Goal: Feedback & Contribution: Contribute content

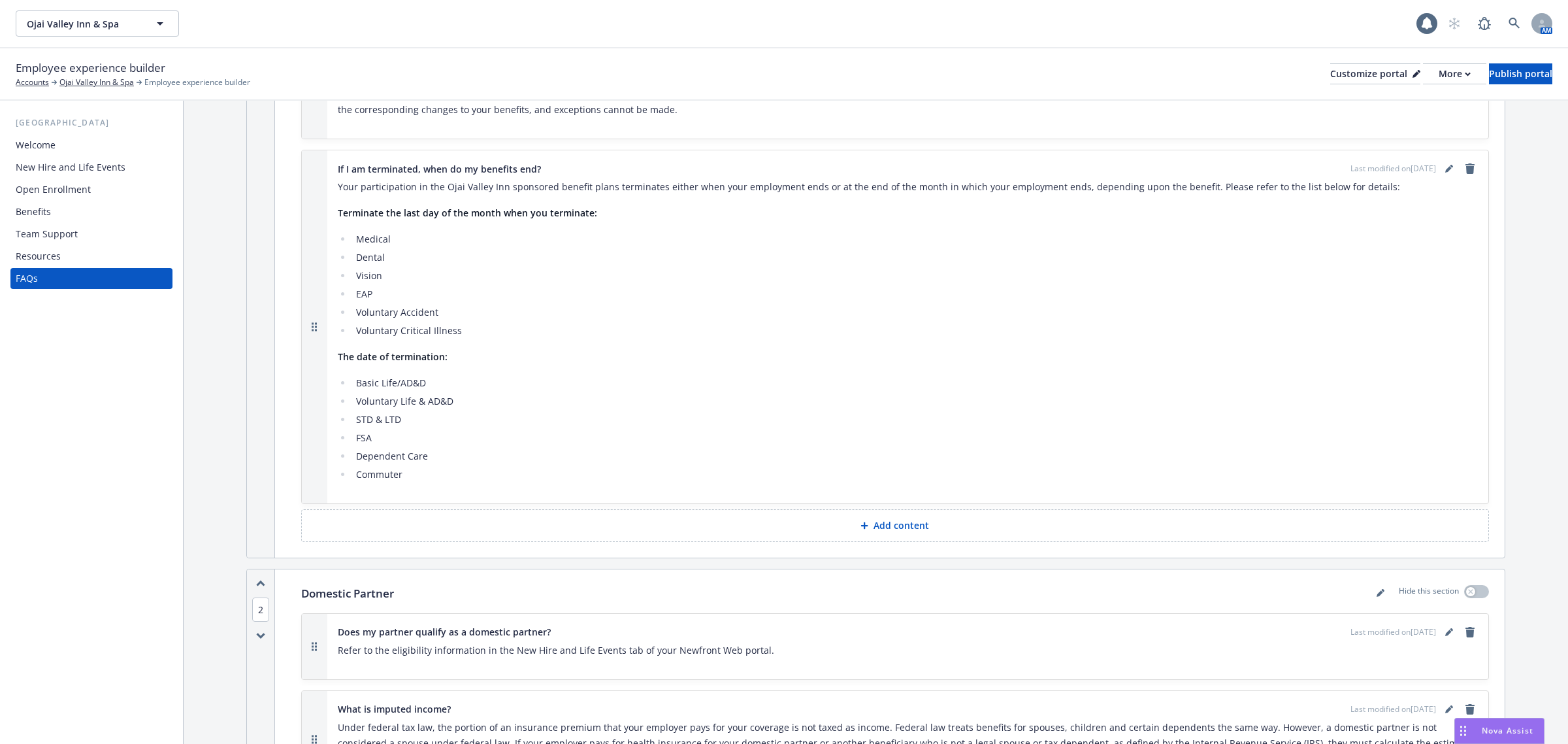
scroll to position [409, 0]
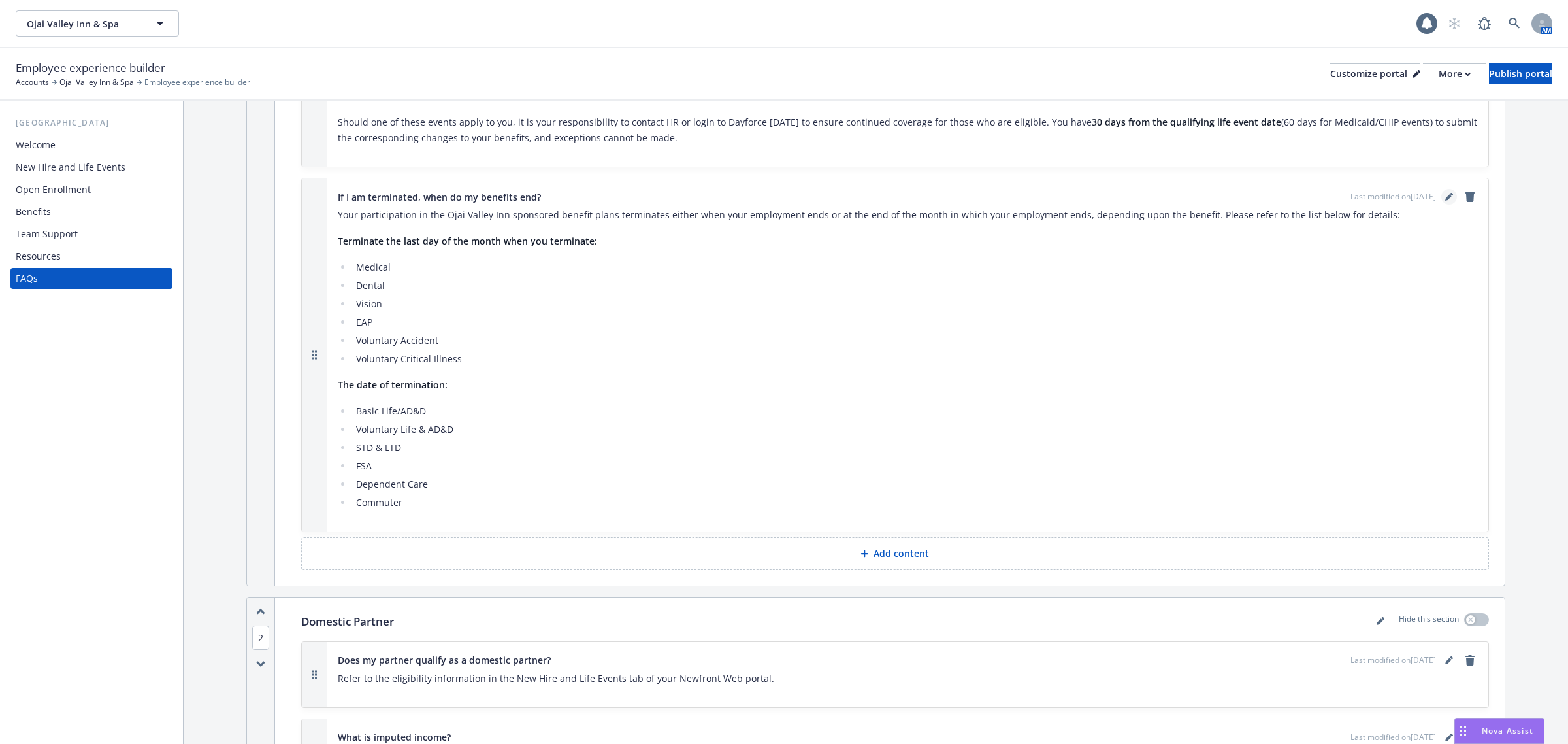
click at [1445, 192] on icon "editPencil" at bounding box center [1449, 196] width 8 height 8
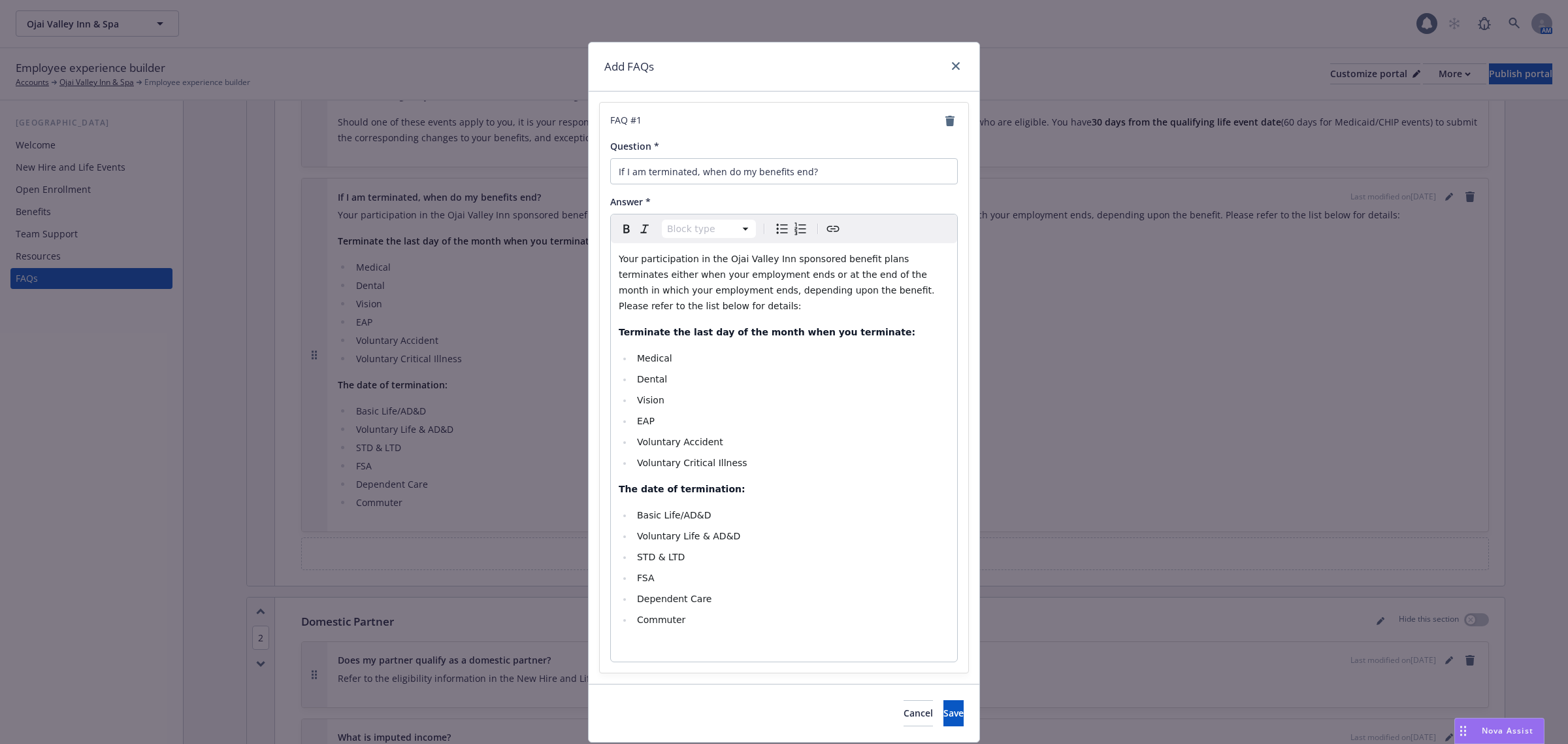
select select
drag, startPoint x: 698, startPoint y: 622, endPoint x: 586, endPoint y: 611, distance: 112.5
click at [589, 611] on div "FAQ # 1 Question * If I am terminated, when do my benefits end? Answer * Paragr…" at bounding box center [784, 388] width 391 height 592
click at [722, 600] on li "Dependent Care" at bounding box center [791, 599] width 316 height 16
click at [637, 578] on span "FSA" at bounding box center [646, 577] width 18 height 10
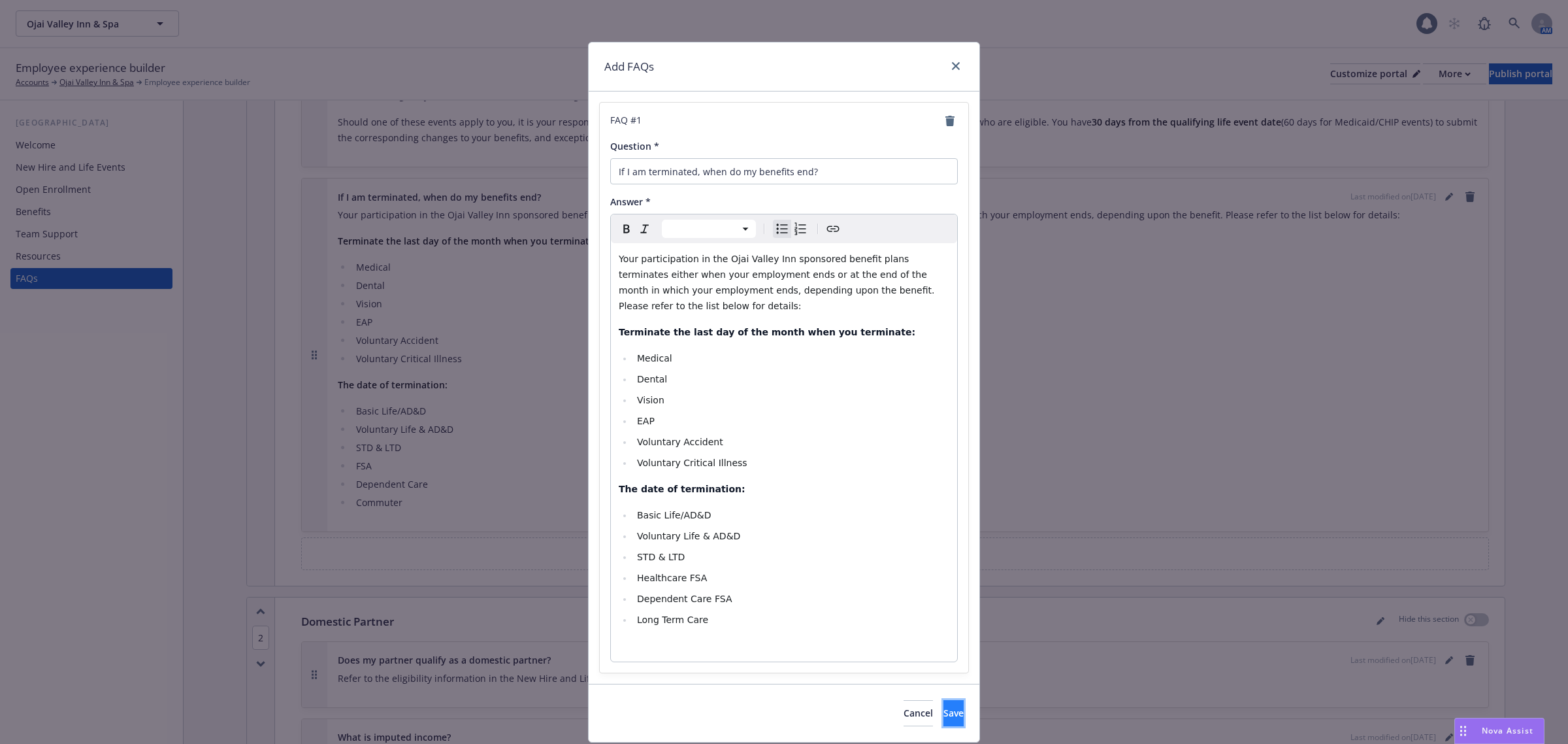
click at [944, 711] on button "Save" at bounding box center [954, 713] width 20 height 26
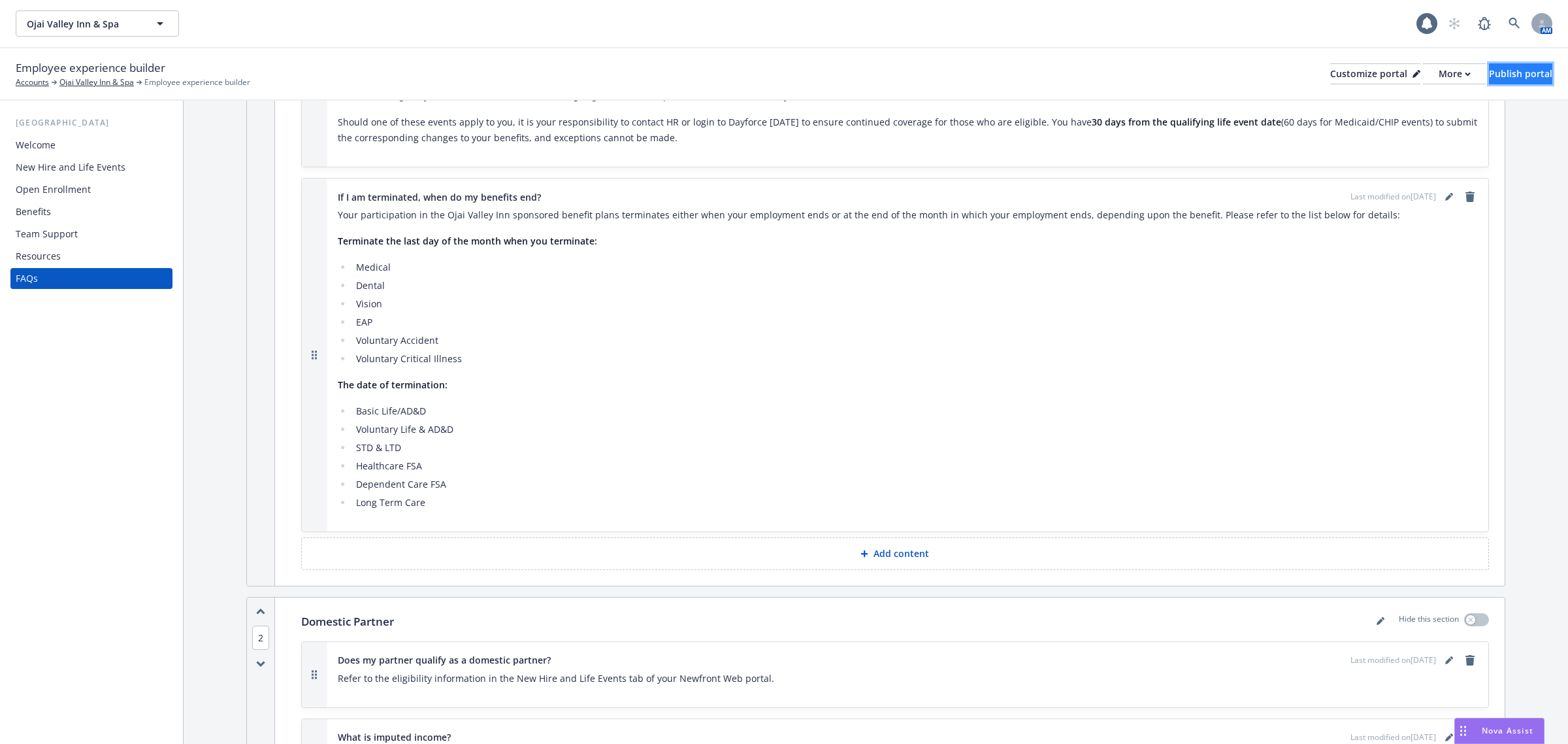
click at [1501, 72] on div "Publish portal" at bounding box center [1520, 74] width 63 height 20
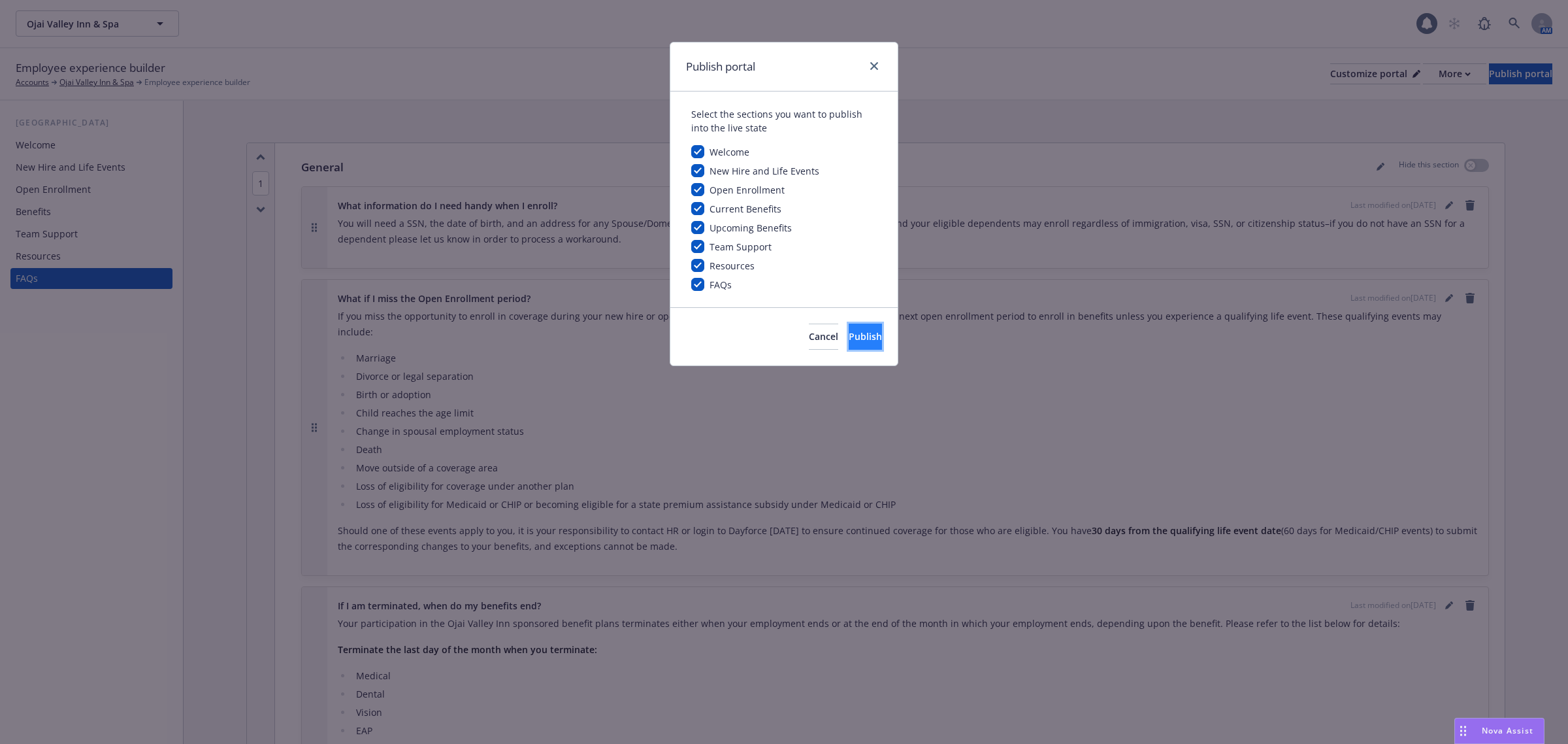
click at [849, 343] on button "Publish" at bounding box center [865, 337] width 33 height 26
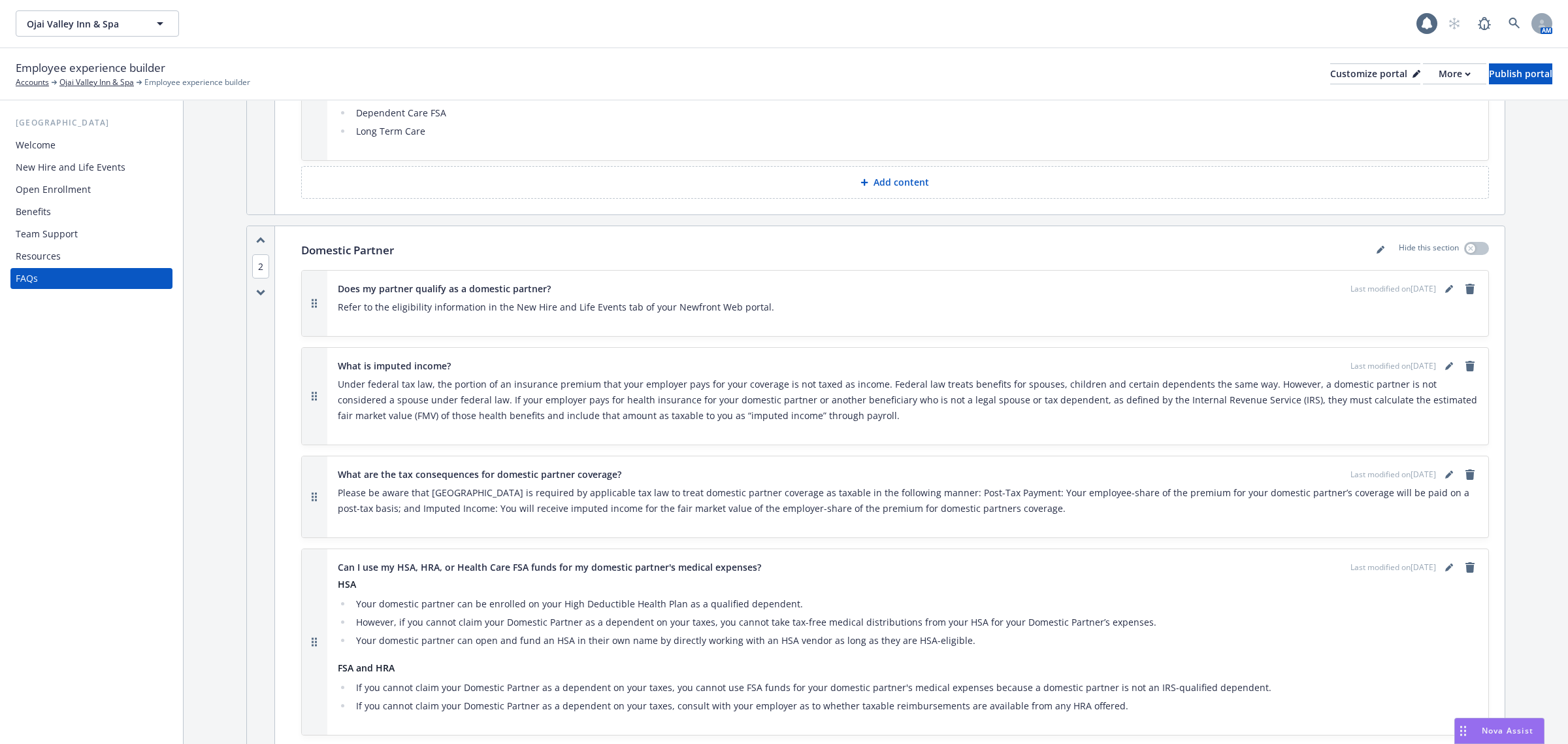
scroll to position [980, 0]
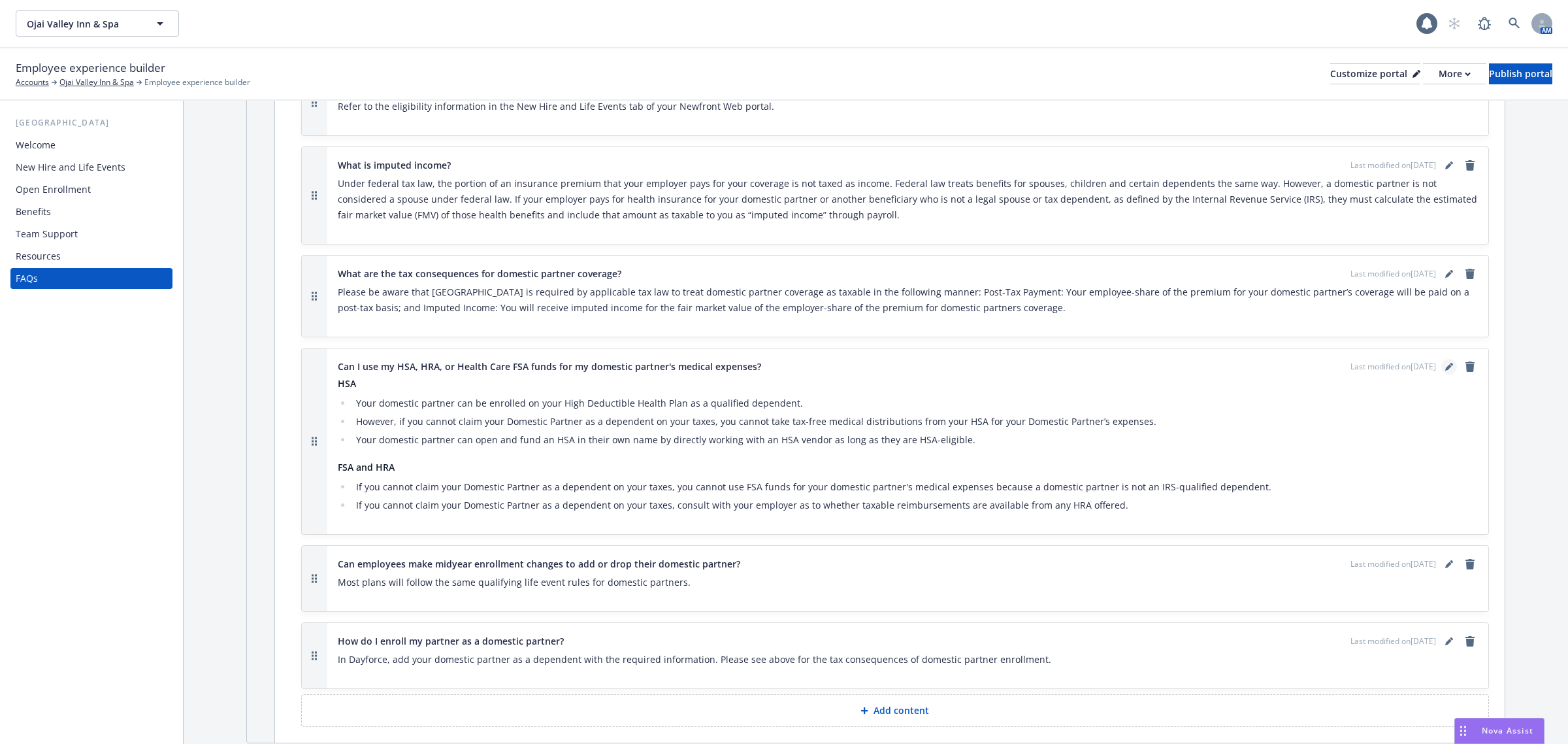
click at [1445, 362] on icon "editPencil" at bounding box center [1449, 366] width 8 height 8
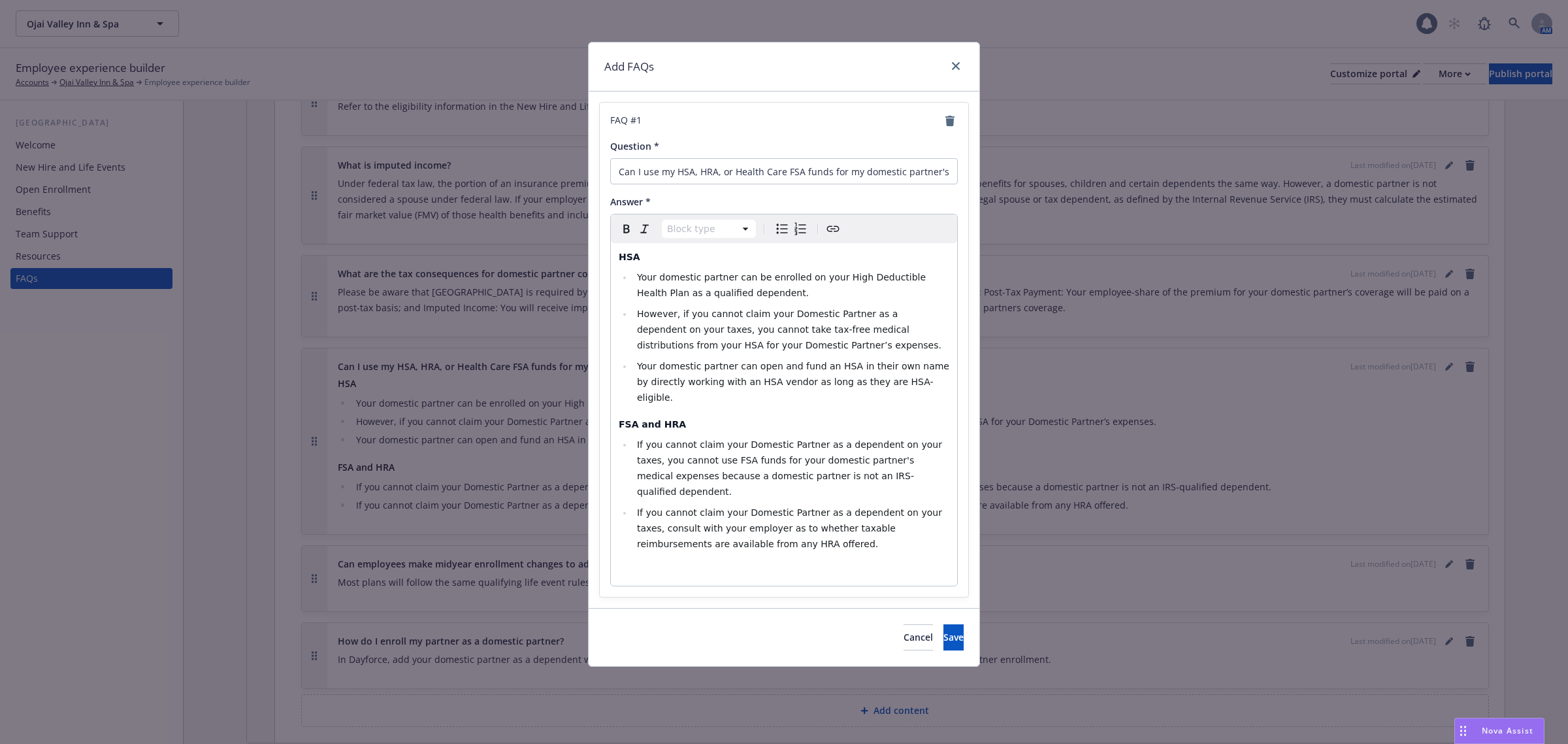
select select "h4"
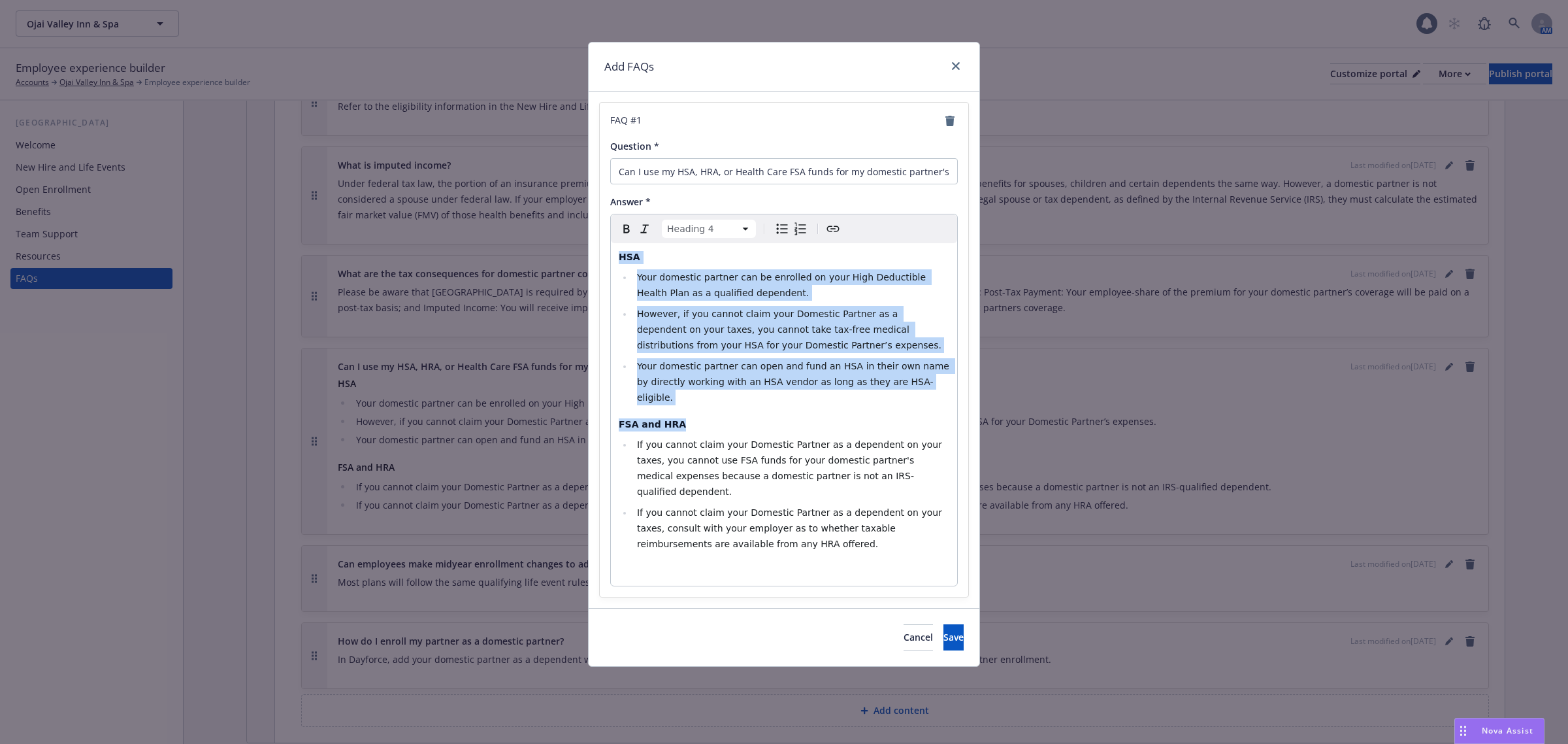
drag, startPoint x: 931, startPoint y: 394, endPoint x: 537, endPoint y: 210, distance: 434.8
click at [537, 210] on div "Add FAQs FAQ # 1 Question * Can I use my HSA, HRA, or Health Care FSA funds for…" at bounding box center [784, 372] width 1568 height 744
click at [948, 404] on div "HSA Your domestic partner can be enrolled on your High Deductible Health Plan a…" at bounding box center [784, 414] width 347 height 343
click at [846, 364] on span "Your domestic partner can open and fund an HSA in their own name by directly wo…" at bounding box center [795, 382] width 315 height 42
drag, startPoint x: 856, startPoint y: 355, endPoint x: 491, endPoint y: 220, distance: 389.2
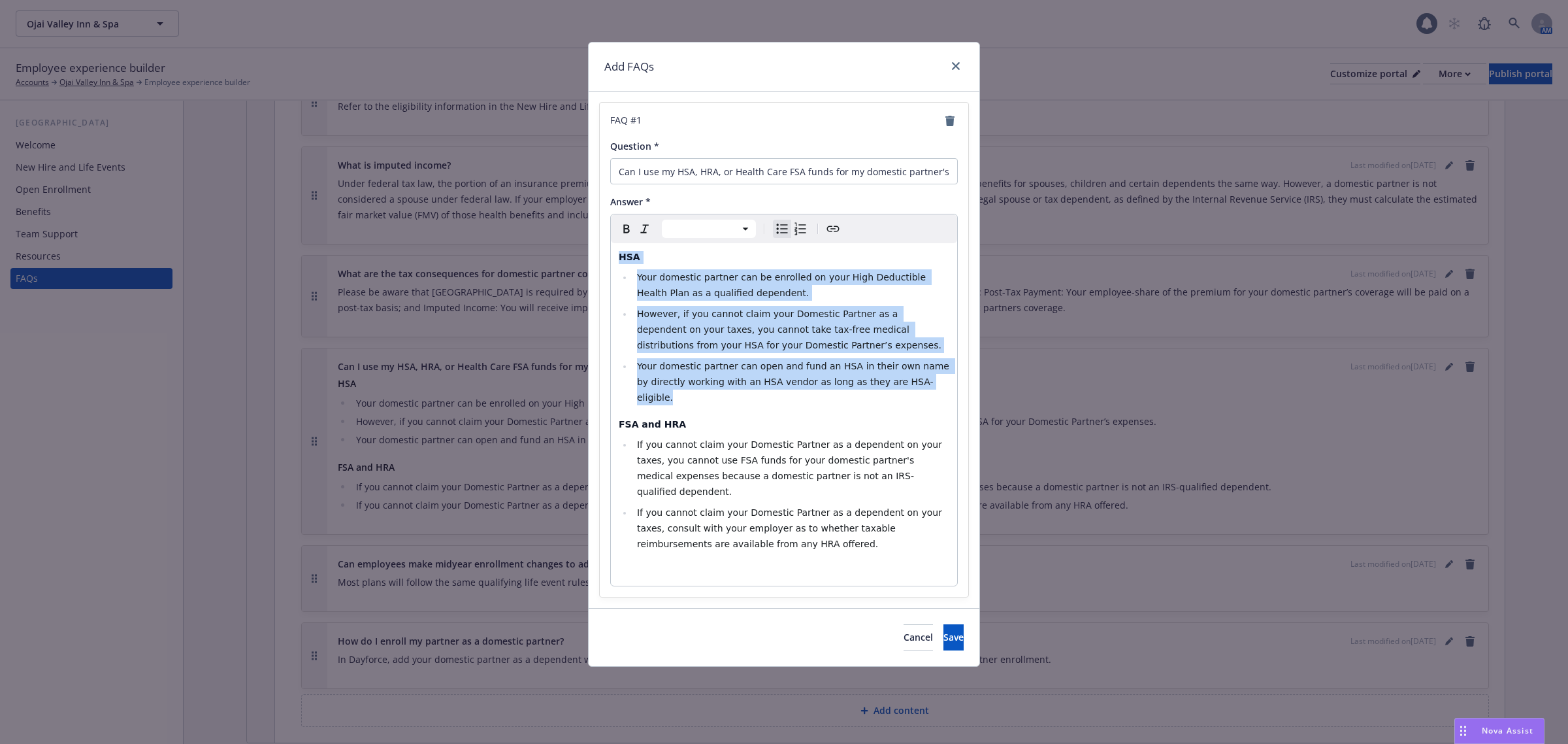
click at [491, 220] on div "Add FAQs FAQ # 1 Question * Can I use my HSA, HRA, or Health Care FSA funds for…" at bounding box center [784, 372] width 1568 height 744
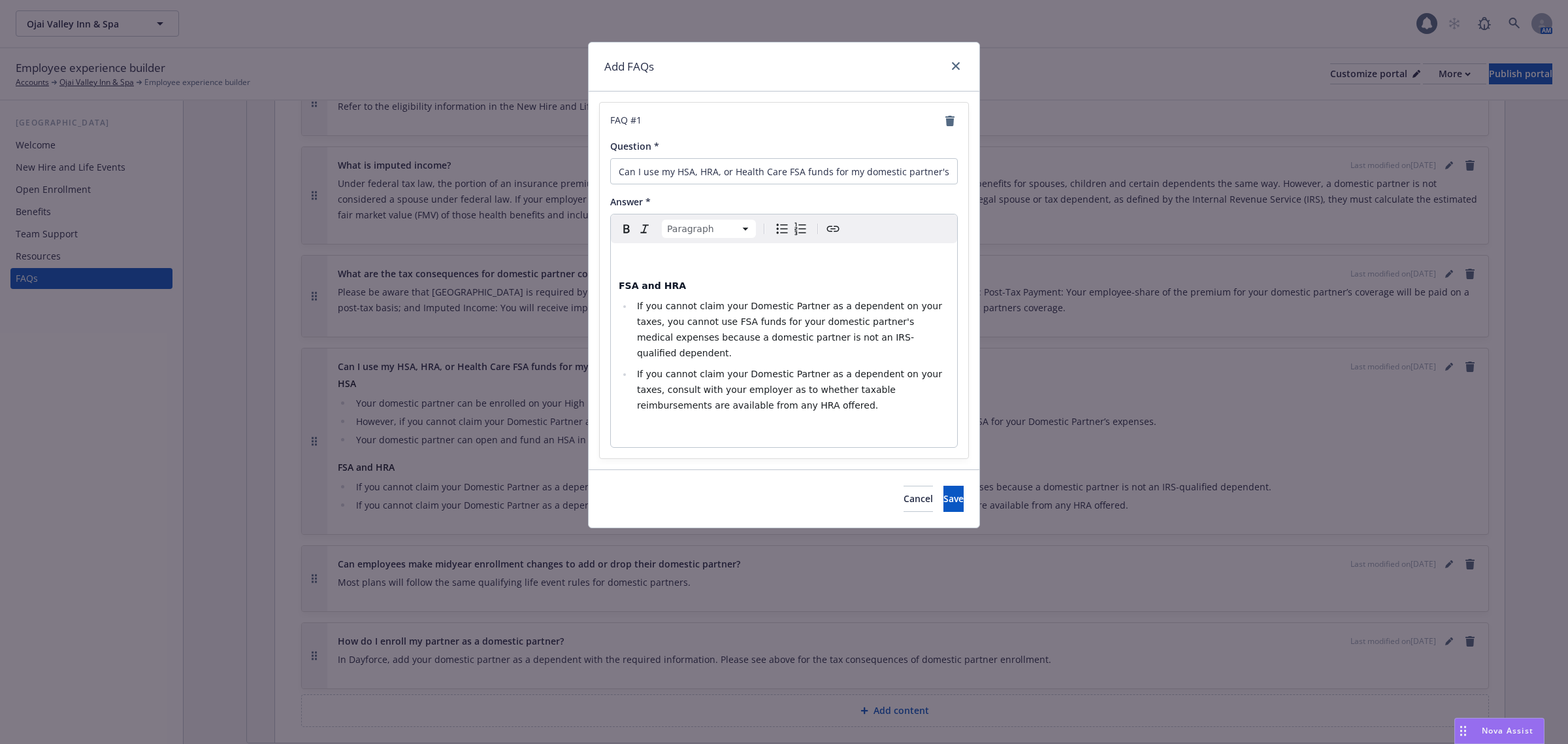
select select "h4"
drag, startPoint x: 665, startPoint y: 279, endPoint x: 637, endPoint y: 278, distance: 28.0
click at [637, 278] on div "FSA and HRA If you cannot claim your Domestic Partner as a dependent on your ta…" at bounding box center [784, 345] width 347 height 204
drag, startPoint x: 671, startPoint y: 172, endPoint x: 732, endPoint y: 175, distance: 61.1
click at [732, 175] on input "Can I use my HSA, HRA, or Health Care FSA funds for my domestic partner's medic…" at bounding box center [783, 171] width 347 height 26
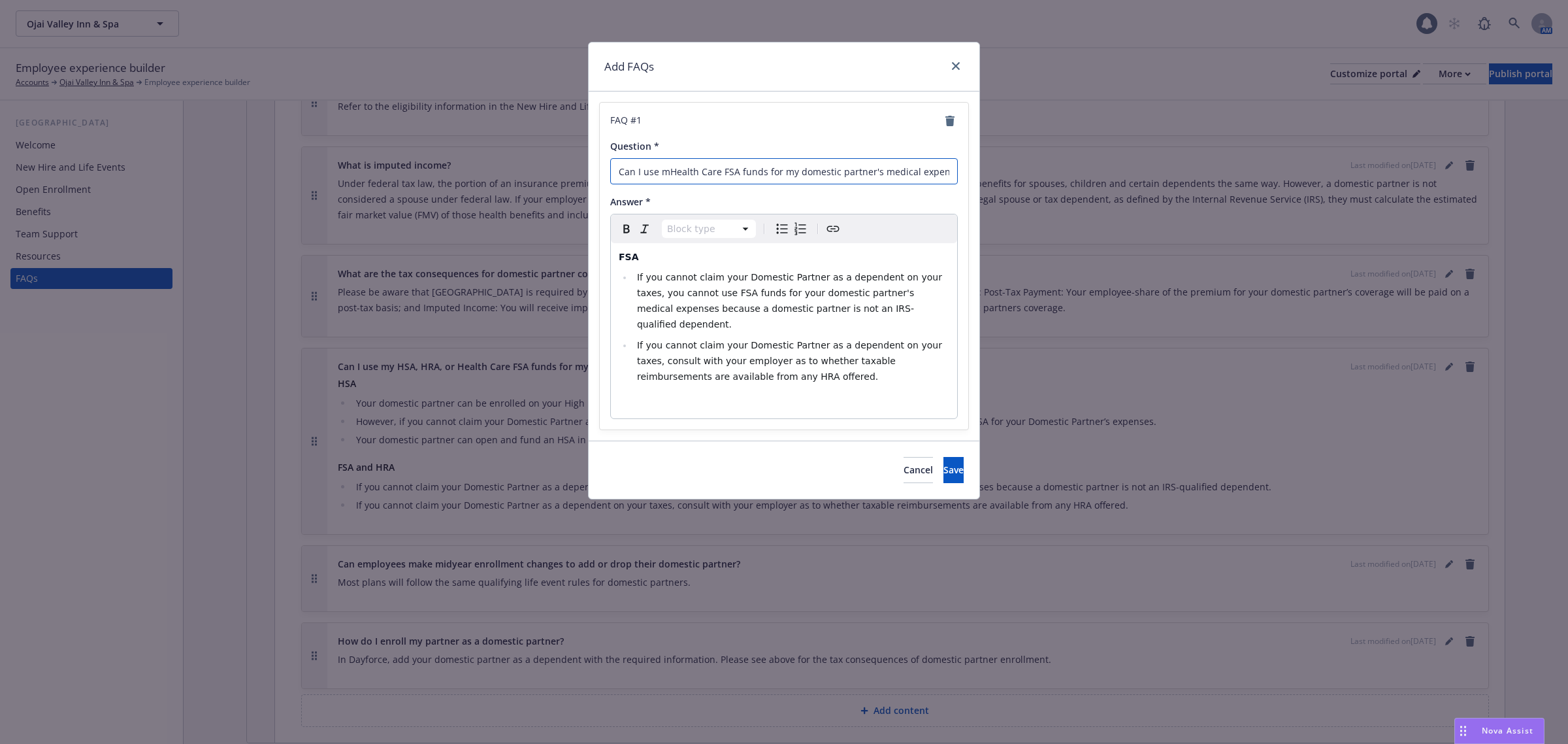
click at [671, 173] on input "Can I use mHealth Care FSA funds for my domestic partner's medical expenses?" at bounding box center [783, 171] width 347 height 26
click at [671, 171] on input "Can I use myHealth Care FSA funds for my domestic partner's medical expenses?" at bounding box center [783, 171] width 347 height 26
drag, startPoint x: 867, startPoint y: 173, endPoint x: 961, endPoint y: 171, distance: 94.0
click at [961, 171] on div "FAQ # 1 Question * Can I use my Health Care FSA funds for my domestic partner's…" at bounding box center [784, 266] width 368 height 327
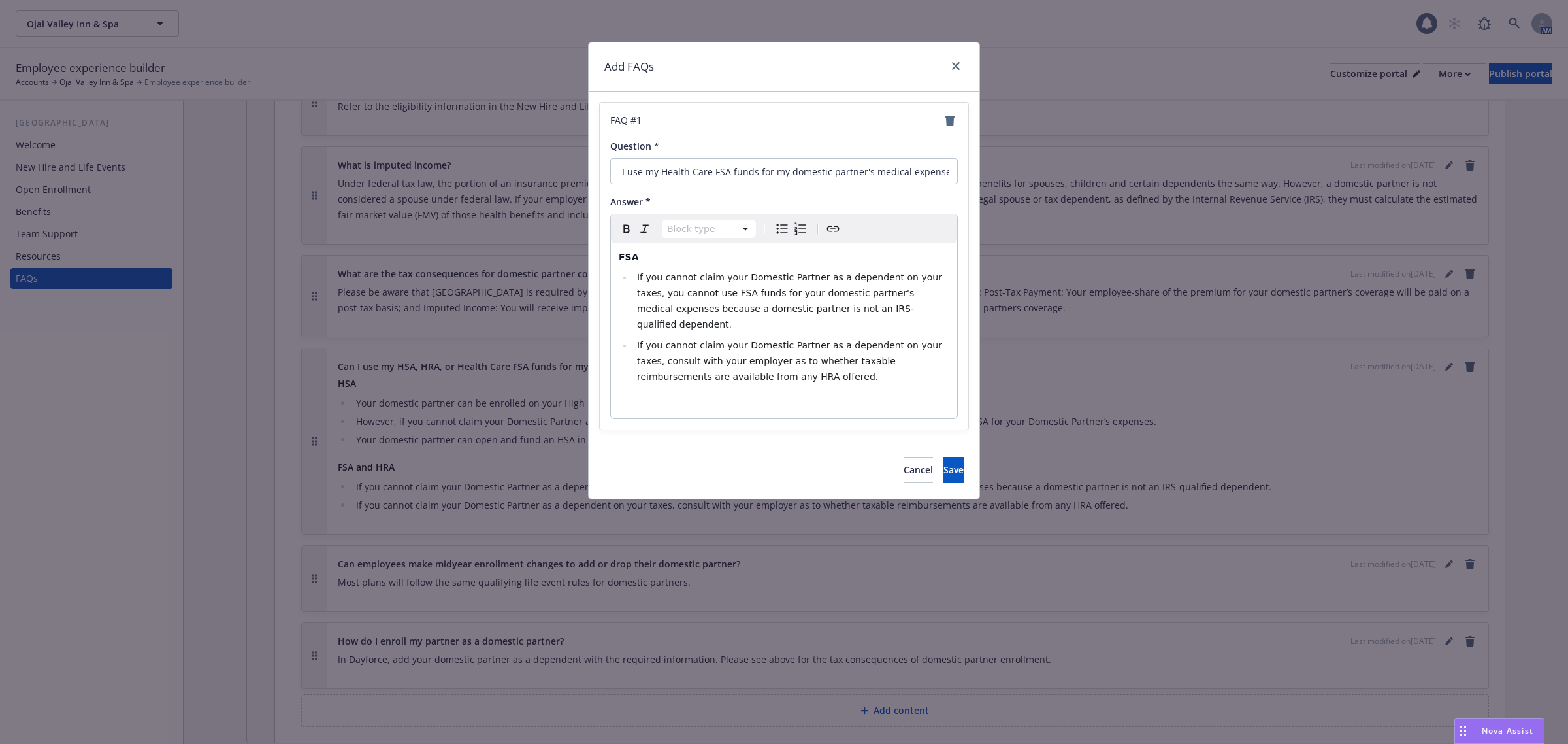
select select "paragraph"
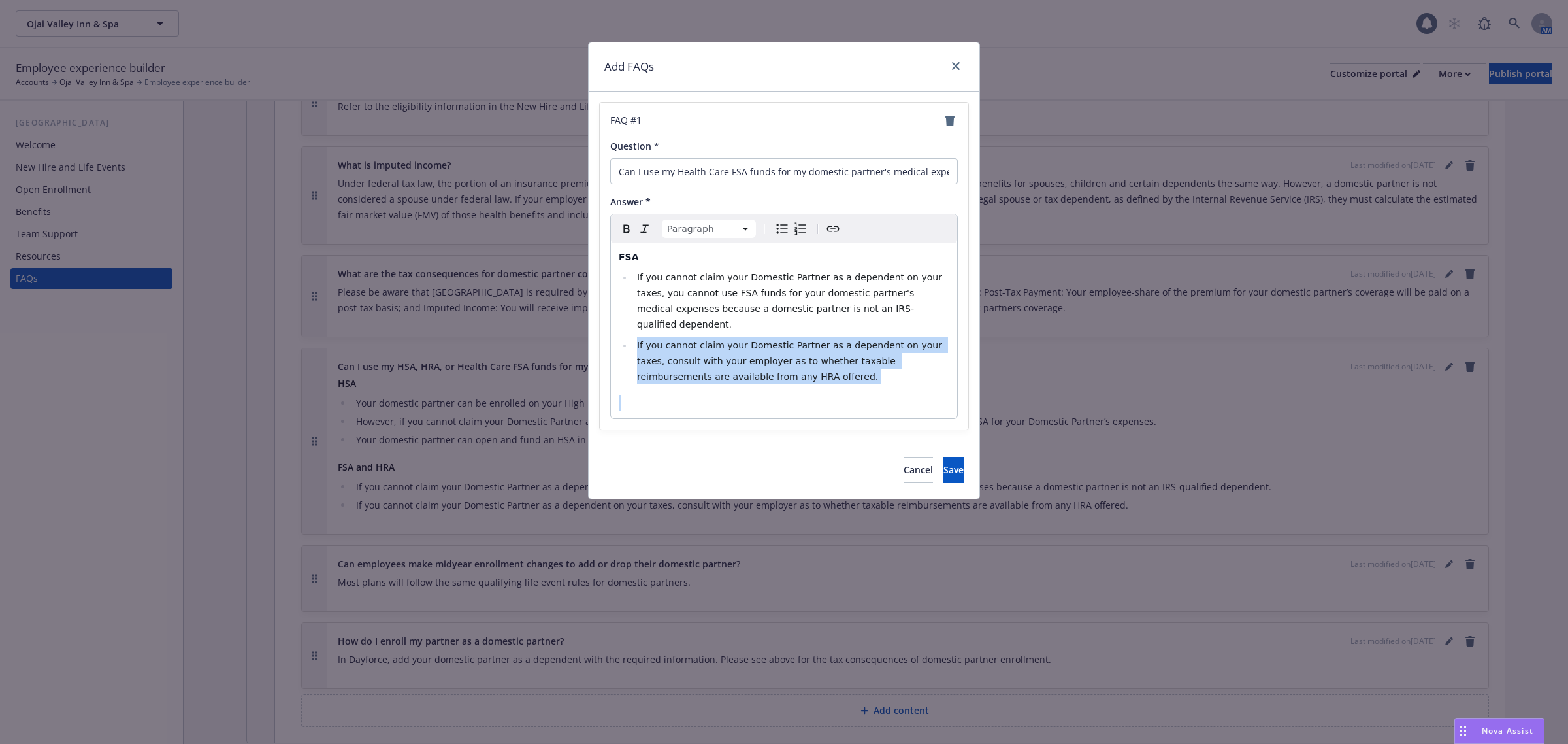
drag, startPoint x: 827, startPoint y: 373, endPoint x: 609, endPoint y: 325, distance: 223.2
click at [609, 325] on div "FAQ # 1 Question * Can I use my Health Care FSA funds for my domestic partner's…" at bounding box center [784, 266] width 368 height 327
select select
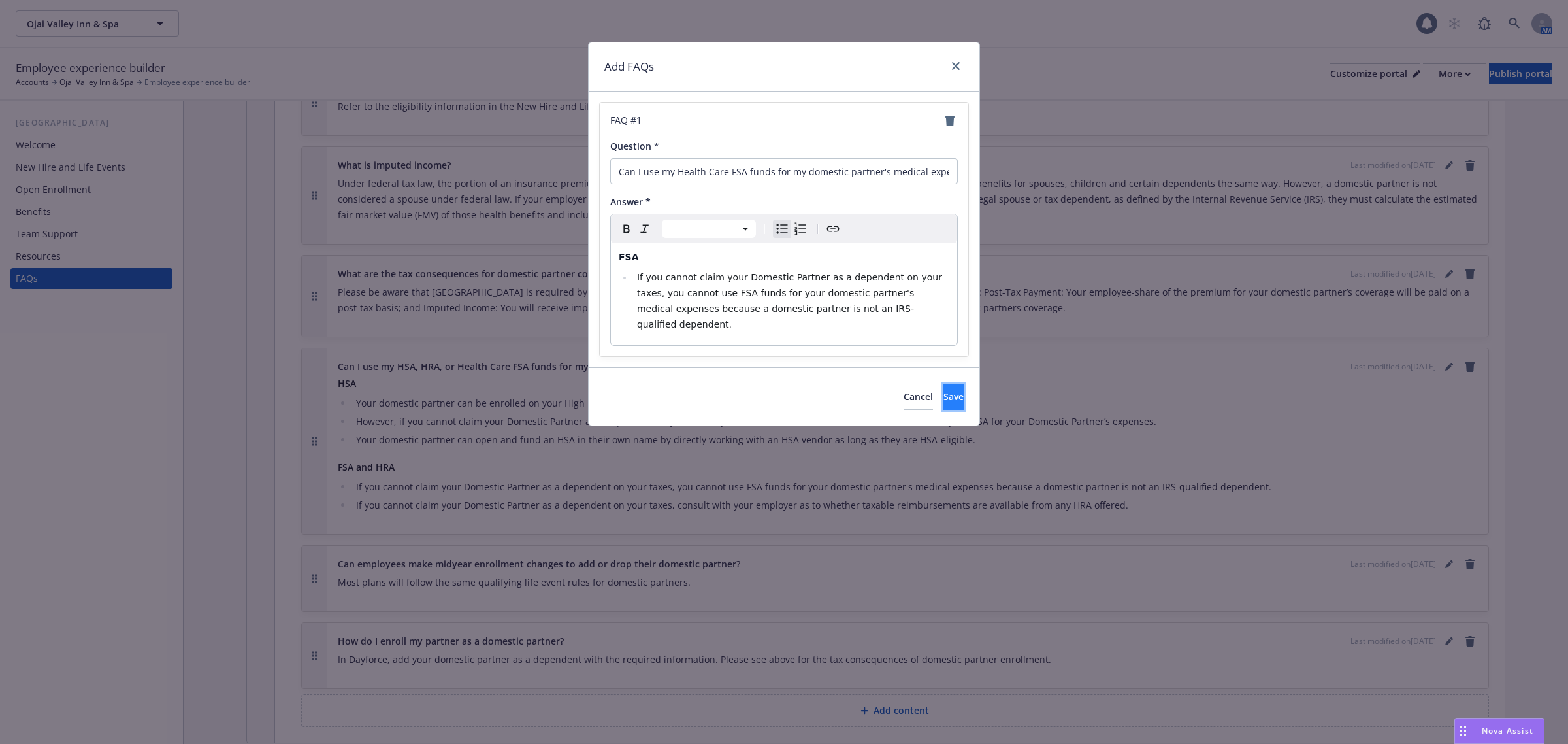
click at [944, 390] on span "Save" at bounding box center [954, 397] width 20 height 12
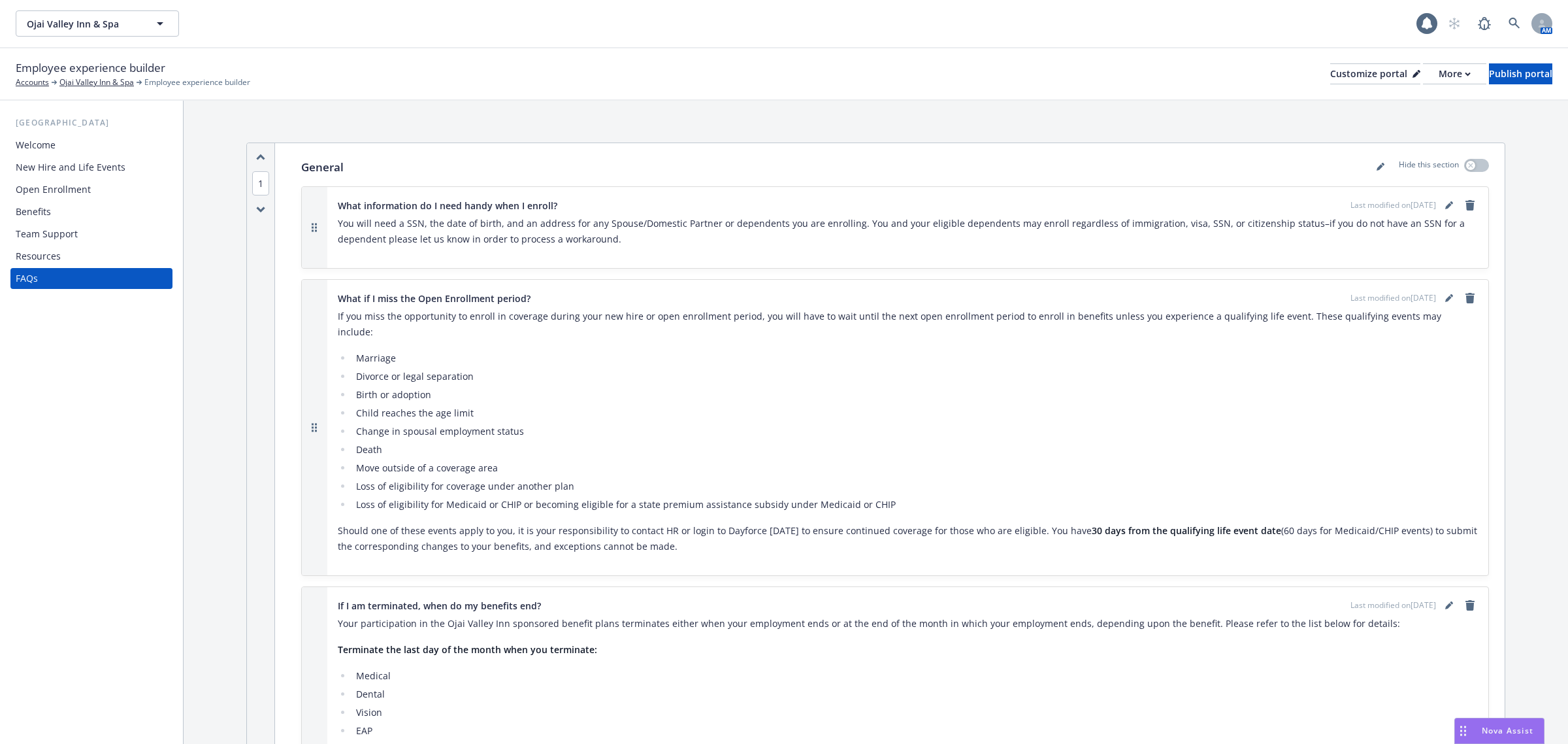
click at [63, 190] on div "Open Enrollment" at bounding box center [53, 189] width 75 height 21
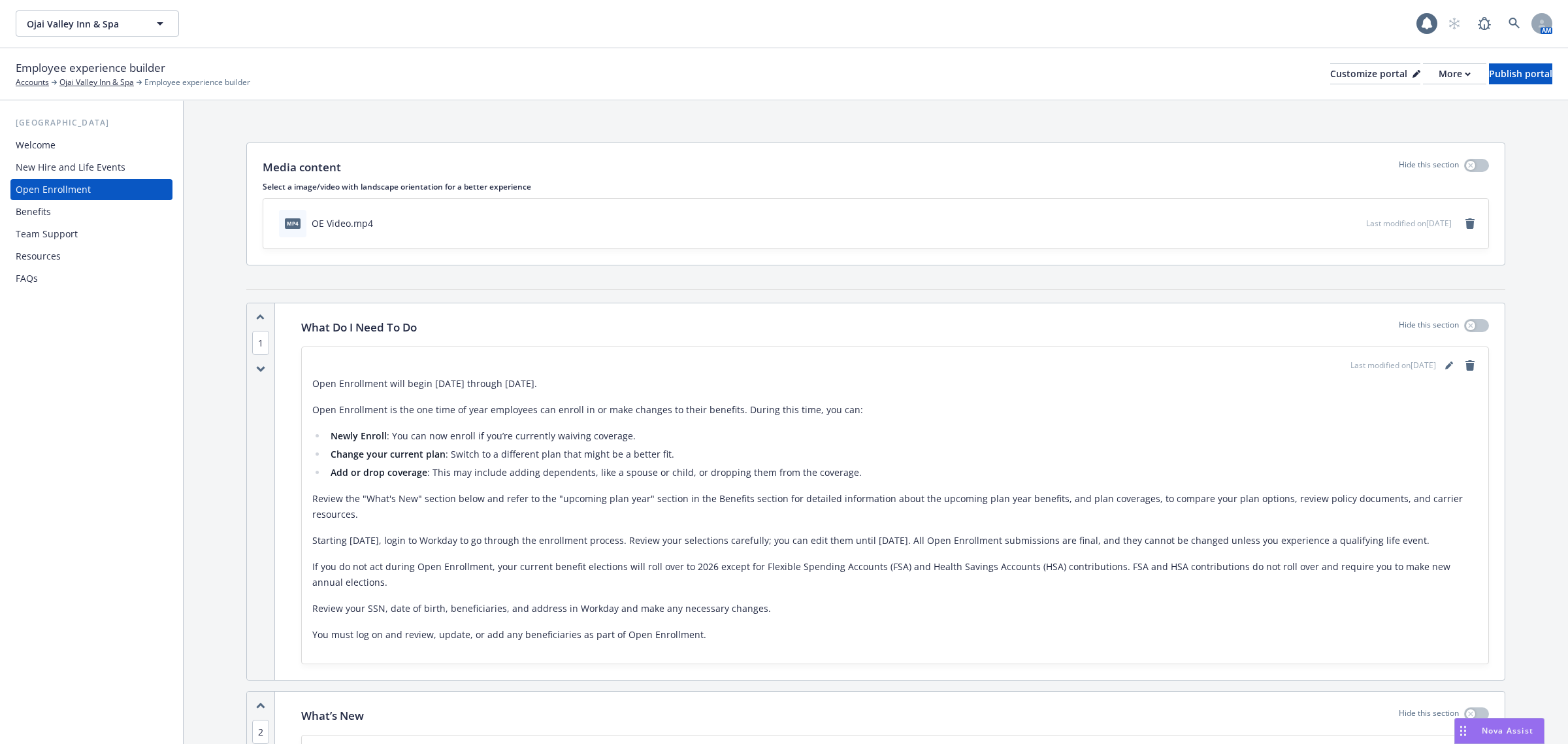
click at [92, 164] on div "New Hire and Life Events" at bounding box center [70, 167] width 110 height 21
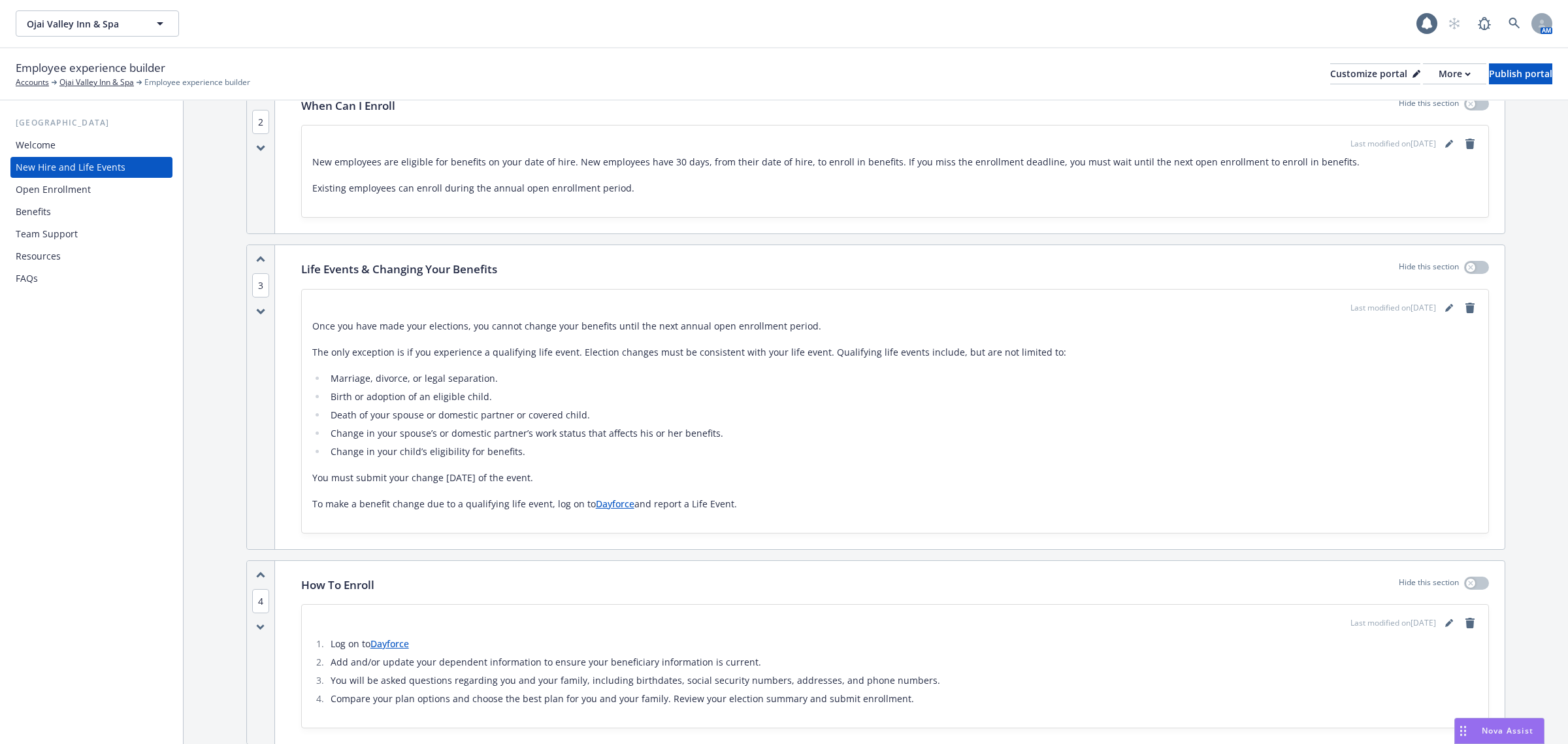
scroll to position [409, 0]
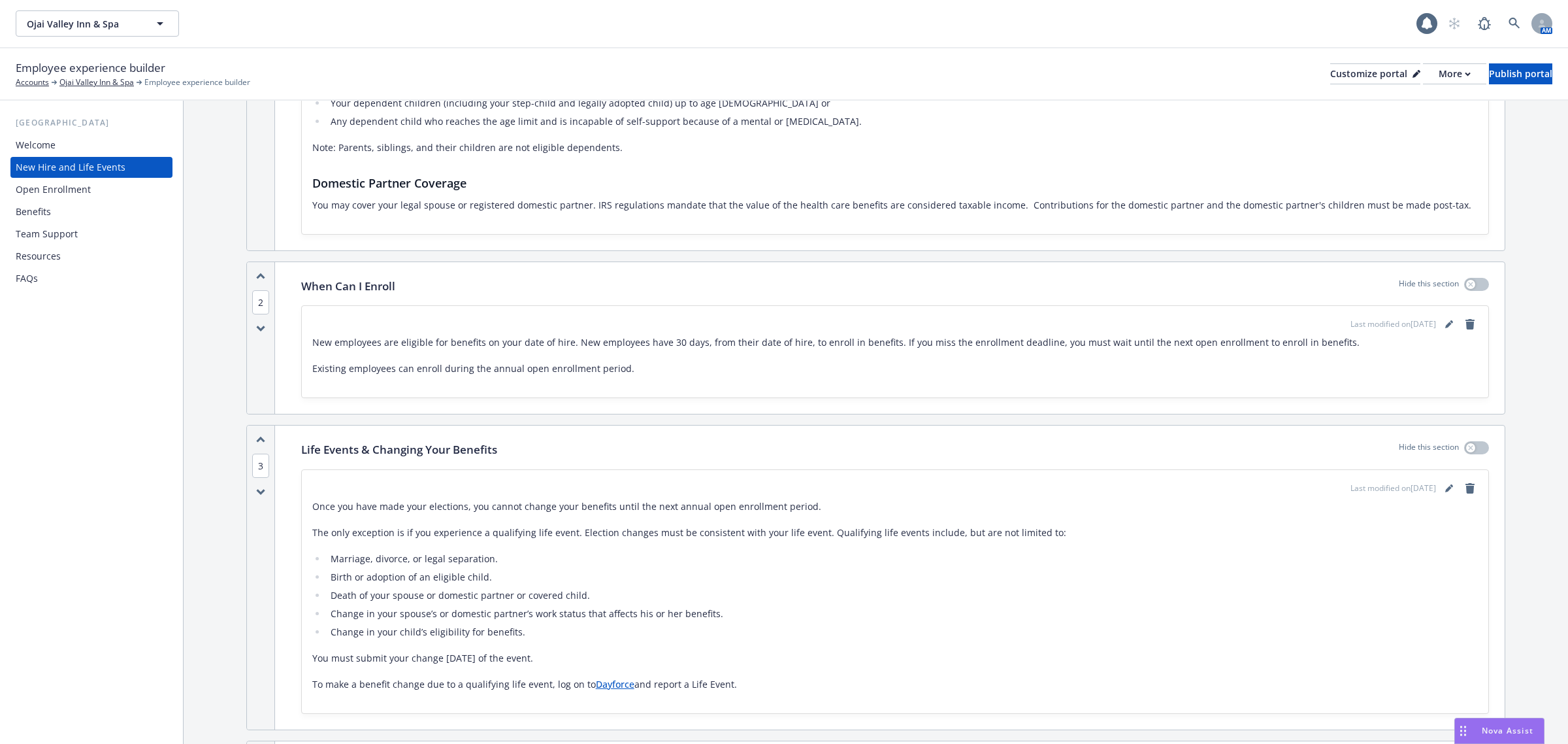
click at [84, 234] on div "Team Support" at bounding box center [91, 234] width 151 height 21
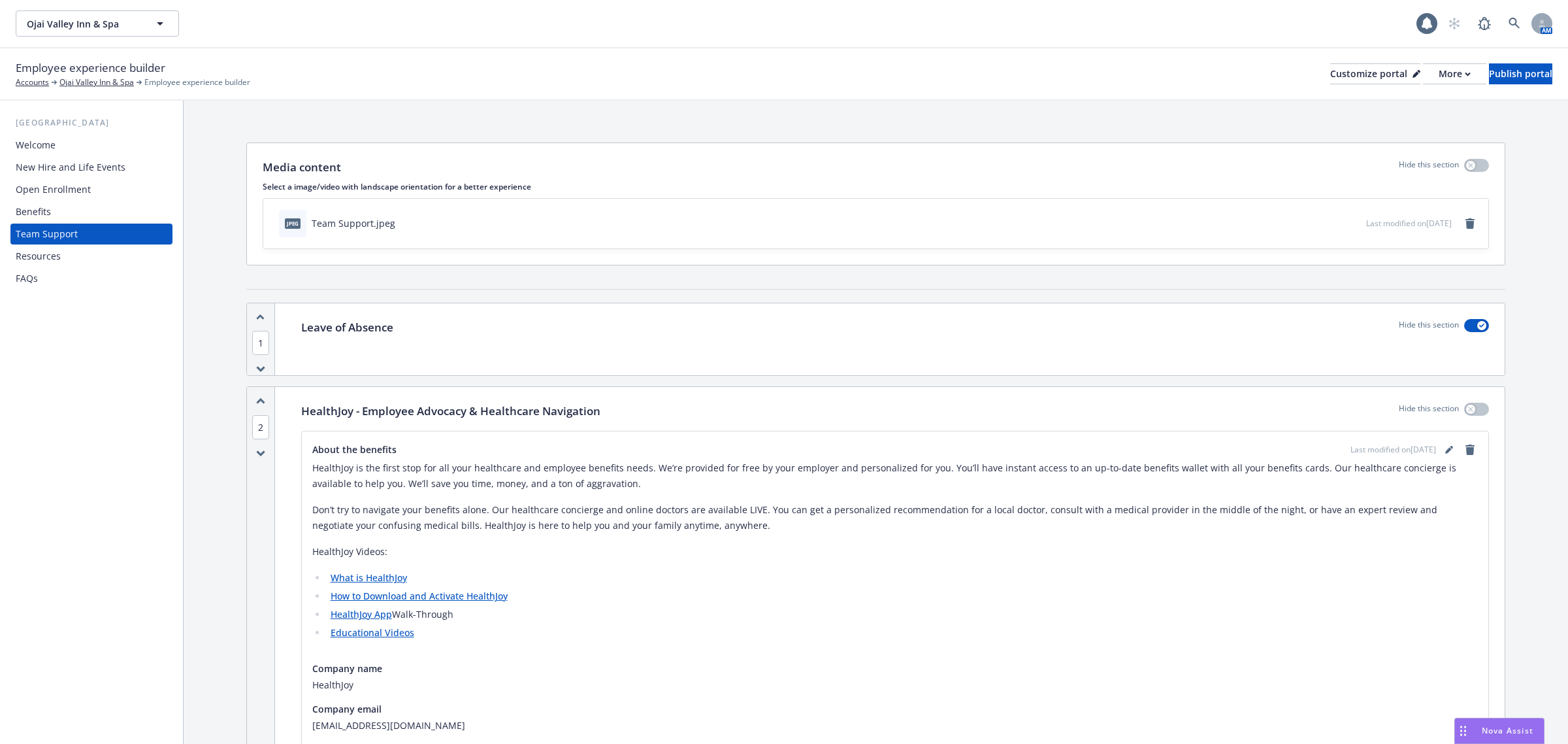
click at [69, 276] on div "FAQs" at bounding box center [91, 278] width 151 height 21
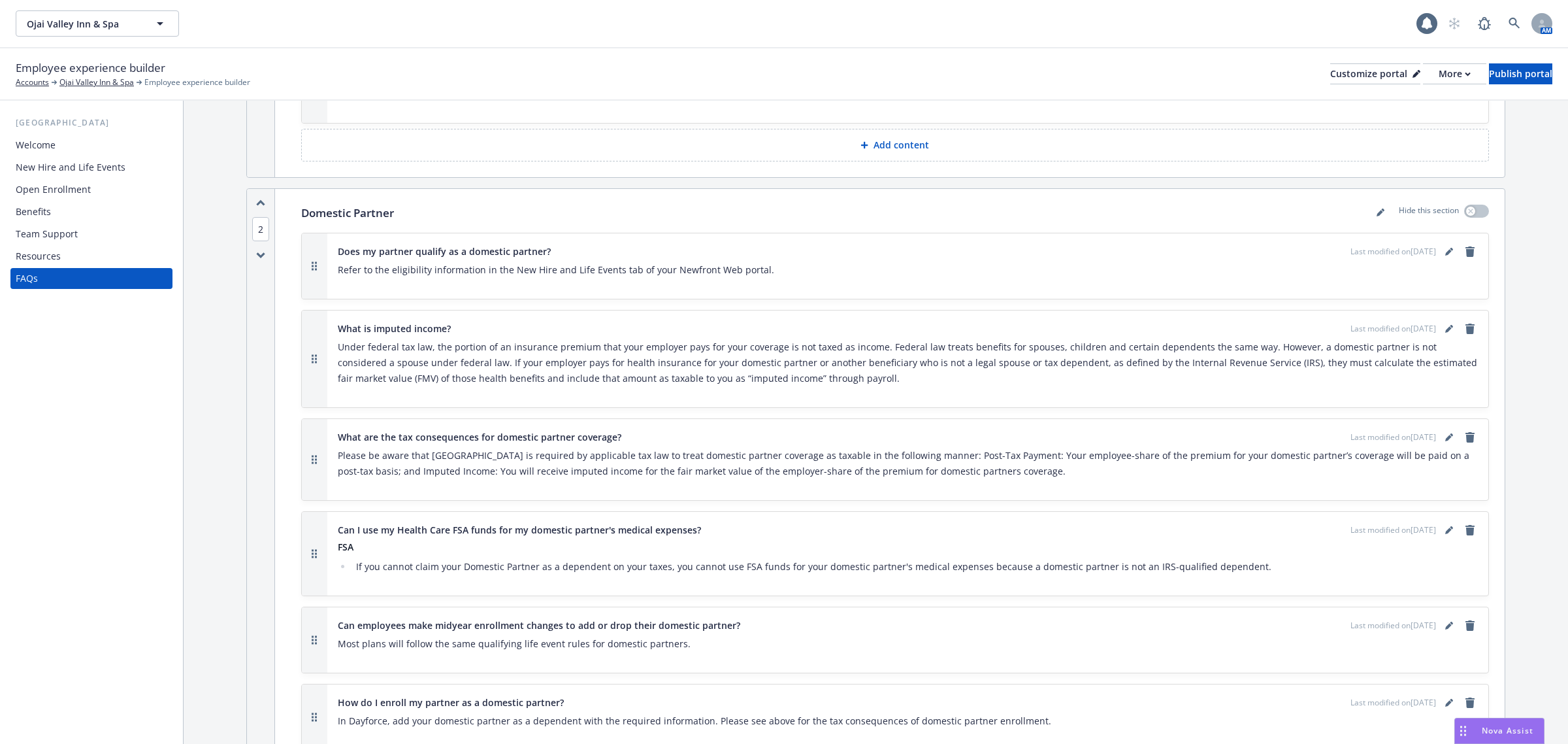
scroll to position [899, 0]
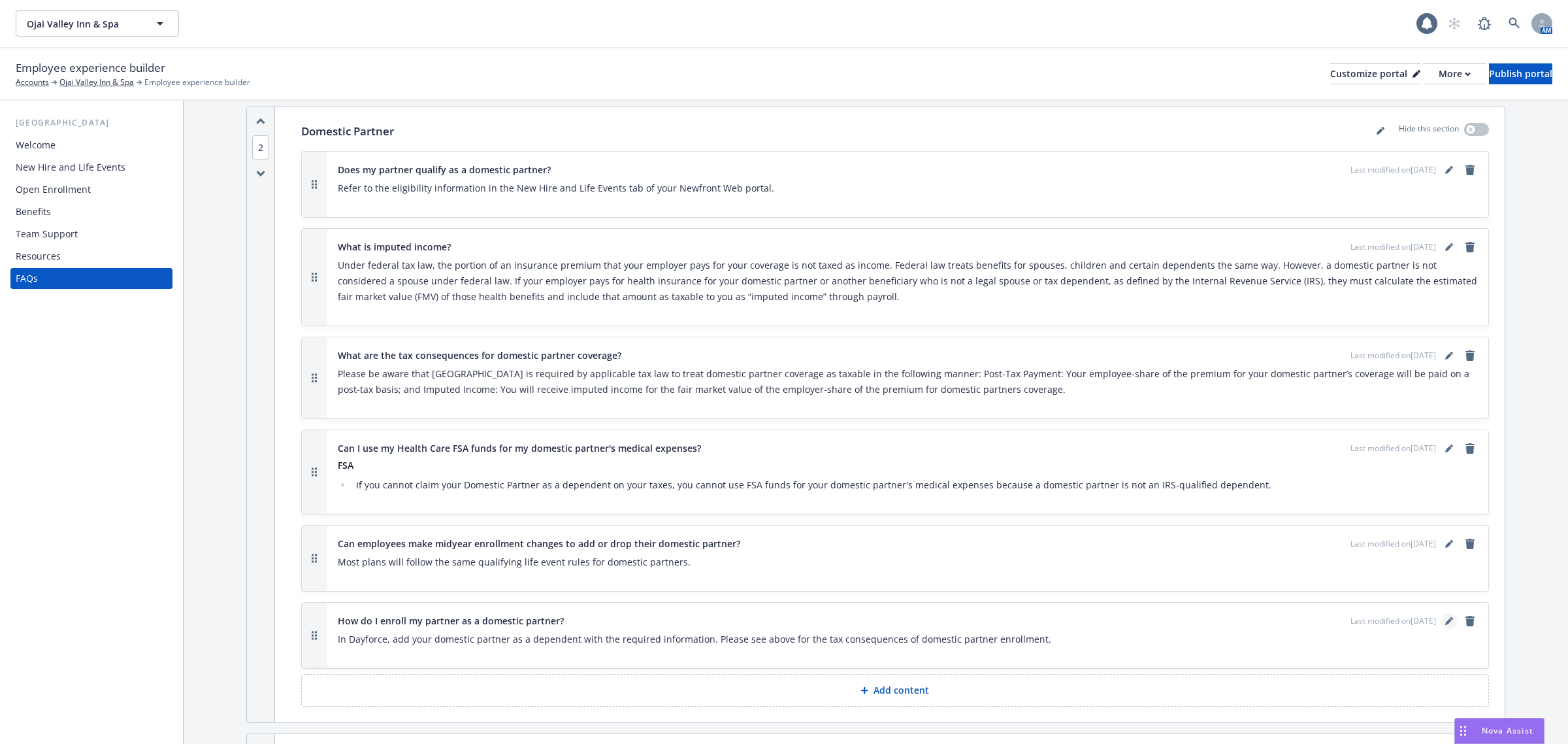
click at [1441, 613] on link "editPencil" at bounding box center [1449, 620] width 16 height 16
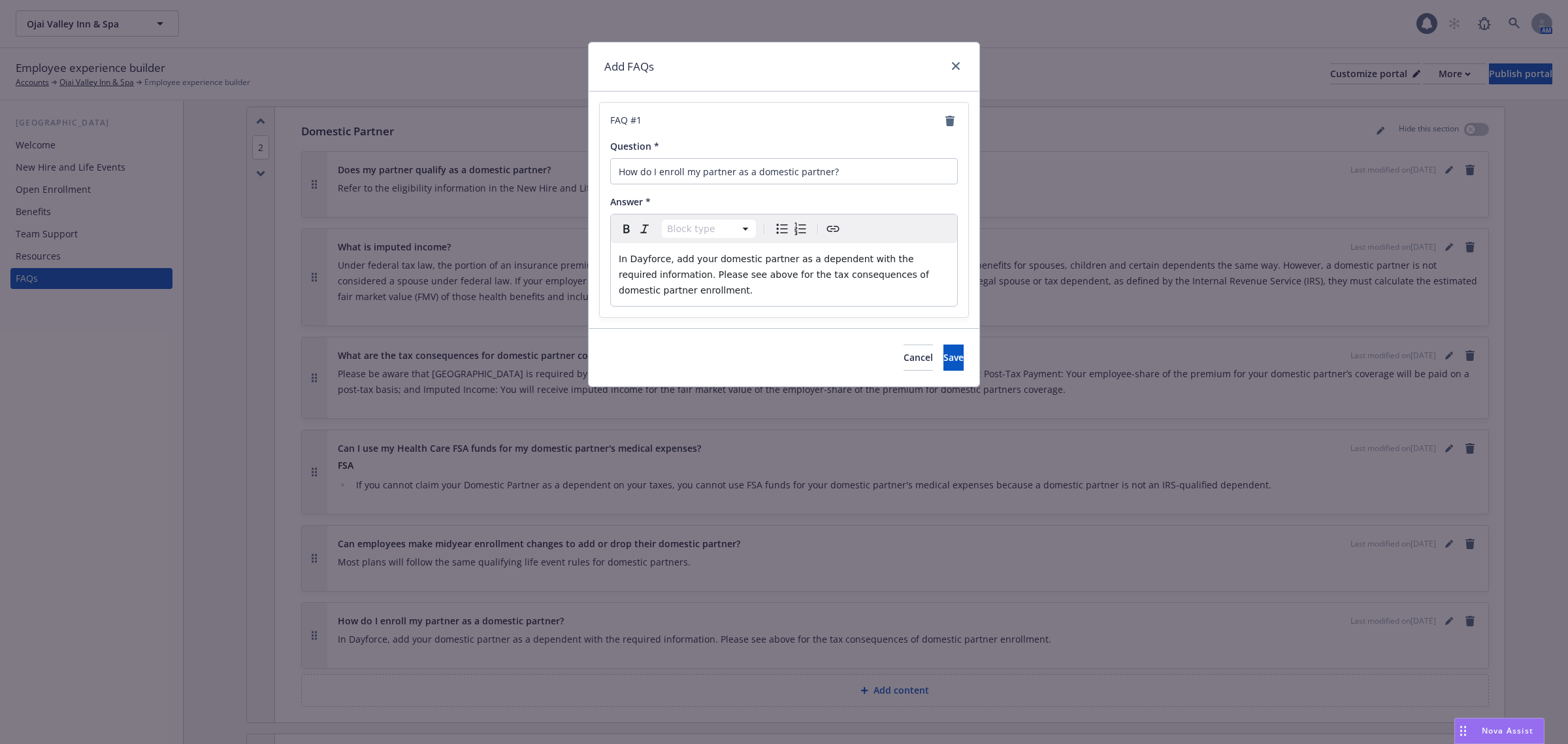
select select "paragraph"
drag, startPoint x: 665, startPoint y: 259, endPoint x: 628, endPoint y: 263, distance: 37.2
click at [628, 263] on span "In Dayforce, add your domestic partner as a dependent with the required informa…" at bounding box center [775, 274] width 313 height 42
click at [832, 233] on icon "Create link" at bounding box center [832, 229] width 16 height 16
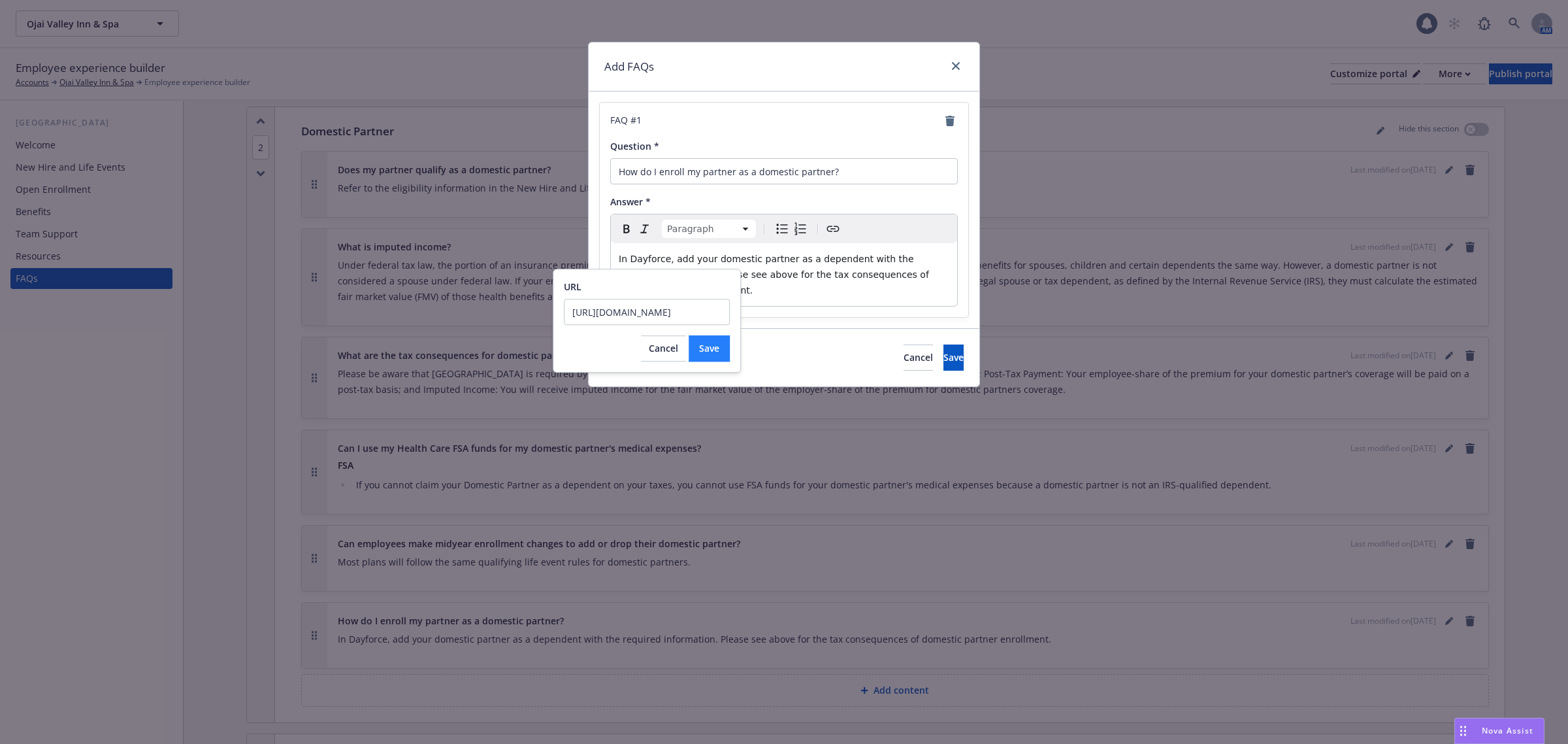
type input "[URL][DOMAIN_NAME]"
click at [726, 347] on button "Save" at bounding box center [709, 348] width 41 height 26
click at [944, 362] on button "Save" at bounding box center [954, 358] width 20 height 26
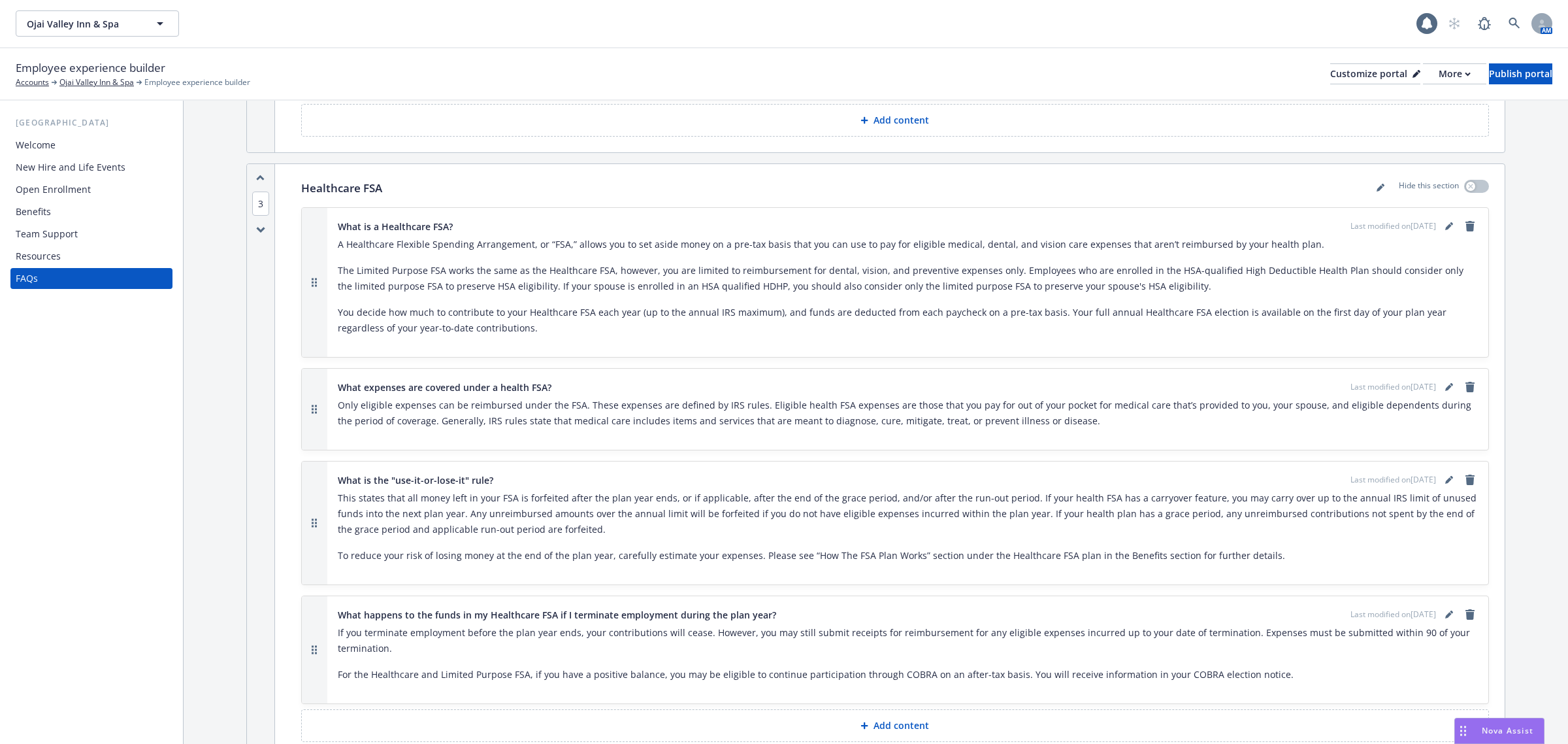
scroll to position [1471, 0]
click at [1445, 220] on icon "editPencil" at bounding box center [1449, 224] width 8 height 8
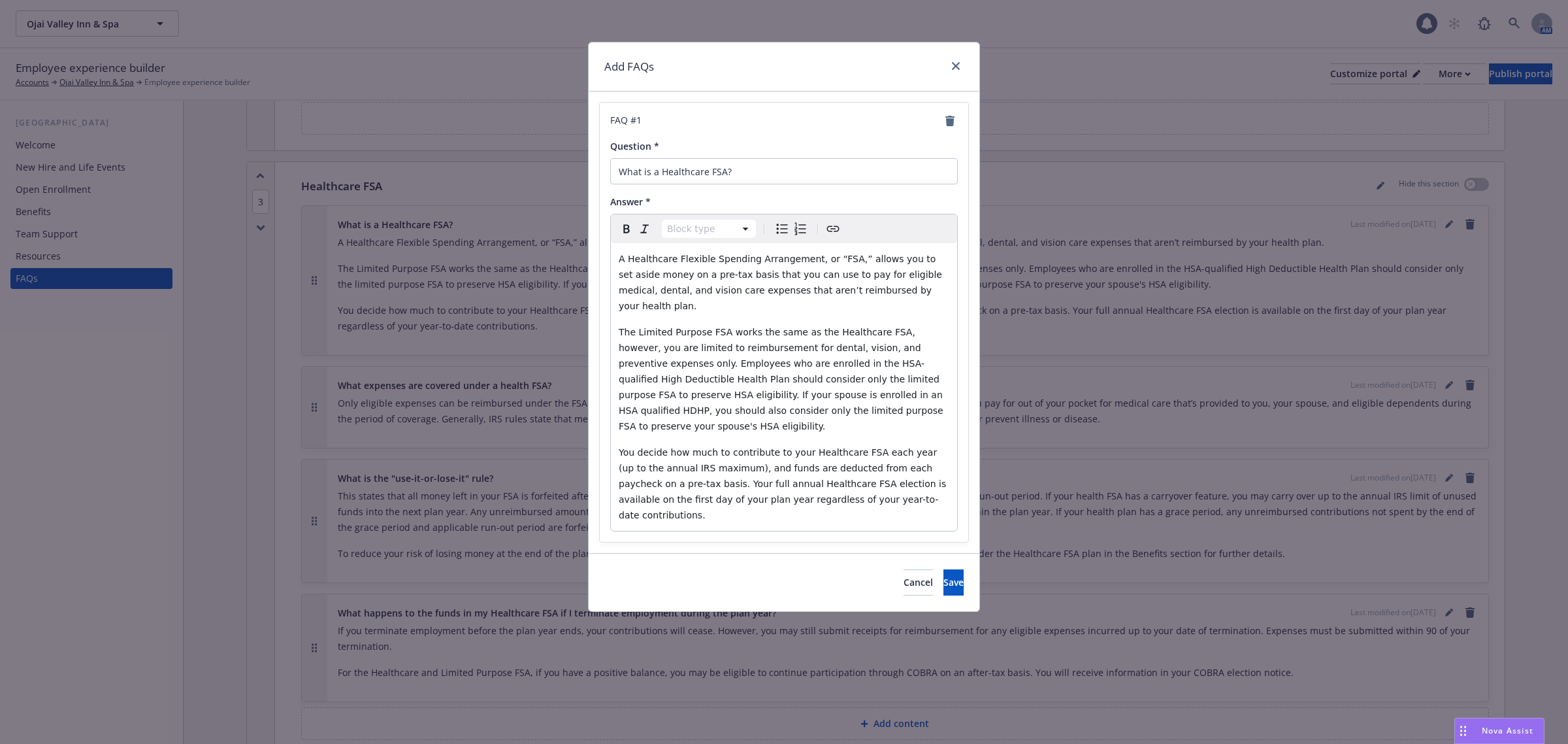
select select "paragraph"
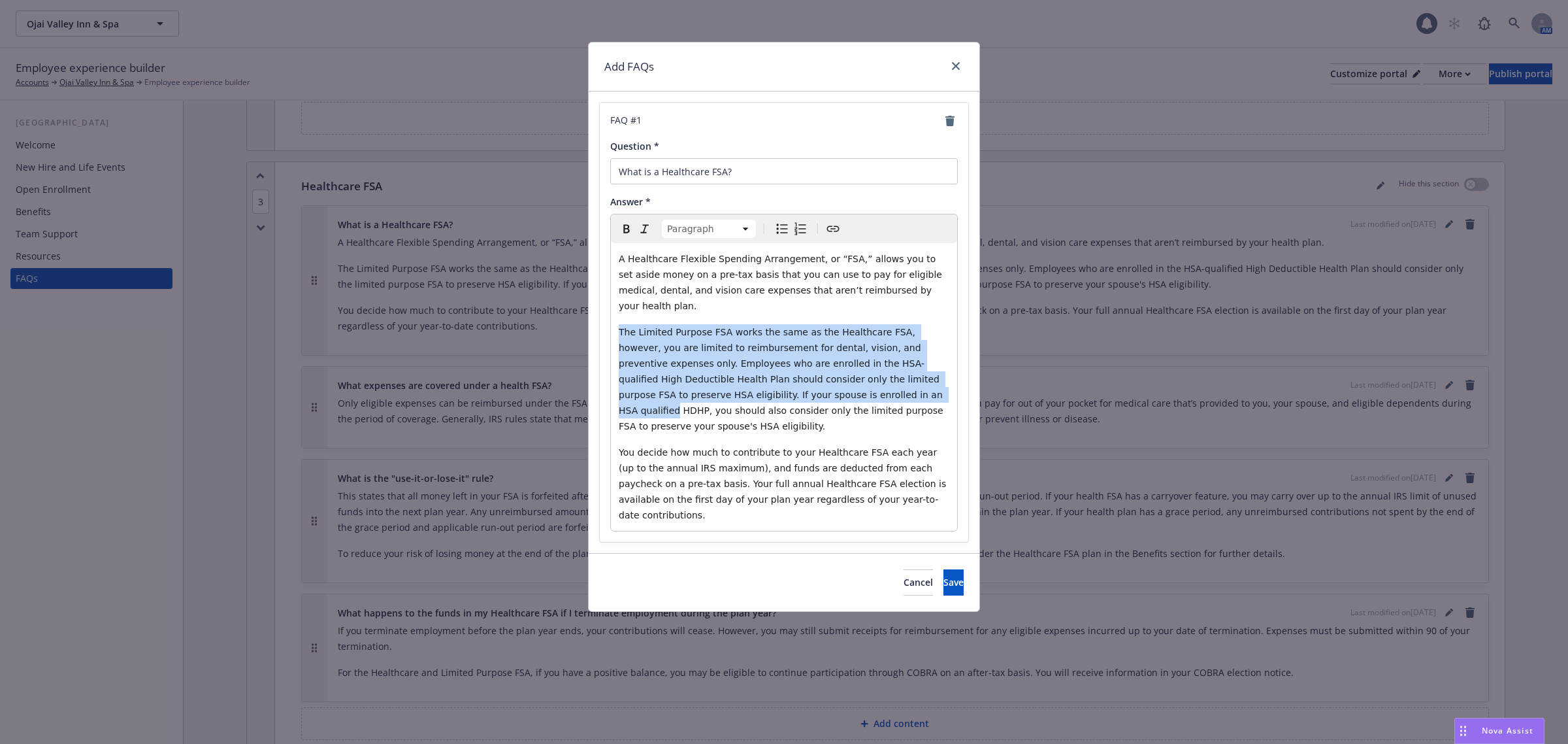
drag, startPoint x: 615, startPoint y: 317, endPoint x: 772, endPoint y: 384, distance: 170.7
click at [772, 384] on div "A Healthcare Flexible Spending Arrangement, or “FSA,” allows you to set aside m…" at bounding box center [784, 386] width 347 height 287
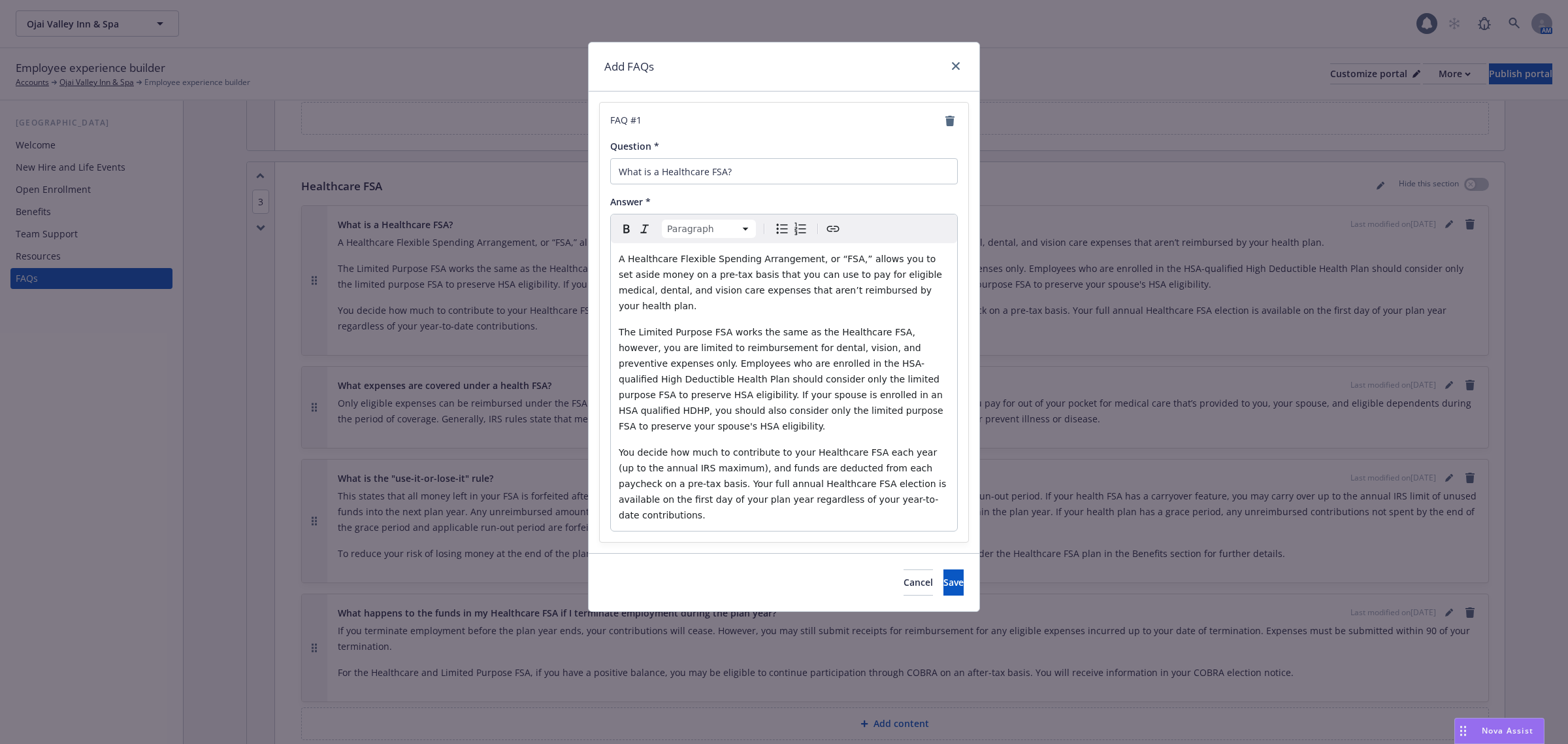
click at [766, 448] on span "You decide how much to contribute to your Healthcare FSA each year (up to the a…" at bounding box center [784, 483] width 331 height 73
click at [944, 576] on span "Save" at bounding box center [954, 582] width 20 height 12
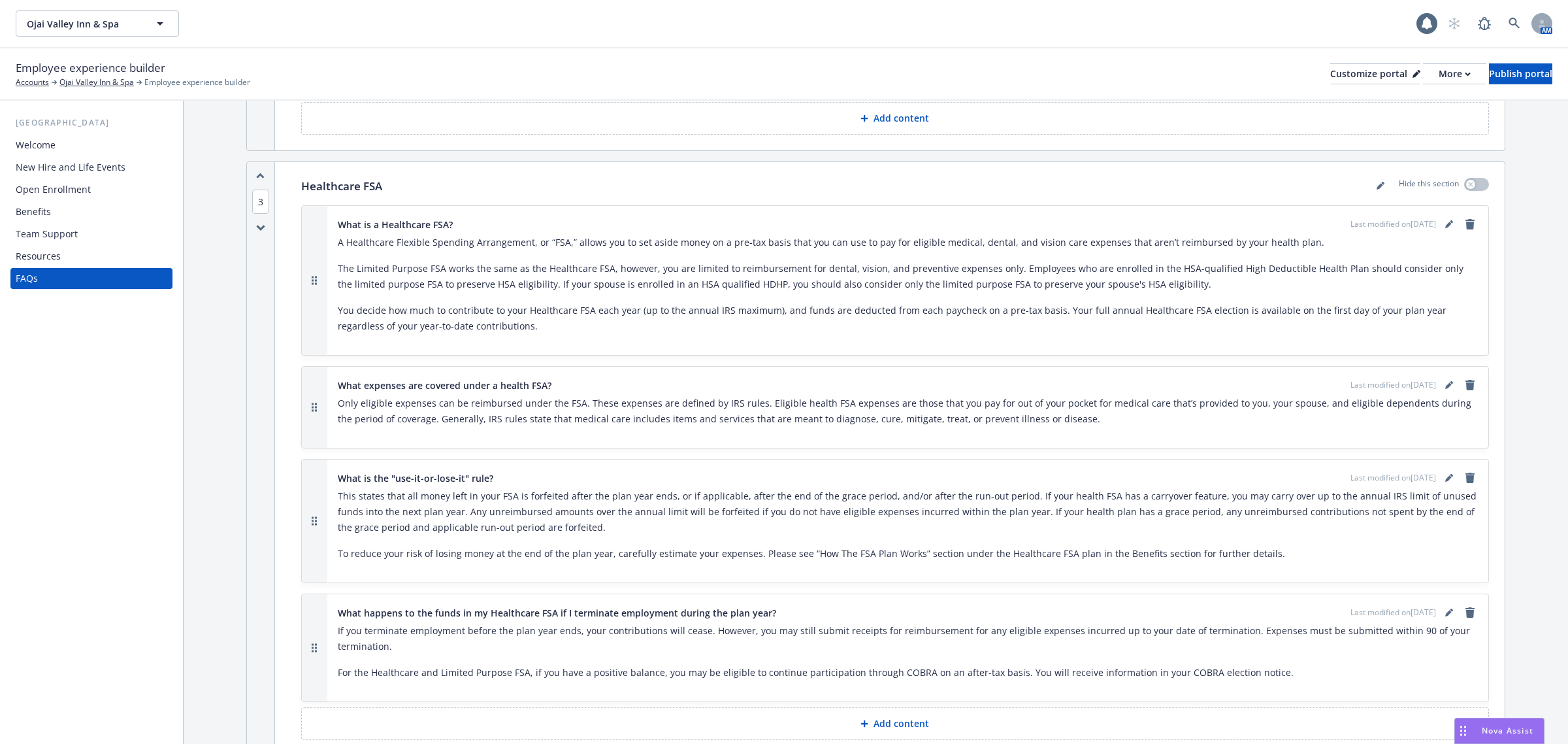
click at [1066, 505] on p "This states that all money left in your FSA is forfeited after the plan year en…" at bounding box center [908, 511] width 1140 height 47
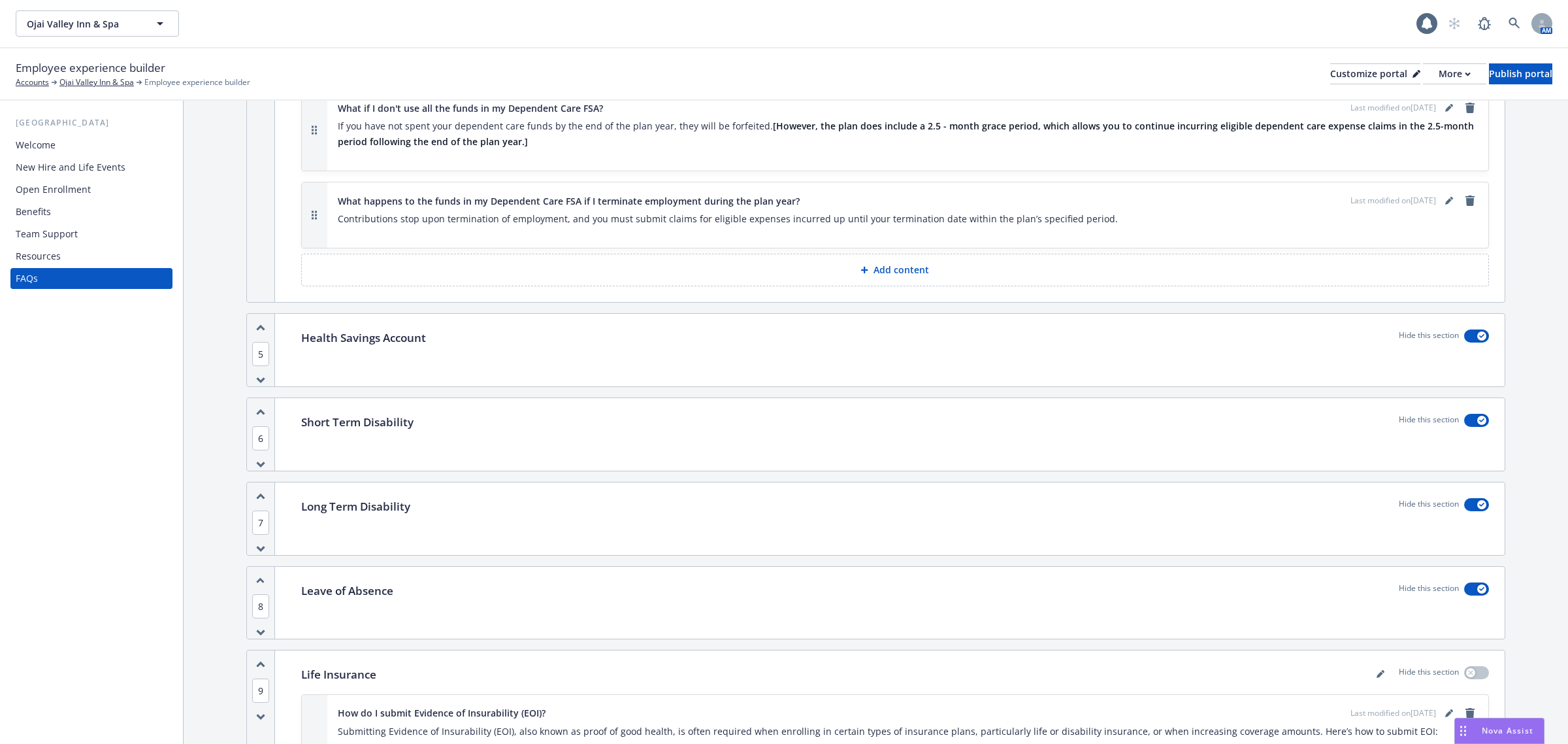
scroll to position [2941, 0]
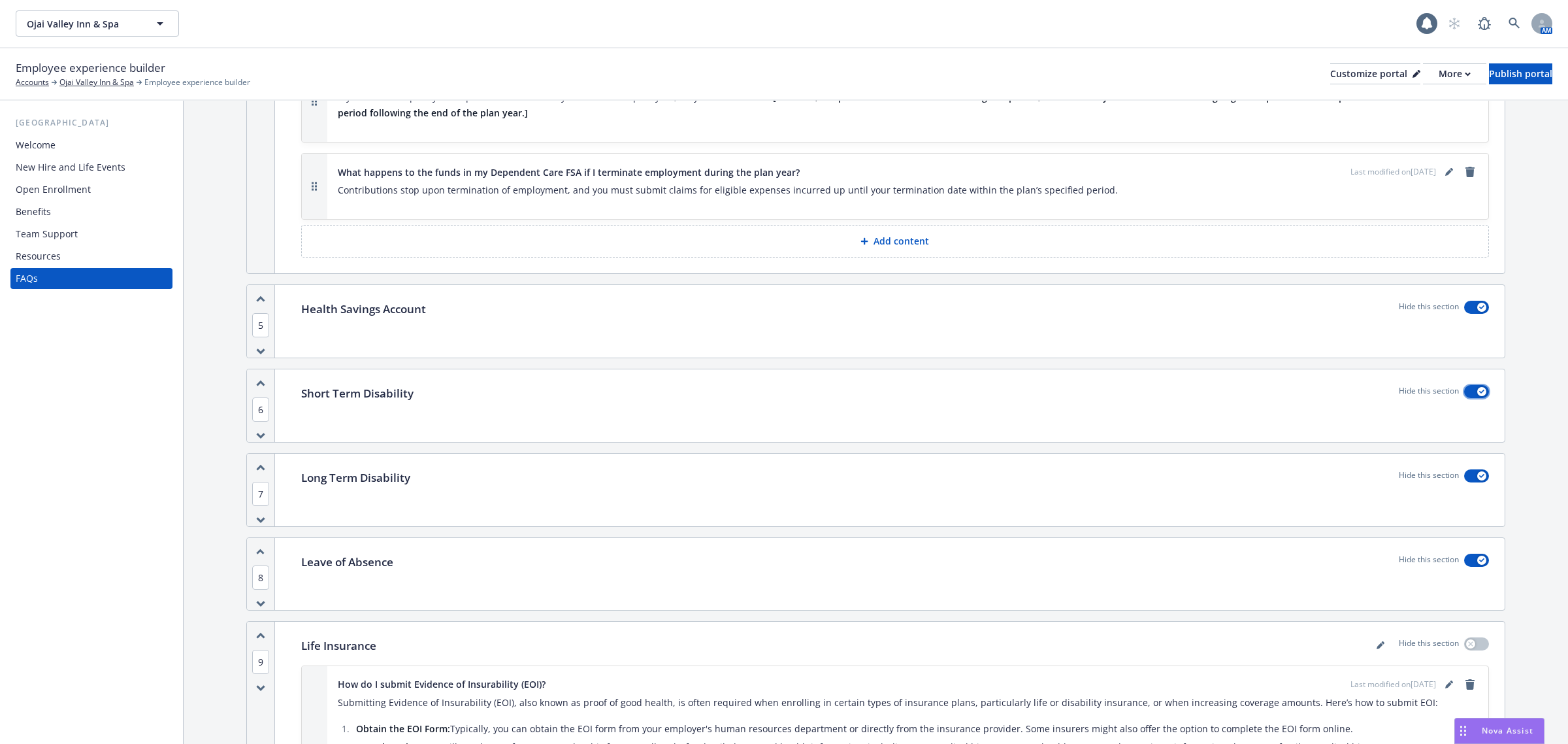
click at [1477, 387] on div "button" at bounding box center [1481, 391] width 9 height 9
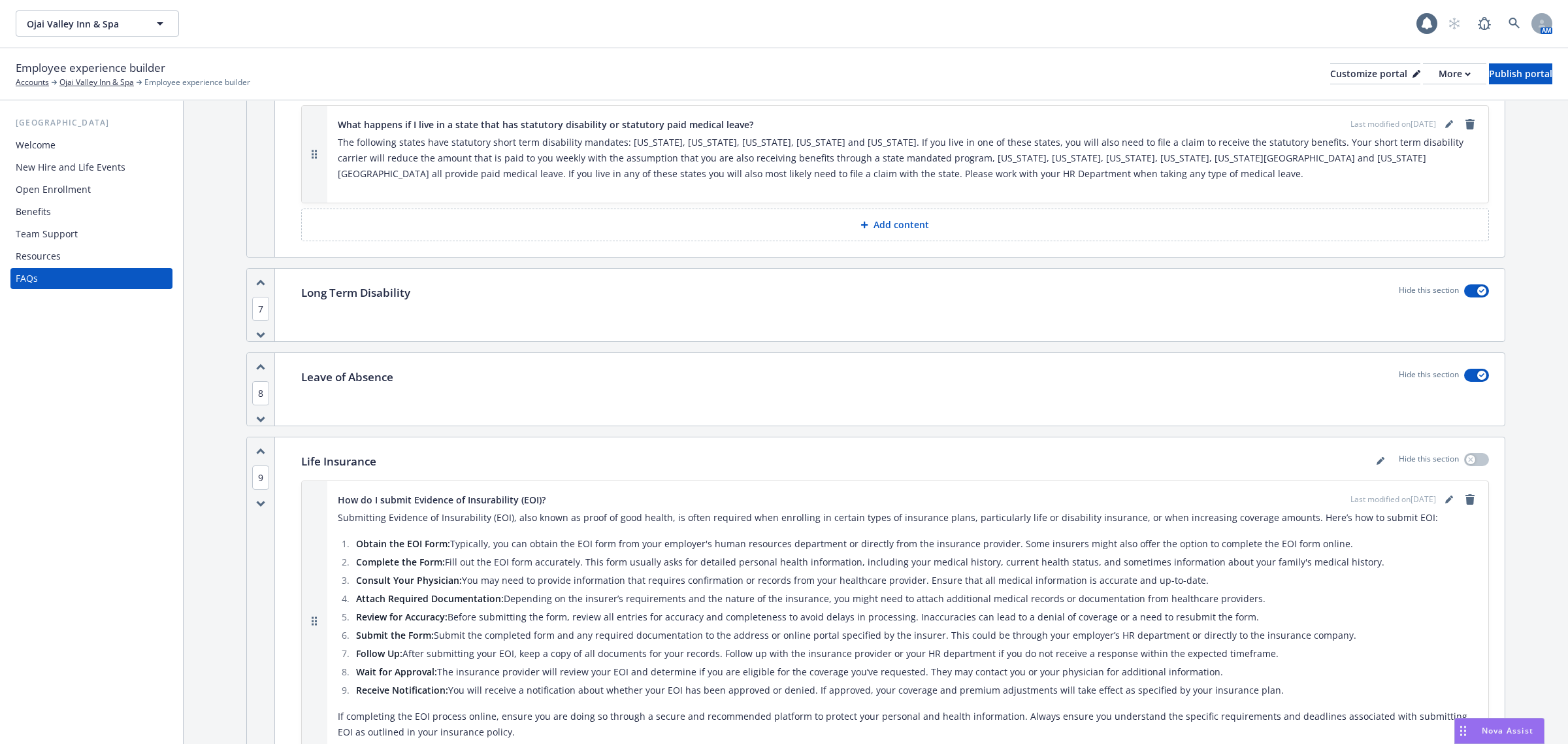
scroll to position [3874, 0]
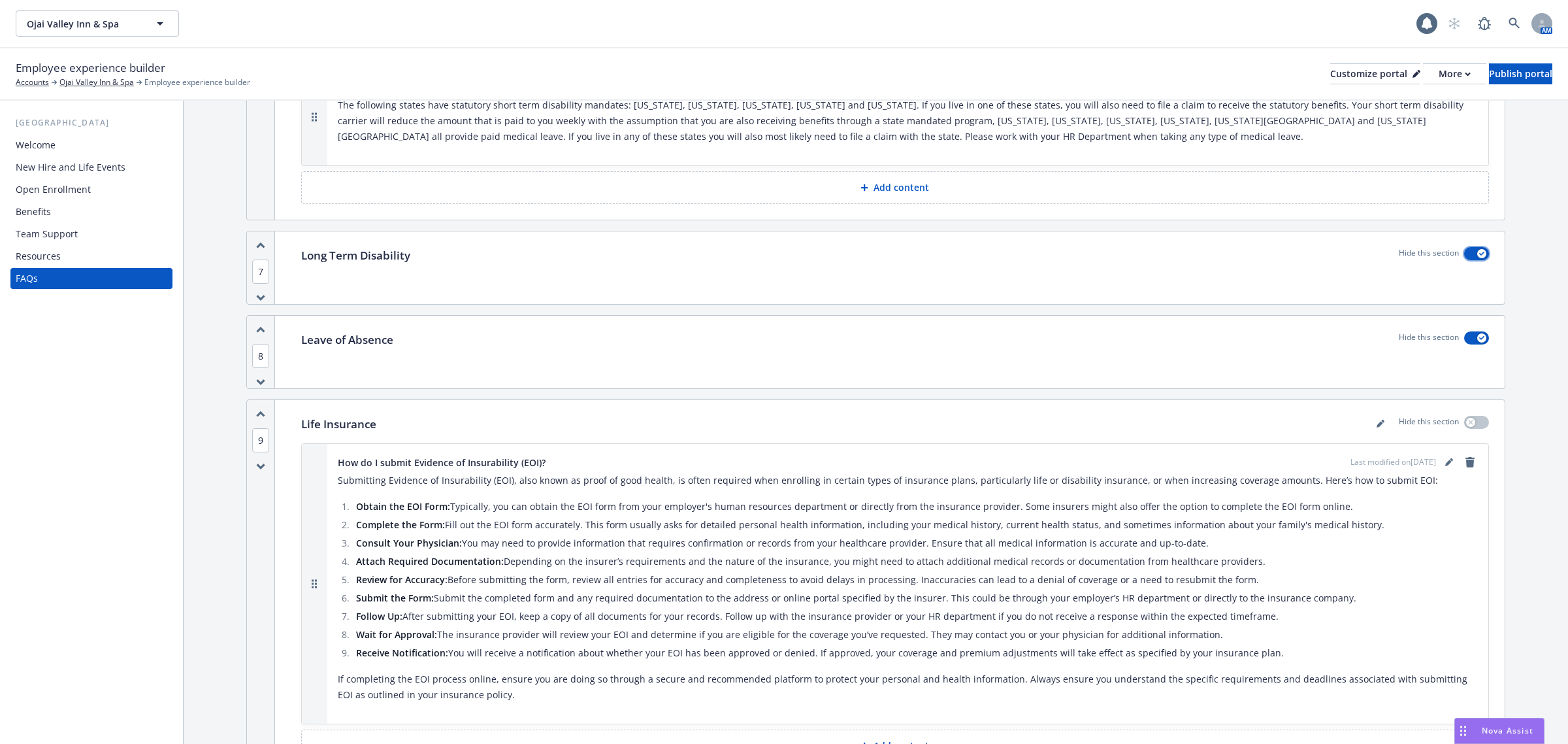
click at [1464, 247] on button "button" at bounding box center [1477, 253] width 25 height 13
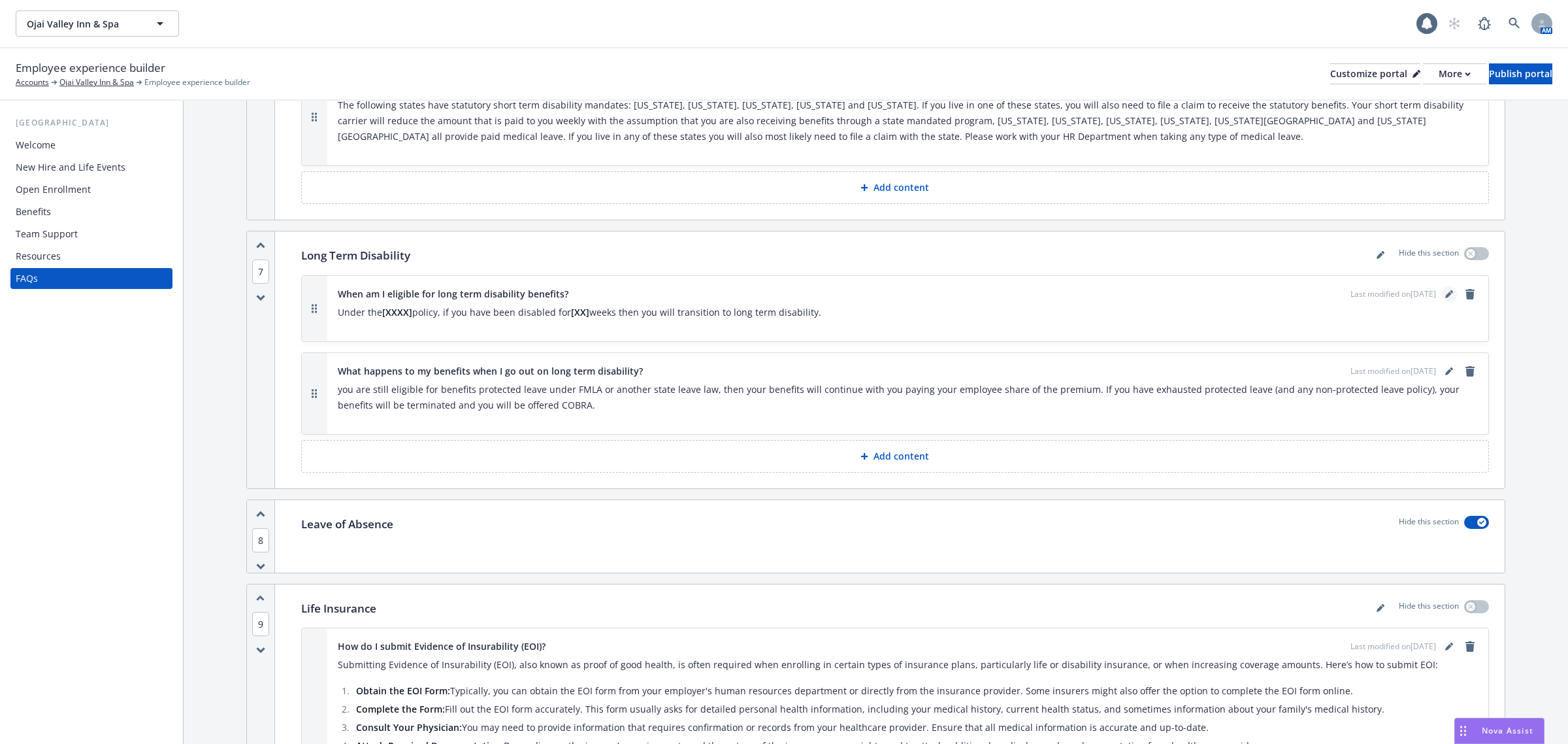
click at [1445, 291] on icon "editPencil" at bounding box center [1449, 295] width 7 height 7
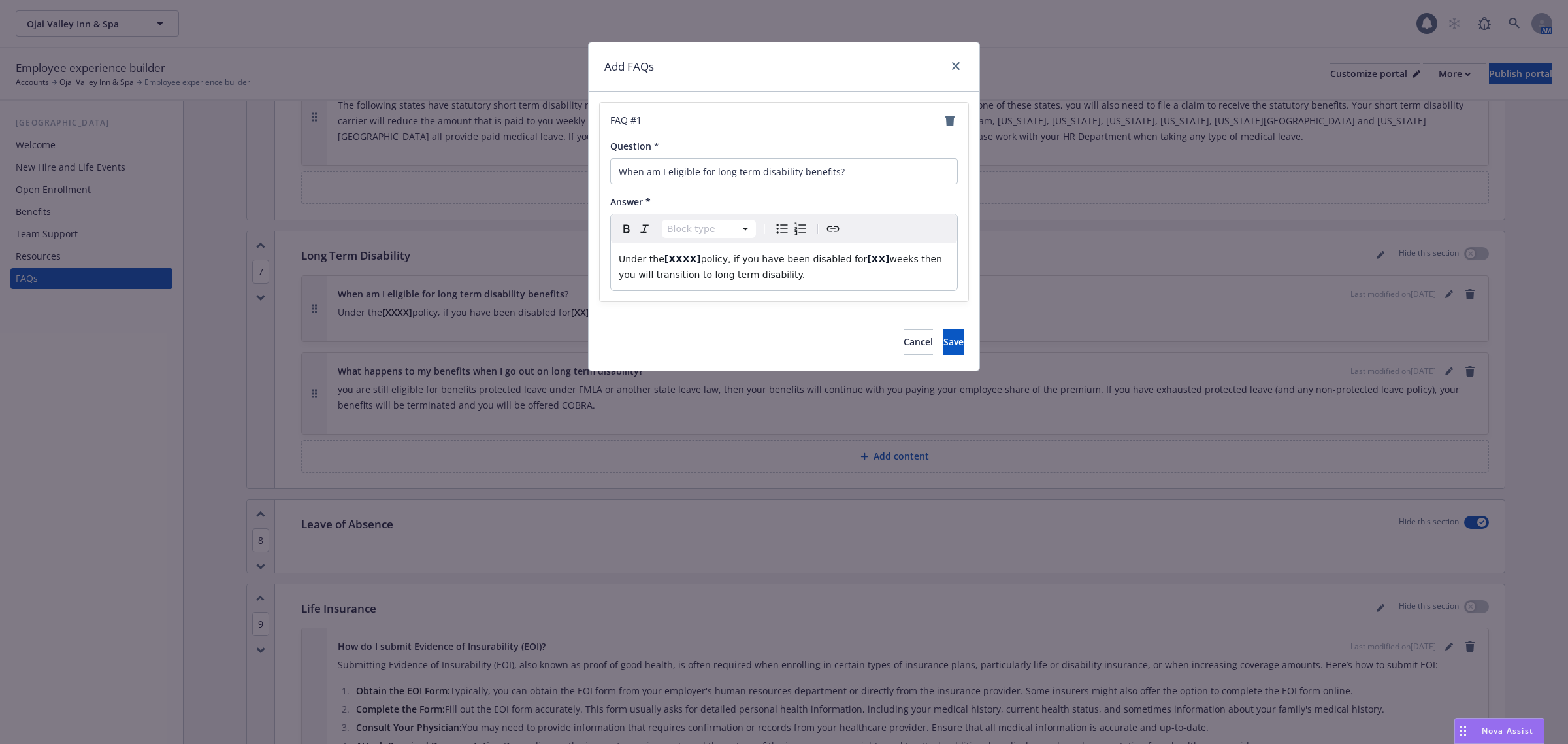
select select "paragraph"
drag, startPoint x: 696, startPoint y: 259, endPoint x: 668, endPoint y: 263, distance: 28.3
click at [658, 263] on p "Under the [XXXX] policy, if you have been disabled for [XX] weeks then you will…" at bounding box center [784, 267] width 331 height 31
click at [955, 63] on icon "close" at bounding box center [955, 66] width 8 height 8
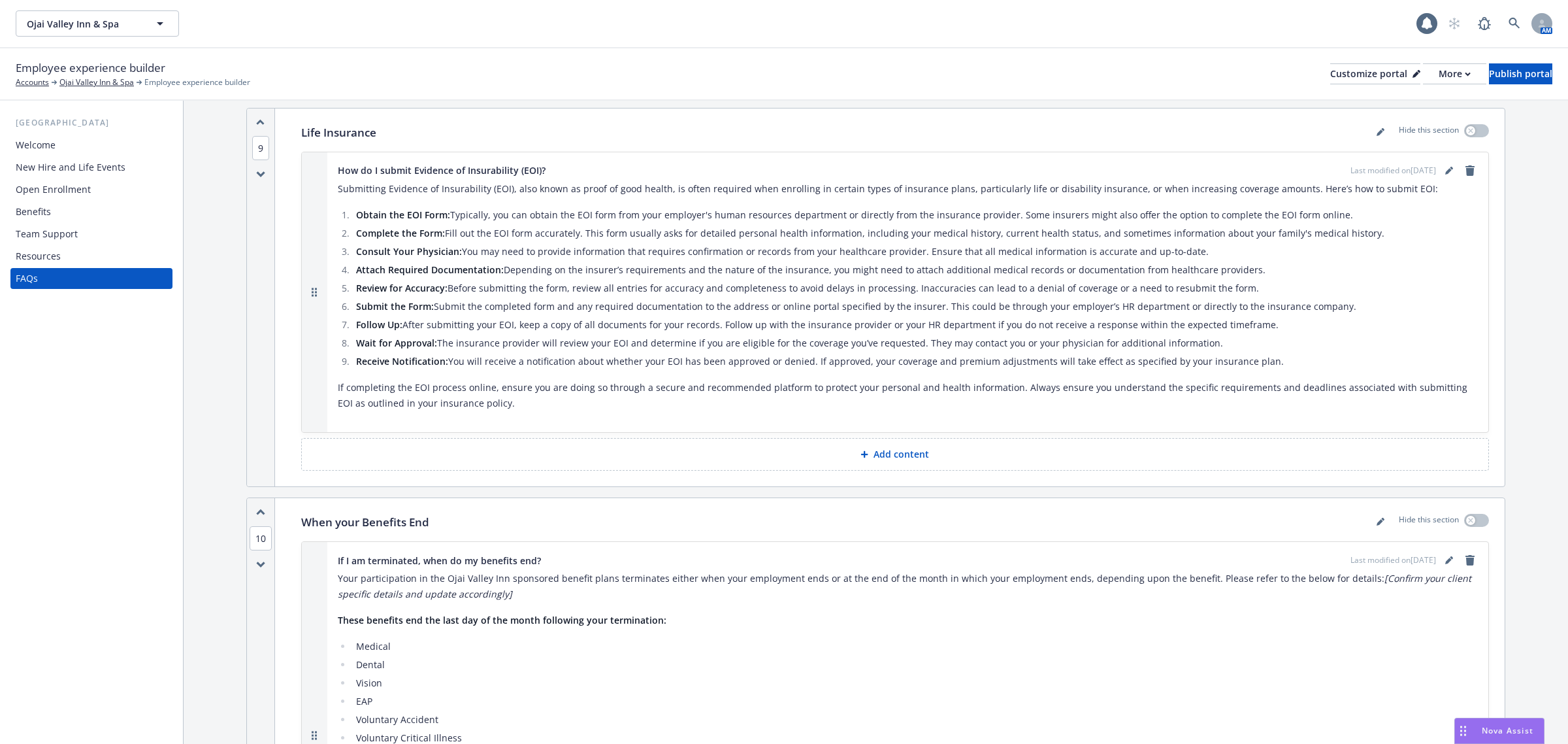
scroll to position [4037, 0]
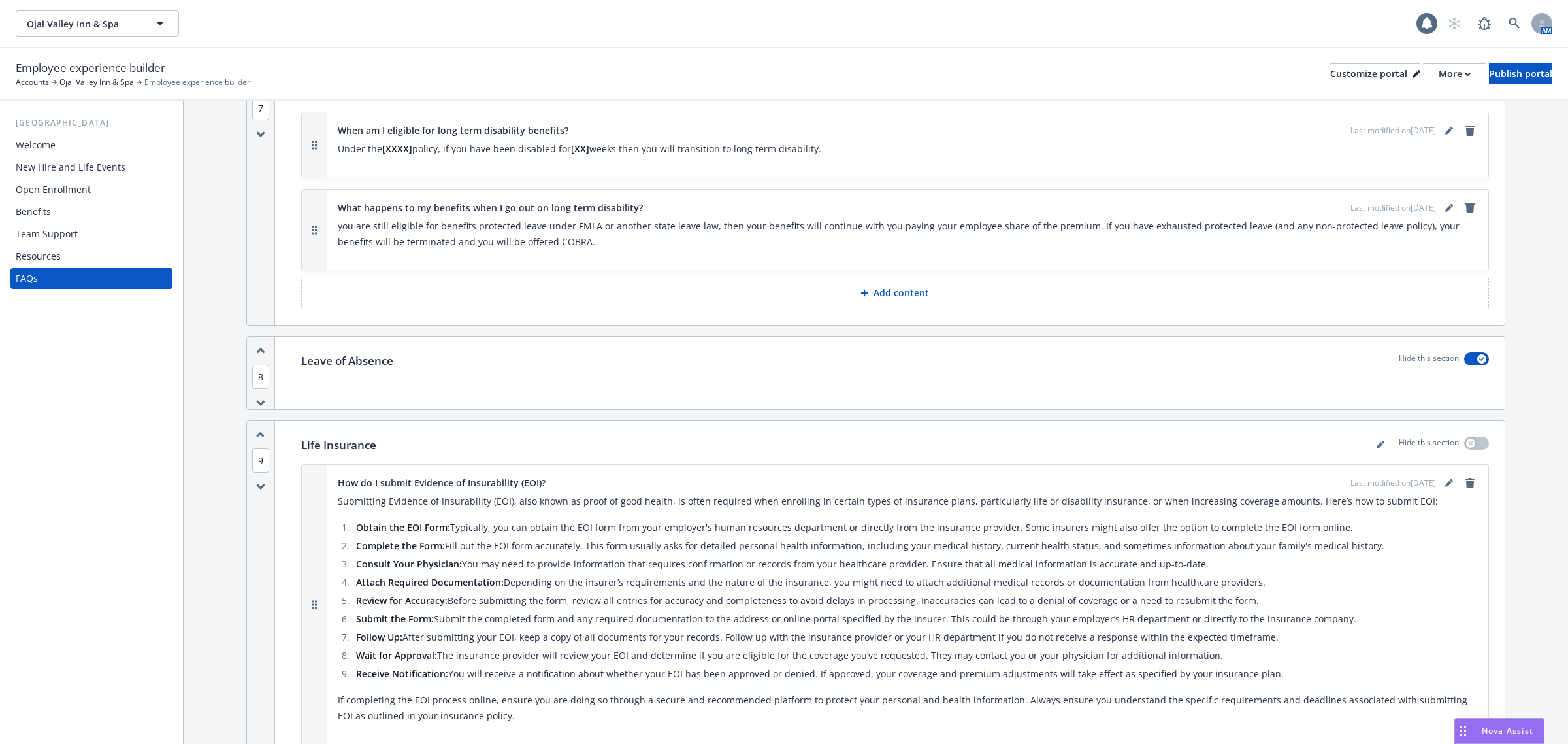
click at [77, 170] on div "New Hire and Life Events" at bounding box center [70, 167] width 110 height 21
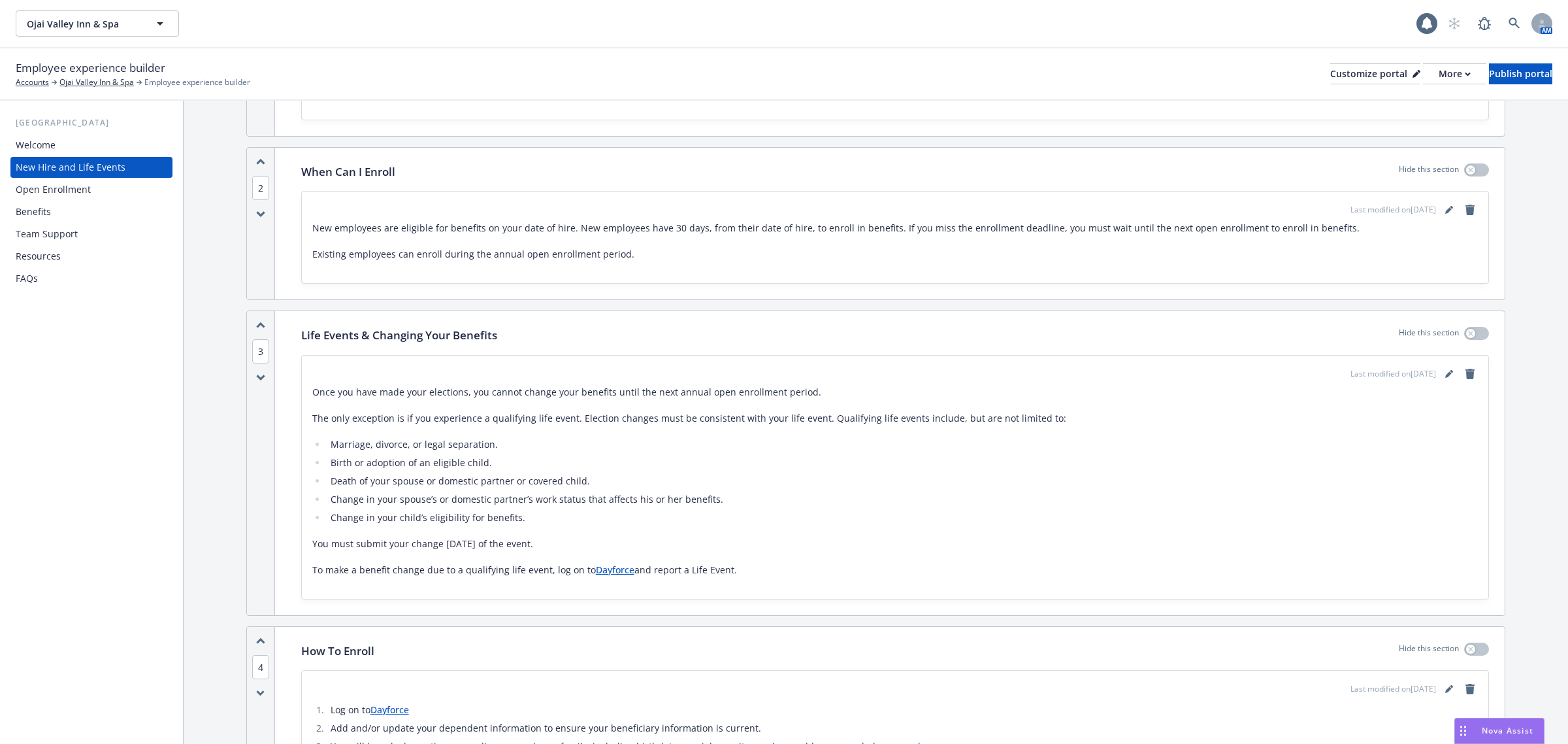
scroll to position [409, 0]
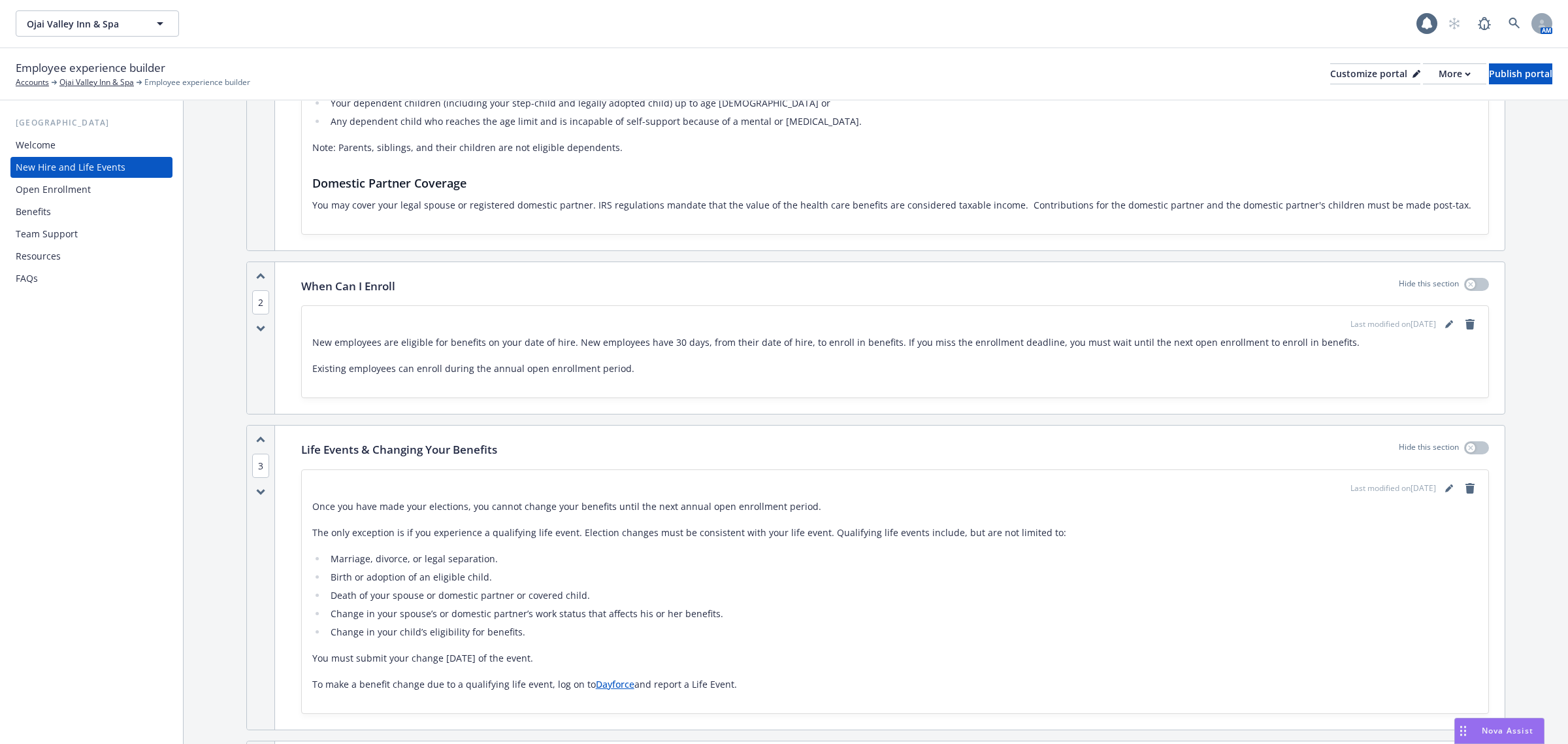
click at [57, 195] on div "Open Enrollment" at bounding box center [53, 189] width 75 height 21
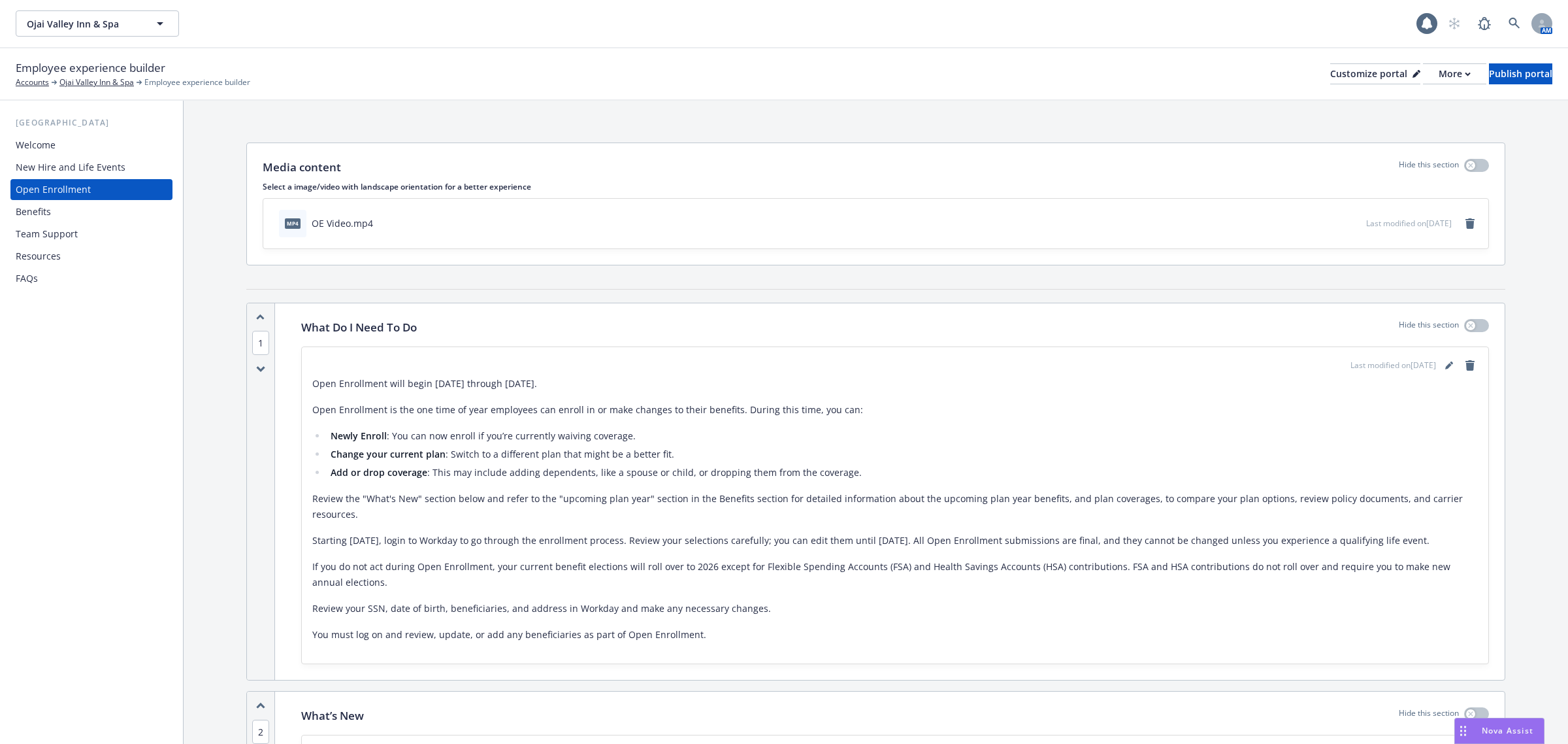
click at [66, 149] on div "Welcome" at bounding box center [91, 145] width 151 height 21
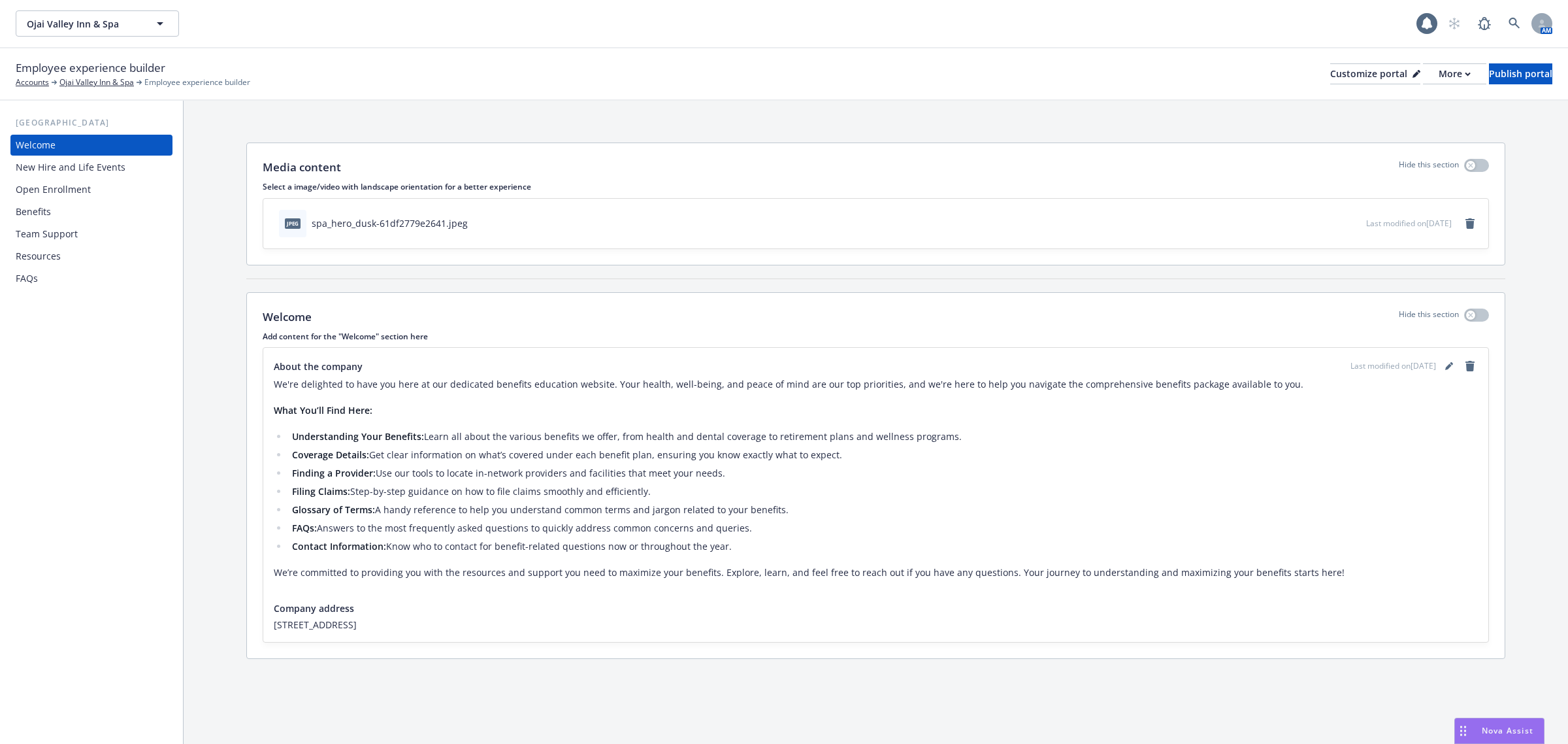
click at [74, 165] on div "New Hire and Life Events" at bounding box center [70, 167] width 110 height 21
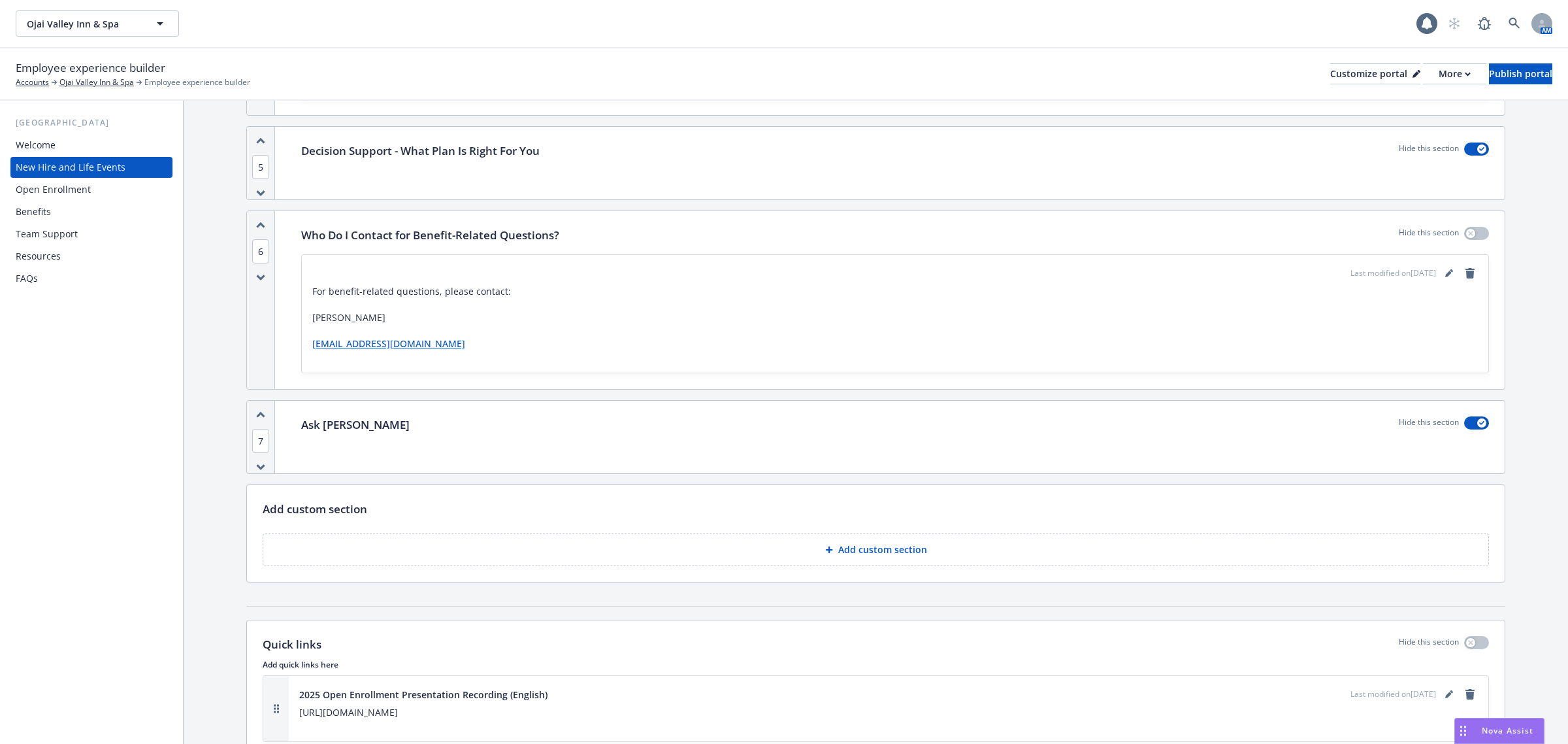
scroll to position [1226, 0]
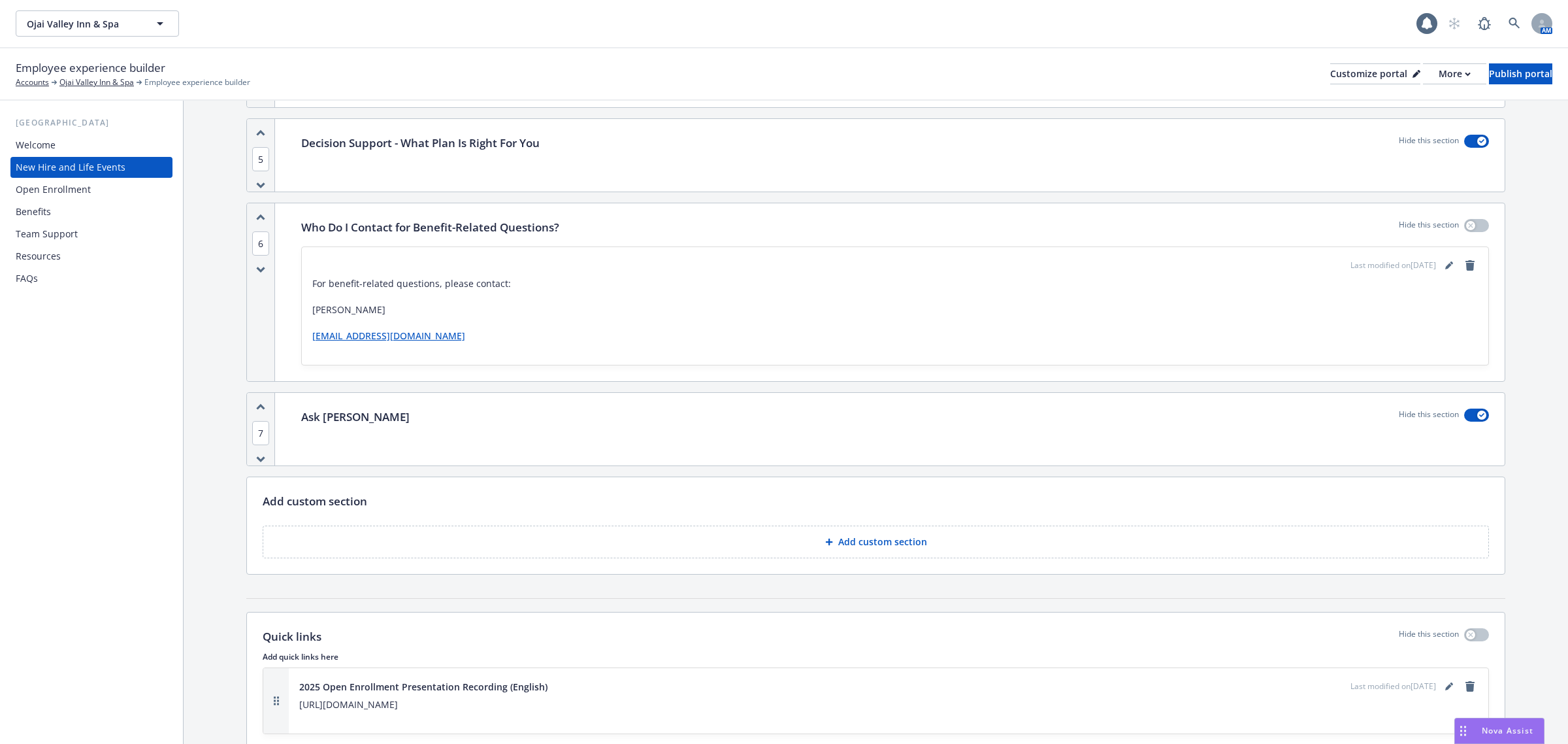
click at [38, 190] on div "Open Enrollment" at bounding box center [53, 189] width 75 height 21
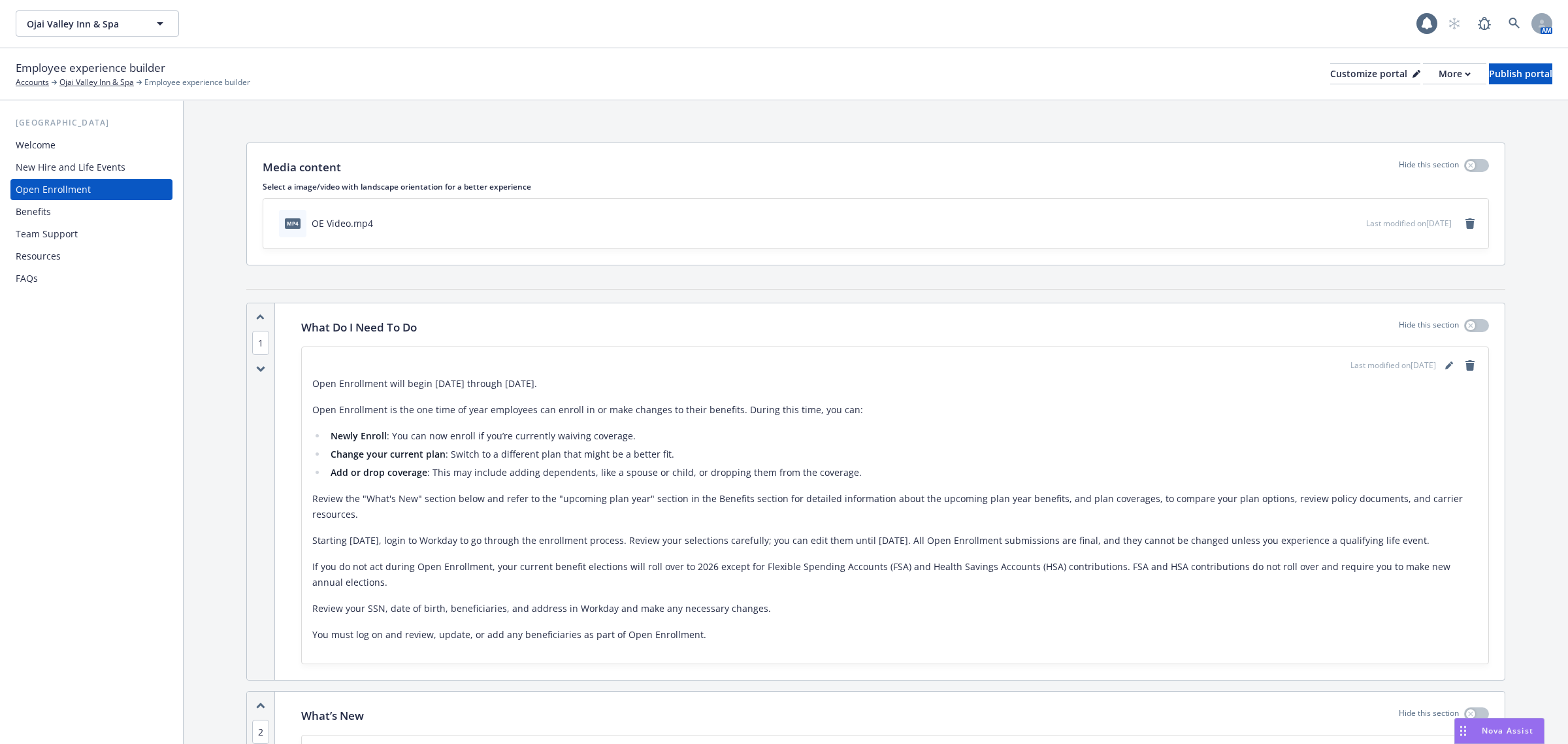
click at [44, 210] on div "Benefits" at bounding box center [33, 212] width 35 height 21
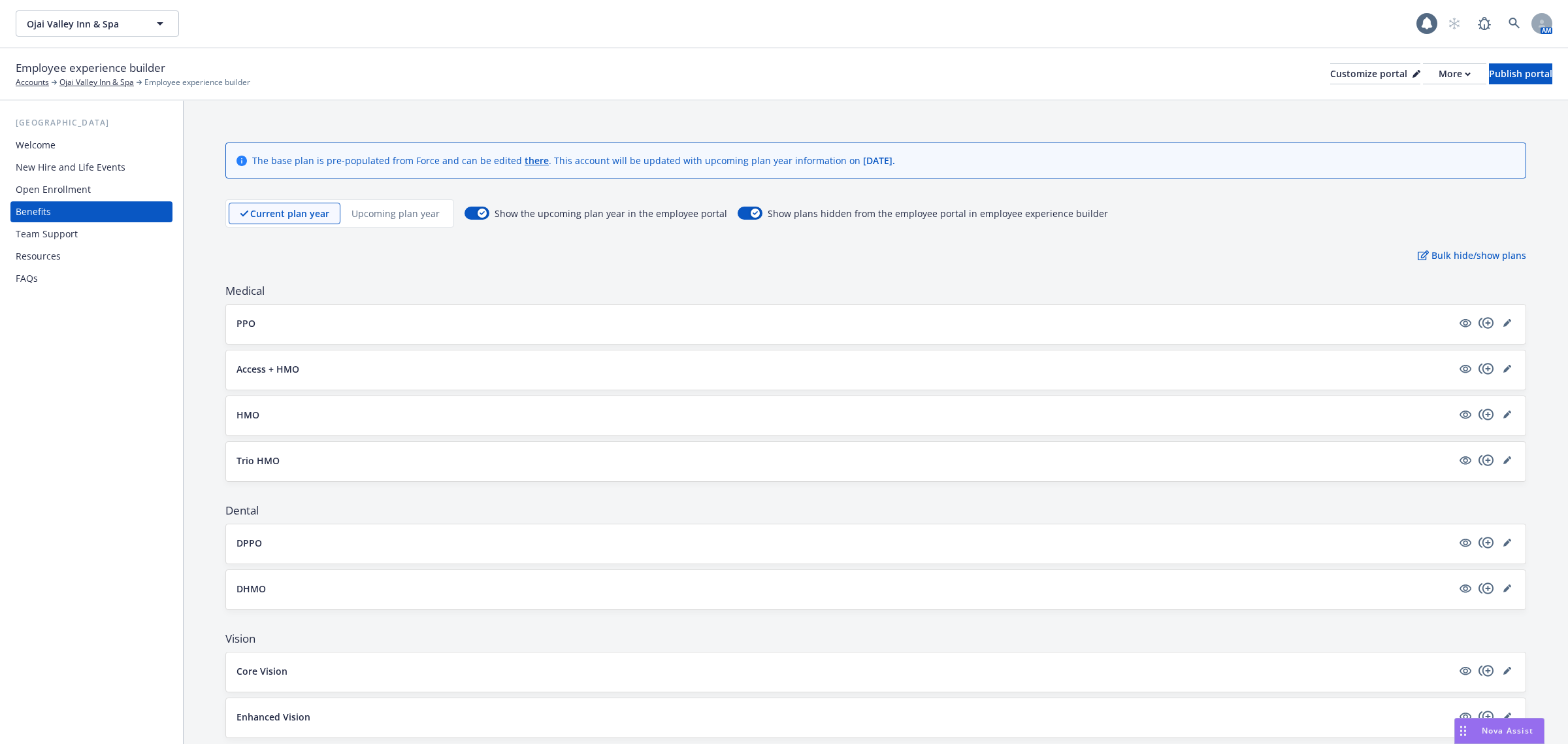
click at [59, 246] on div "Resources" at bounding box center [38, 256] width 45 height 21
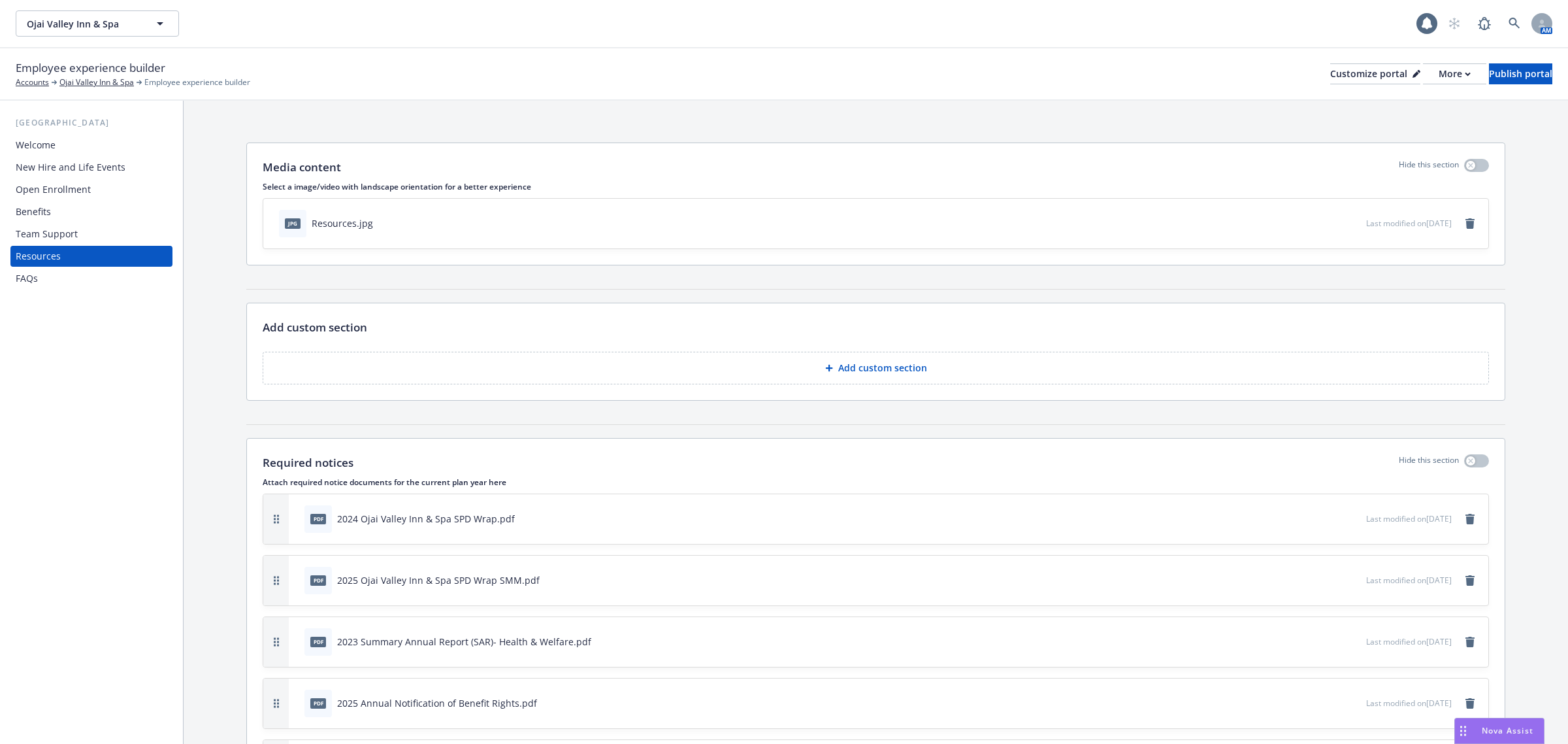
click at [60, 232] on div "Team Support" at bounding box center [46, 234] width 62 height 21
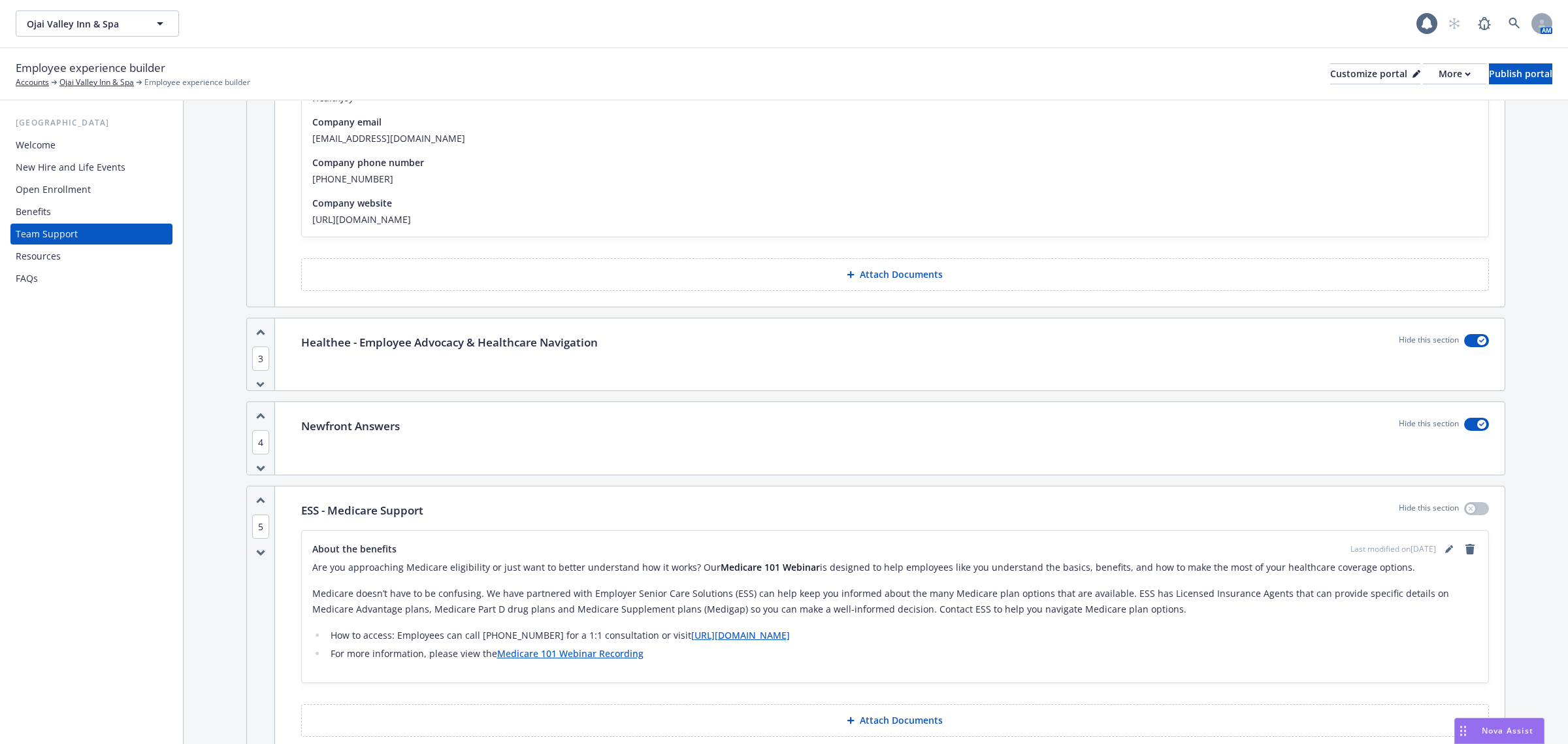
scroll to position [735, 0]
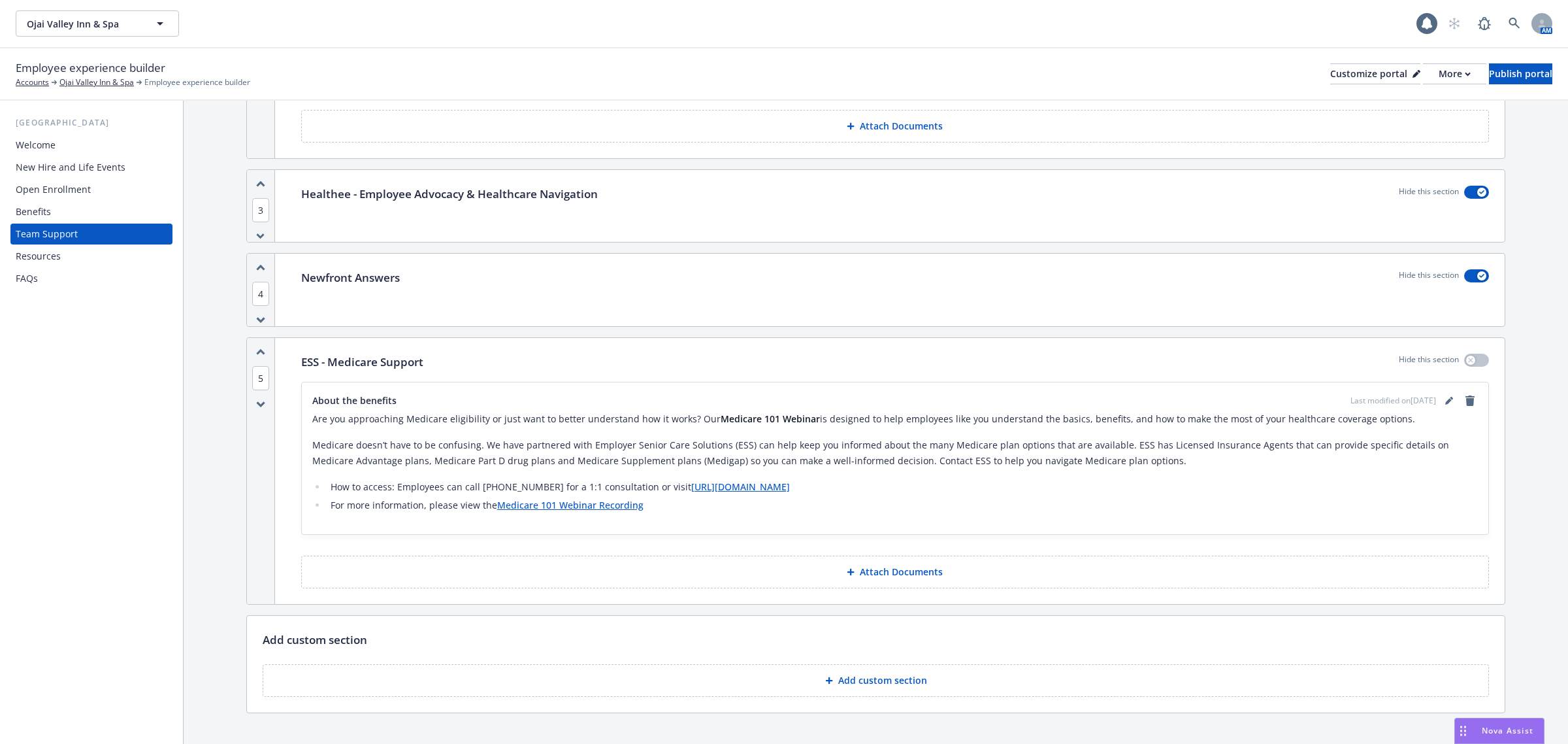
click at [73, 265] on div "Resources" at bounding box center [91, 256] width 151 height 21
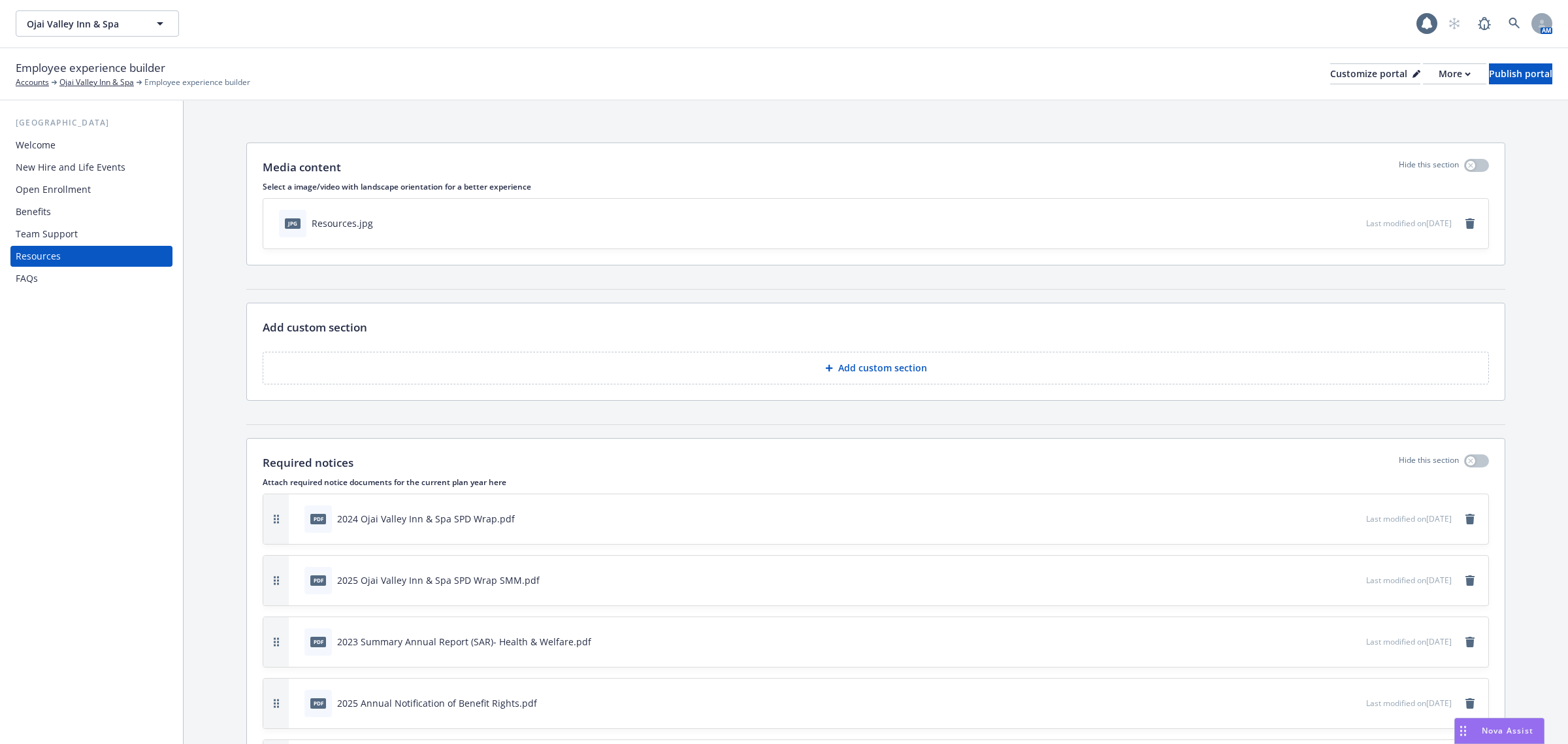
click at [86, 179] on div "Open Enrollment" at bounding box center [53, 189] width 75 height 21
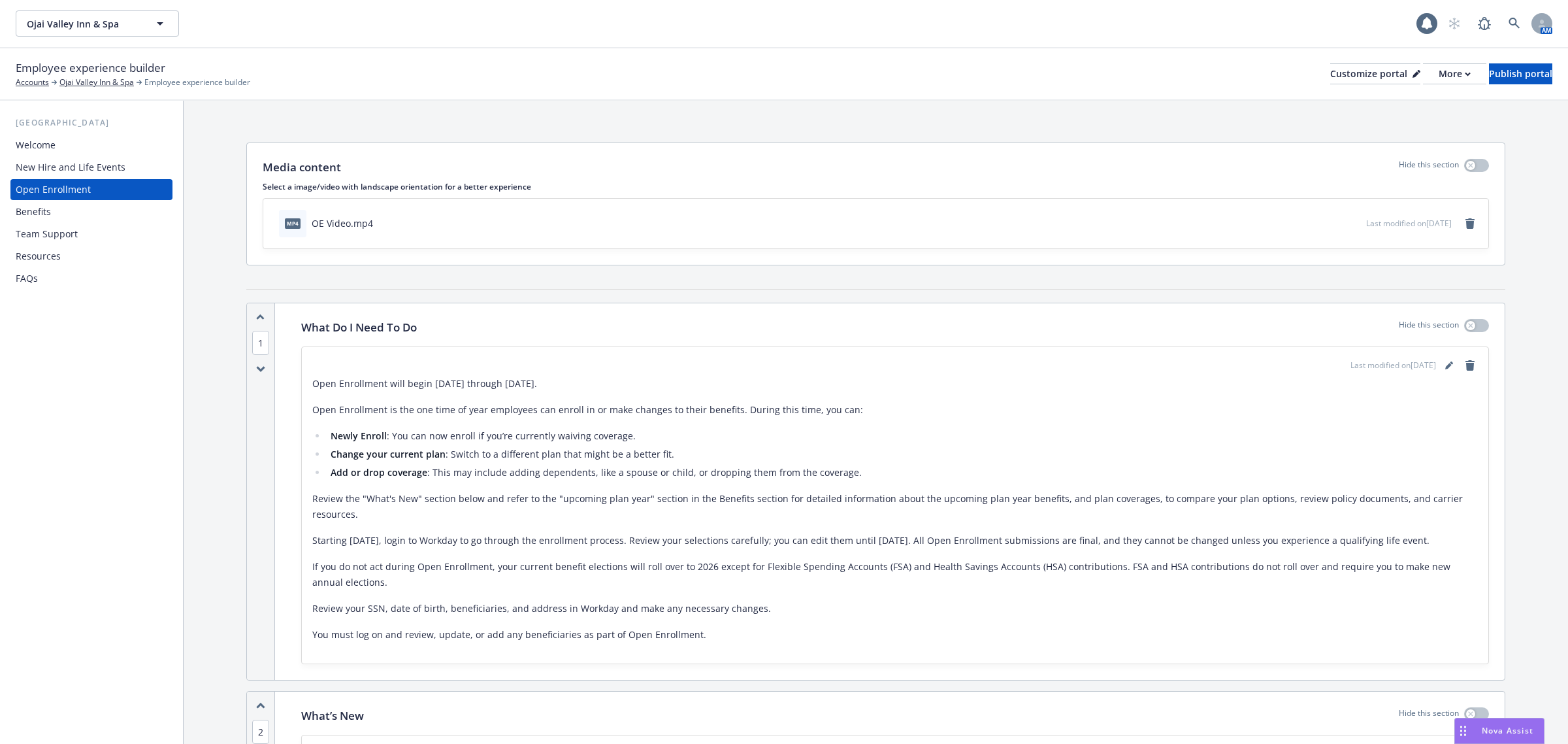
click at [93, 167] on div "New Hire and Life Events" at bounding box center [70, 167] width 110 height 21
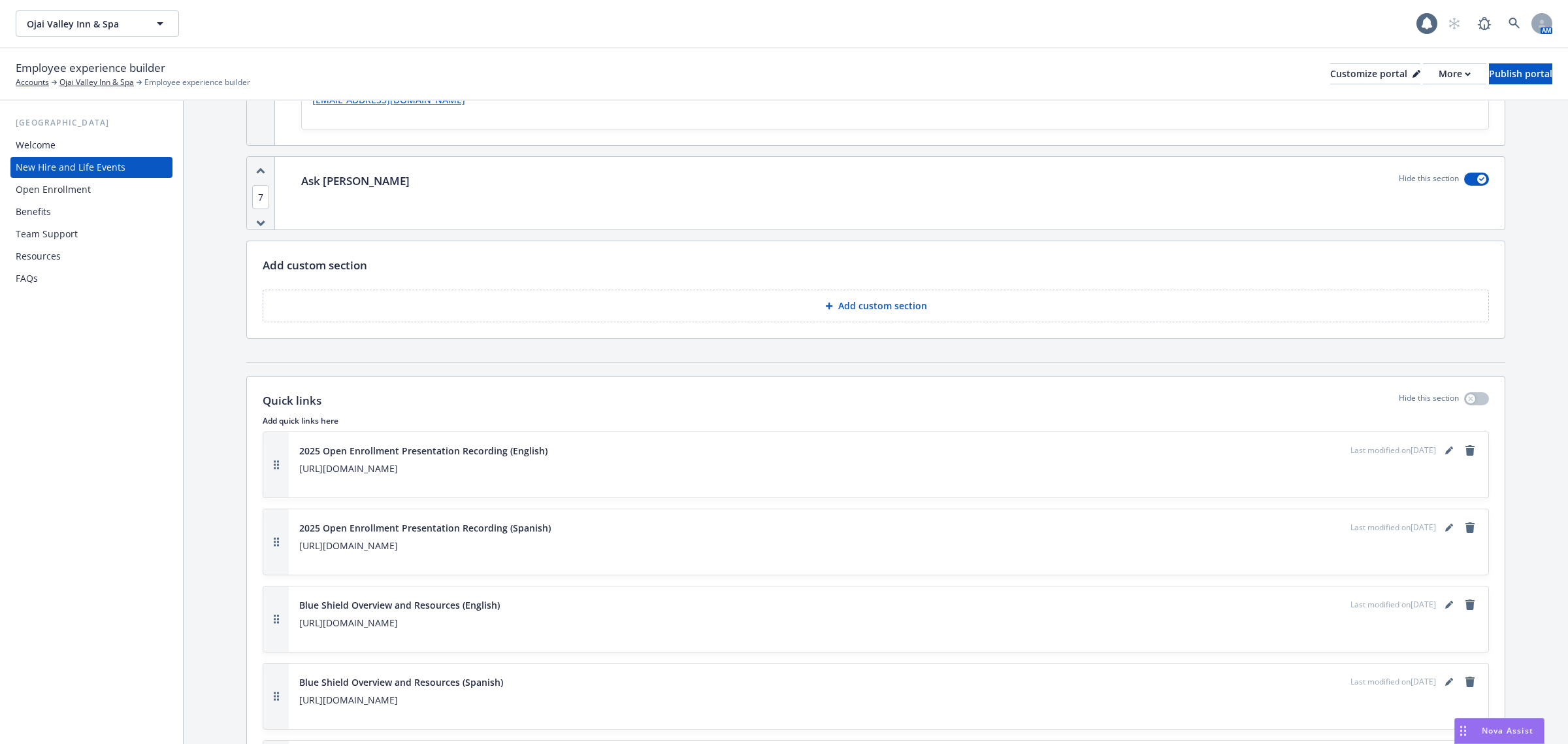
scroll to position [1716, 0]
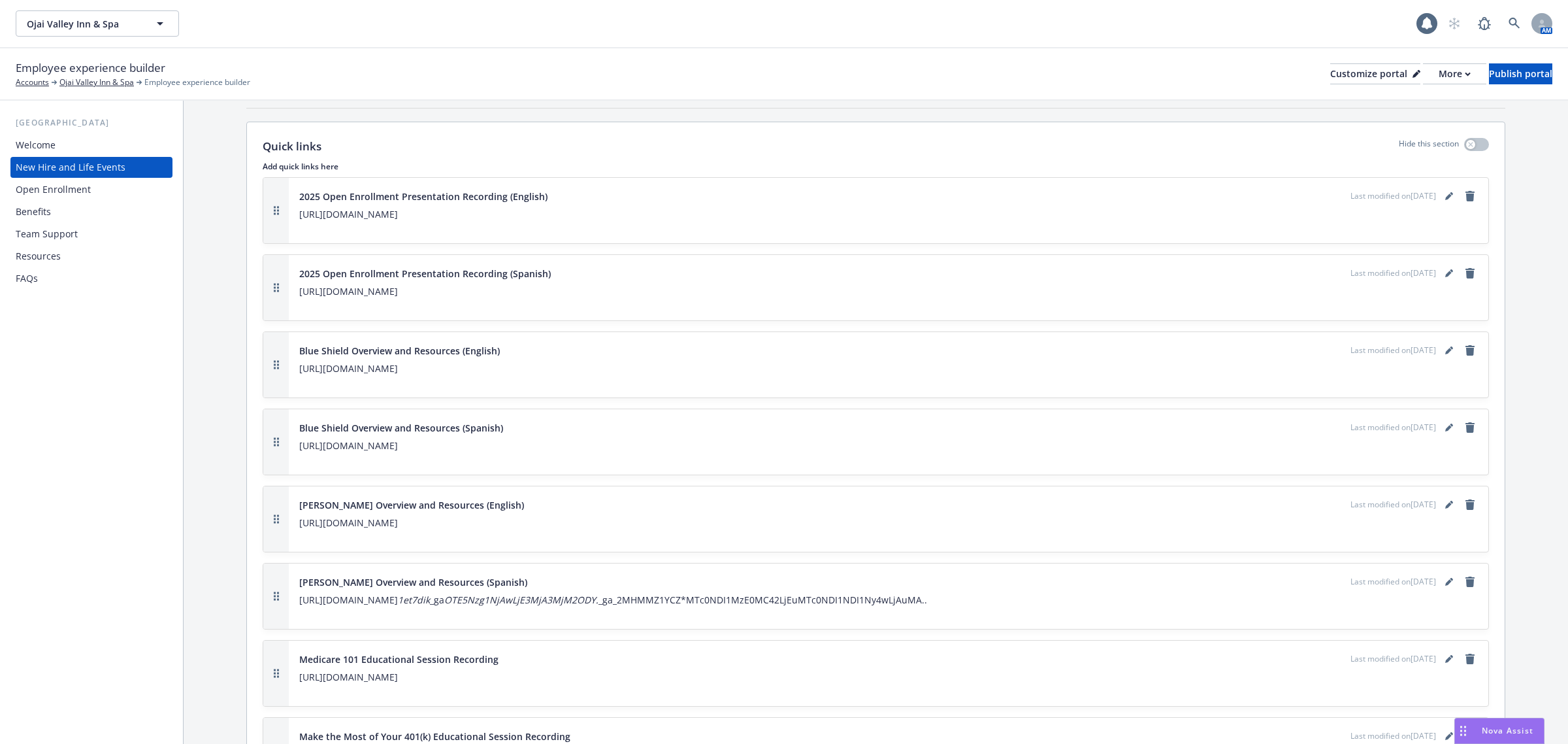
click at [75, 151] on div "Welcome" at bounding box center [91, 145] width 151 height 21
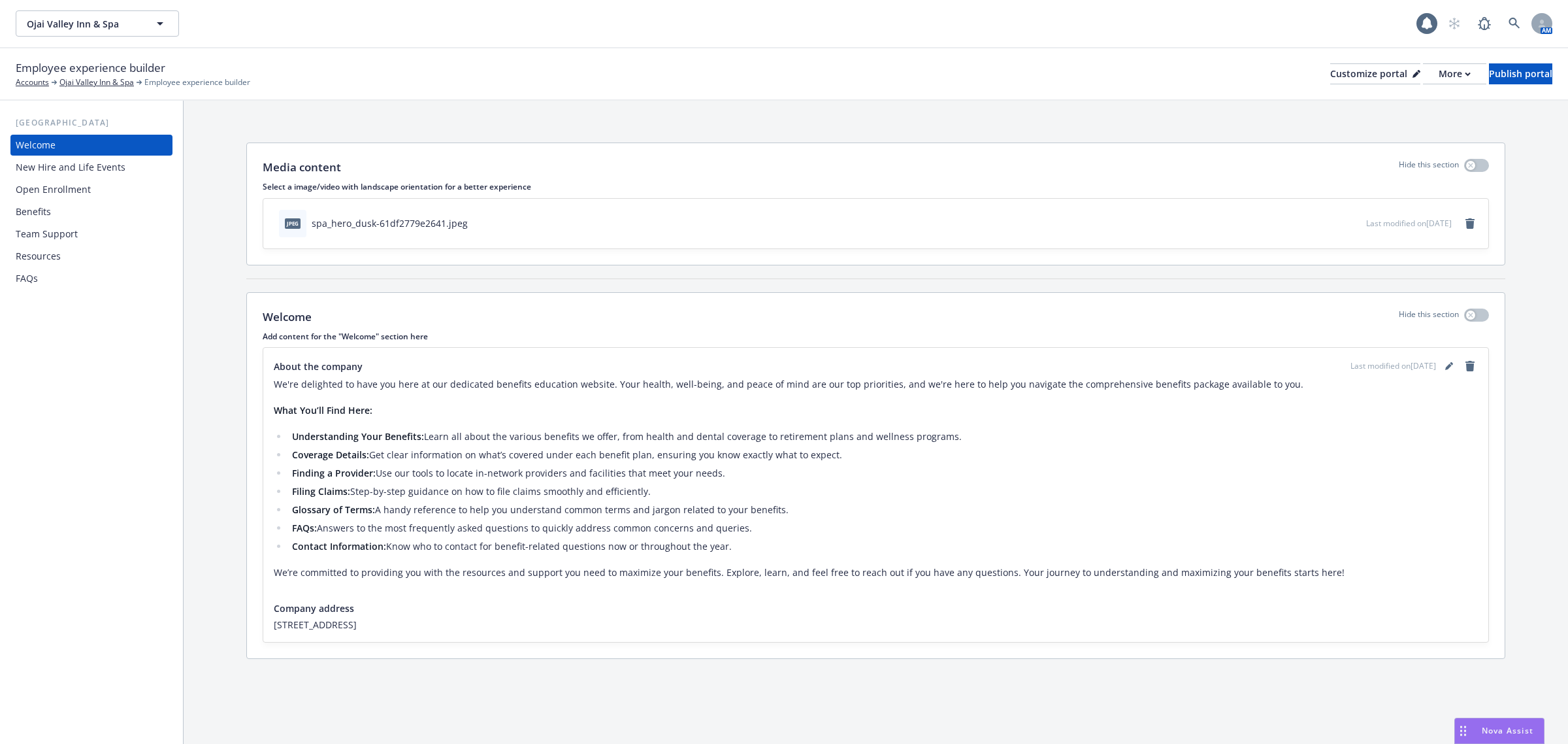
click at [89, 185] on div "Open Enrollment" at bounding box center [91, 189] width 151 height 21
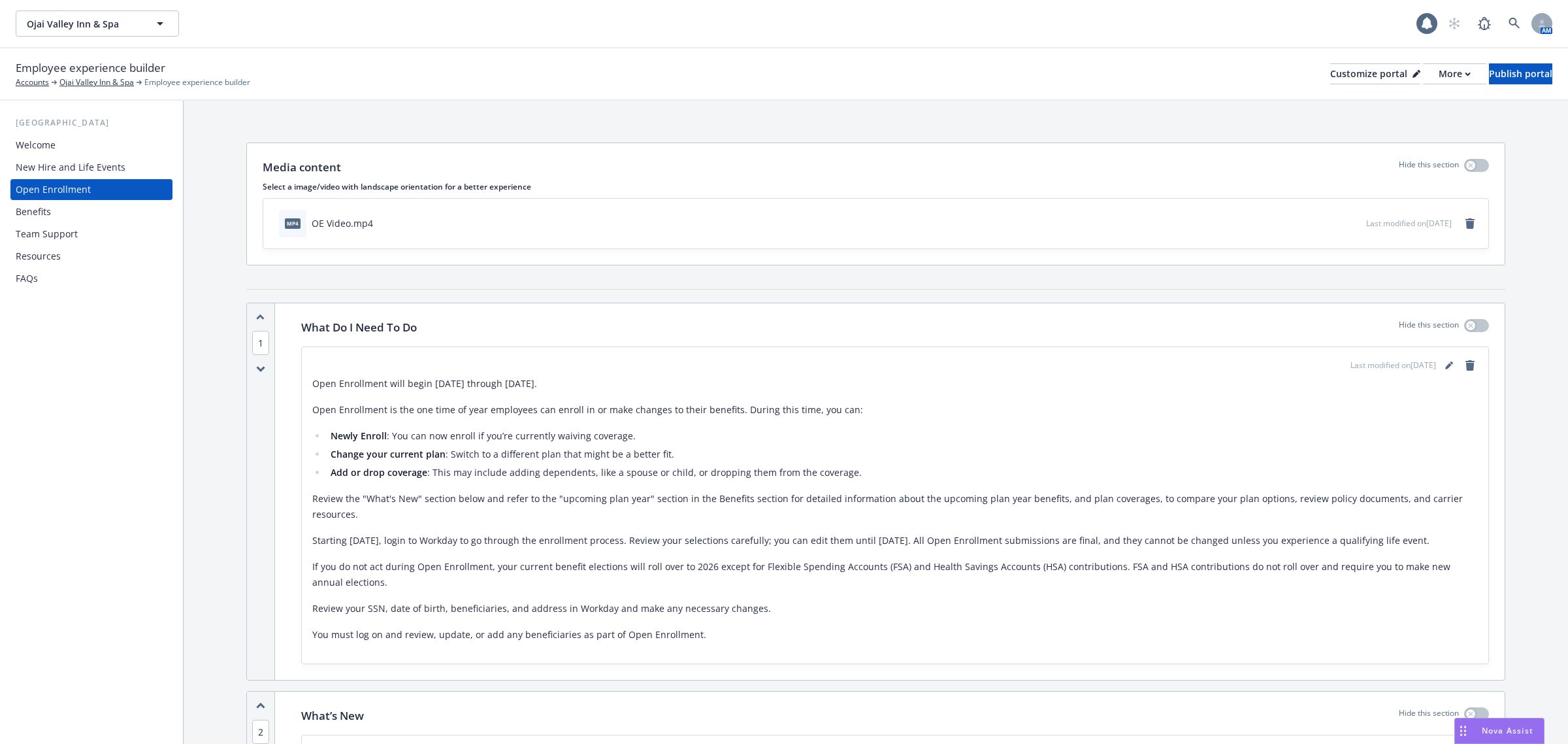
click at [92, 210] on div "Benefits" at bounding box center [91, 212] width 151 height 21
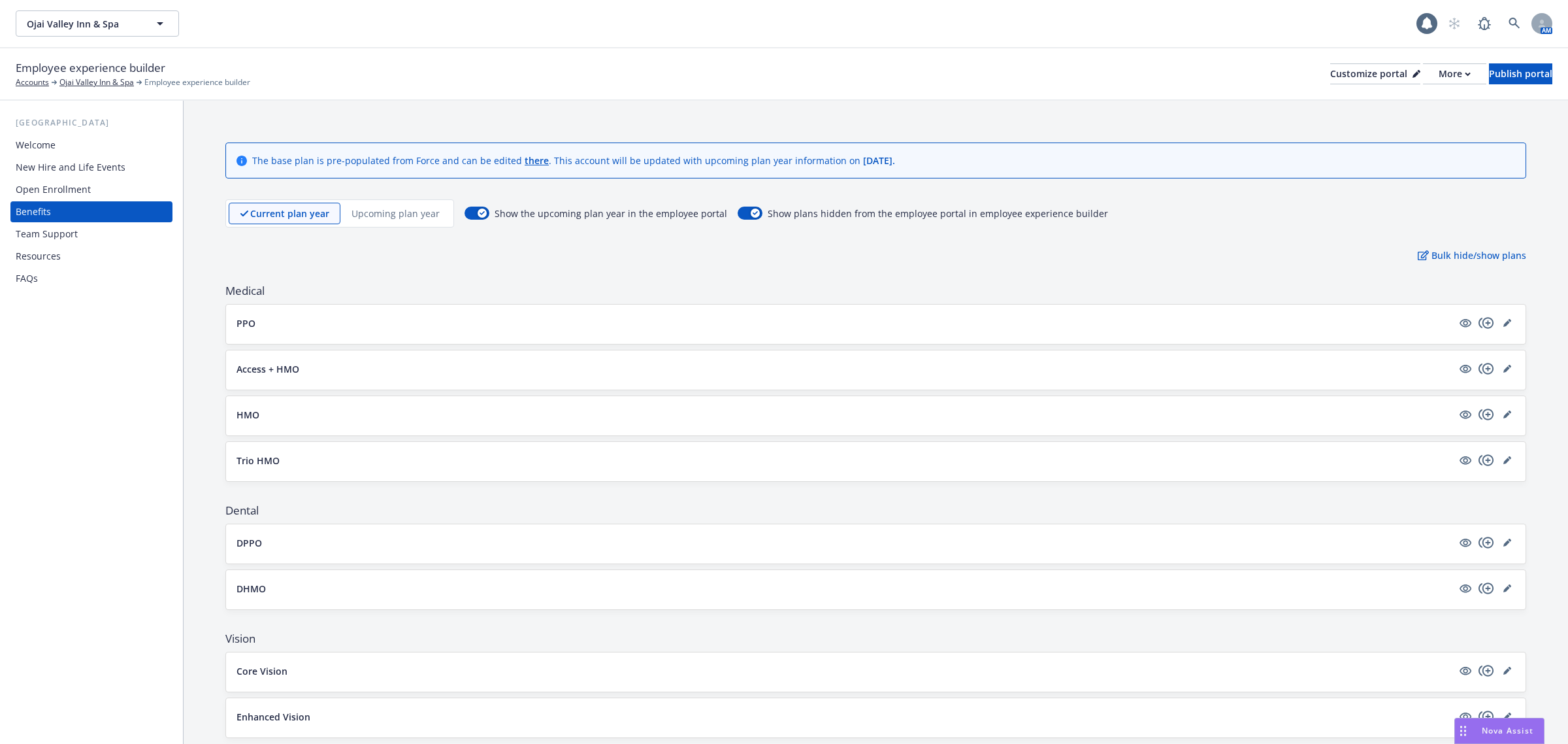
click at [96, 231] on div "Team Support" at bounding box center [91, 234] width 151 height 21
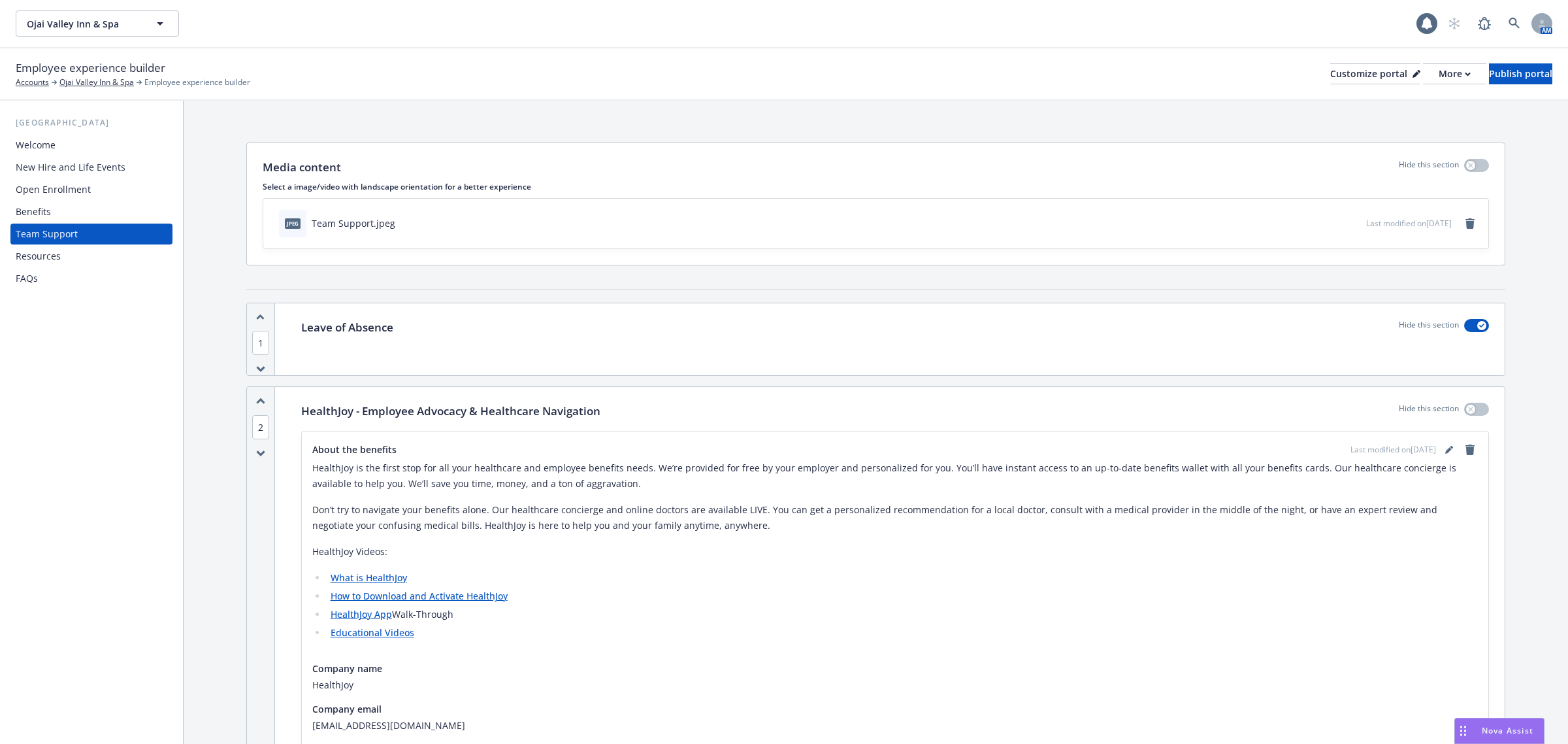
click at [91, 254] on div "Resources" at bounding box center [91, 256] width 151 height 21
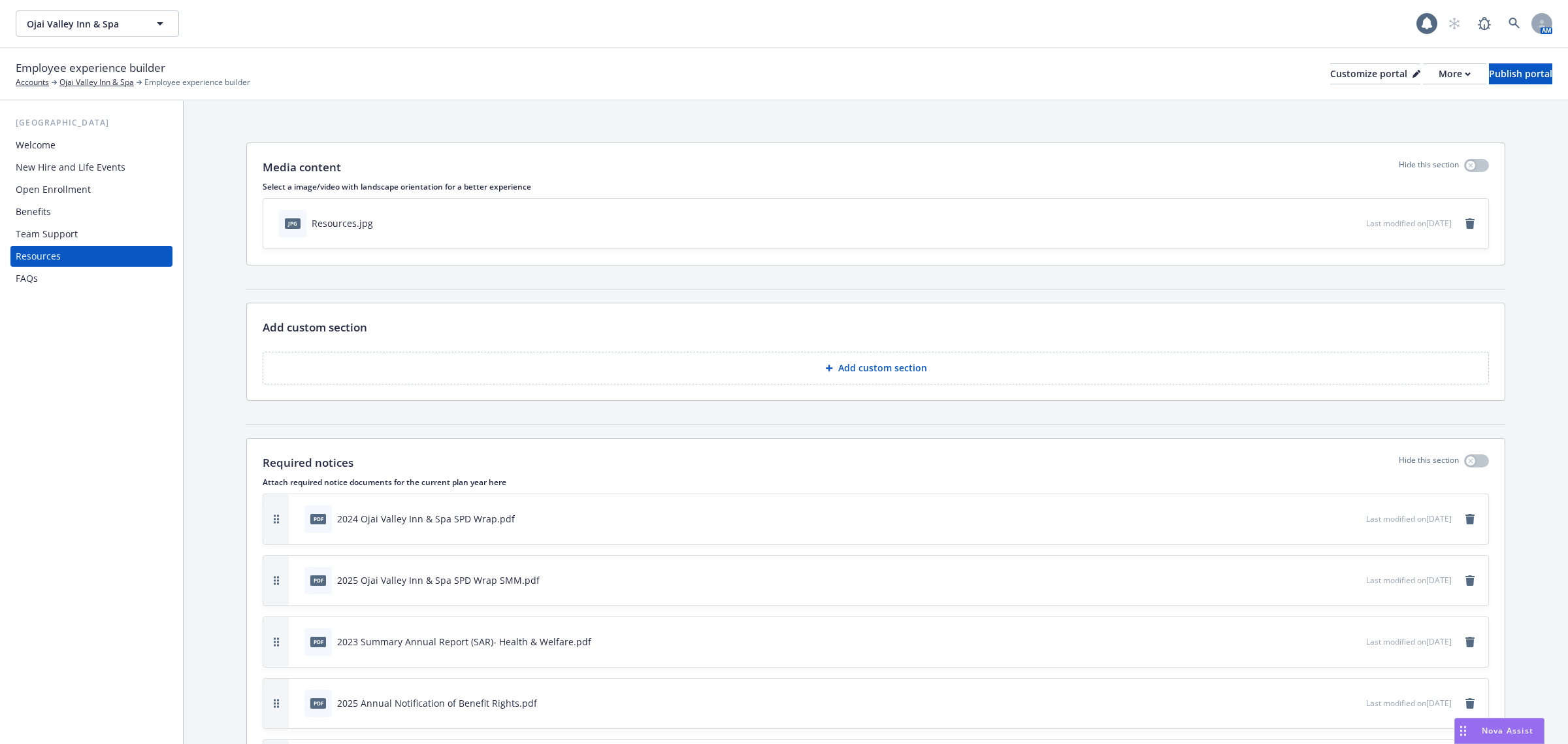
click at [79, 270] on div "FAQs" at bounding box center [91, 278] width 151 height 21
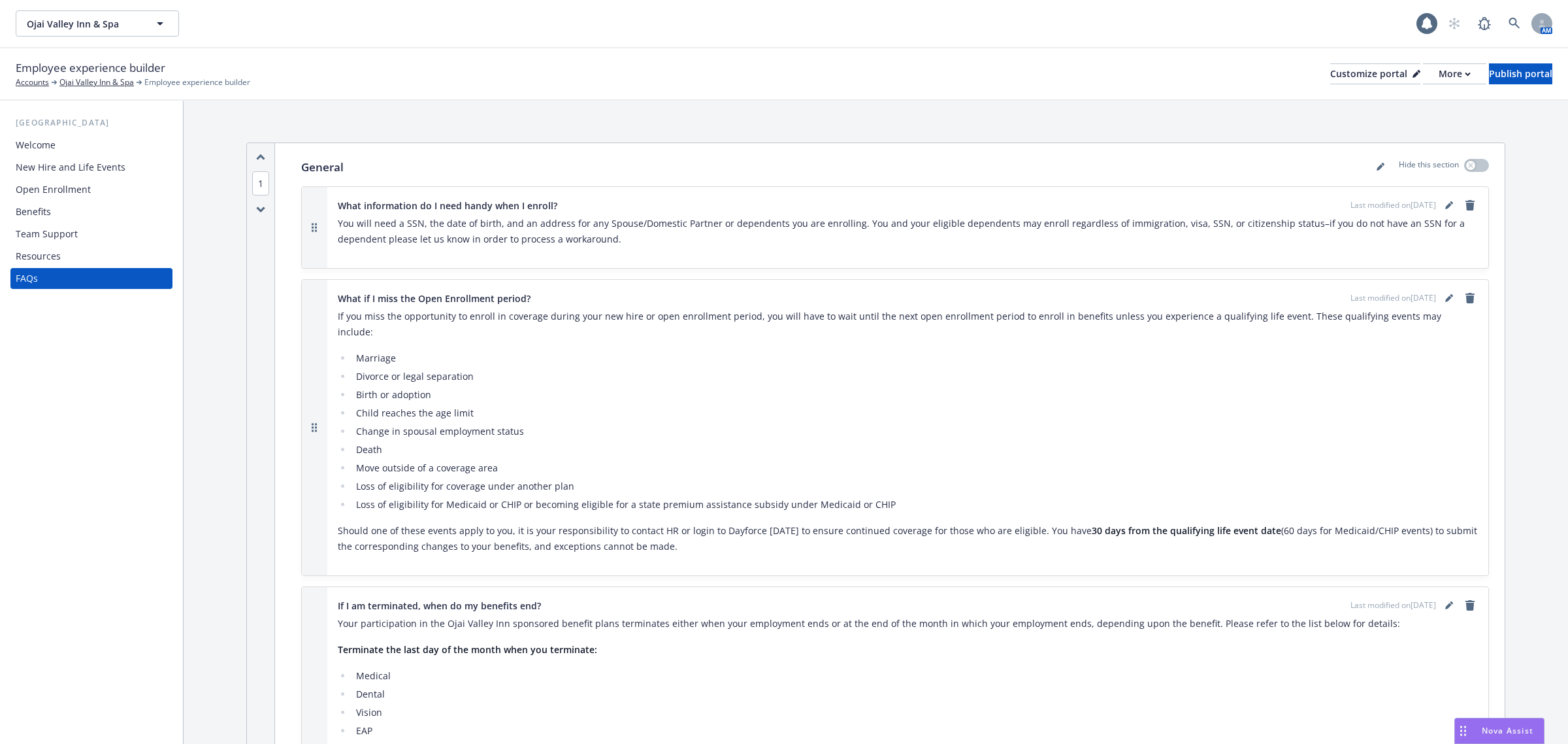
scroll to position [409, 0]
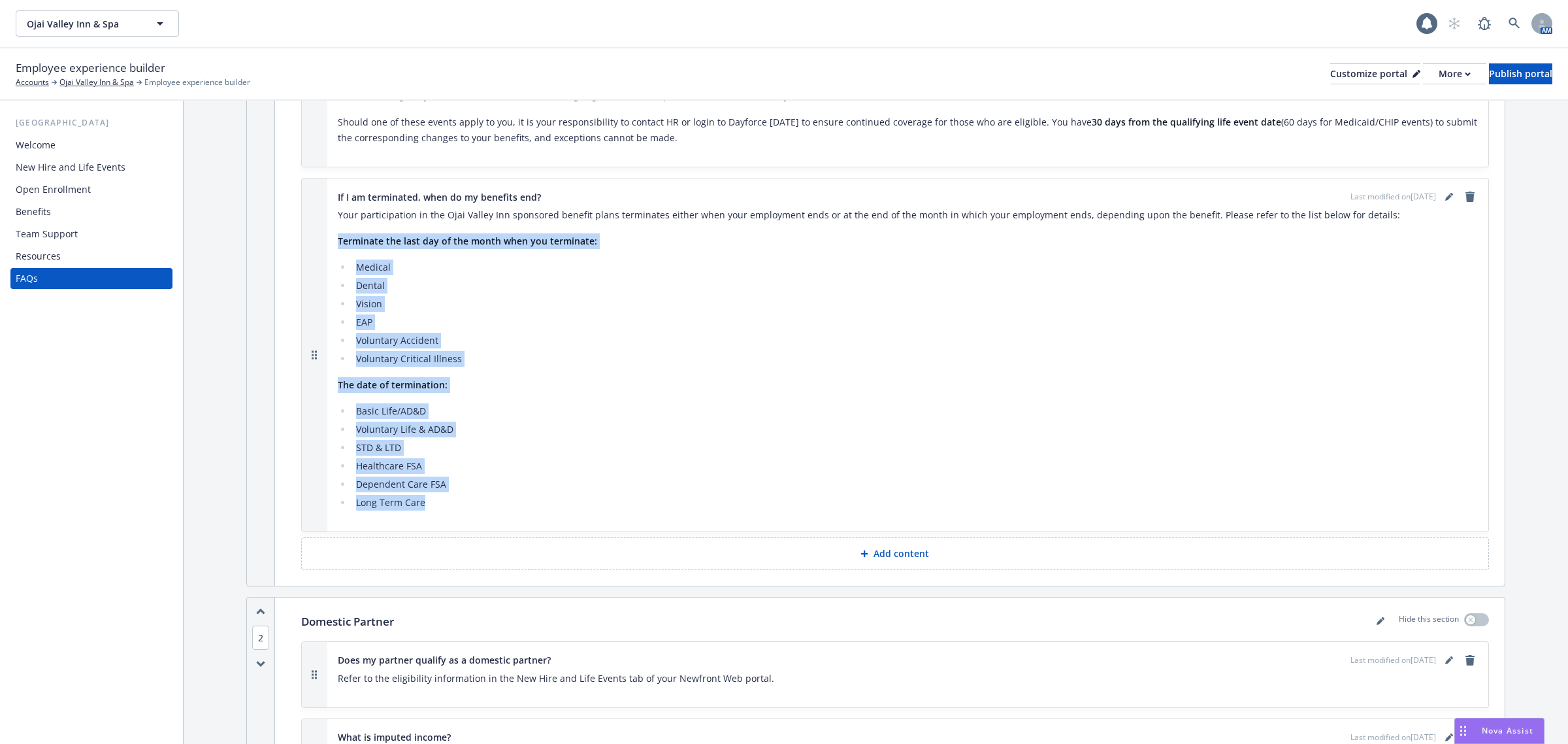
drag, startPoint x: 481, startPoint y: 481, endPoint x: 340, endPoint y: 229, distance: 288.8
click at [340, 229] on div "Your participation in the Ojai Valley Inn sponsored benefit plans terminates ei…" at bounding box center [908, 359] width 1140 height 303
copy div "Terminate the last day of the month when you terminate: Medical Dental Vision E…"
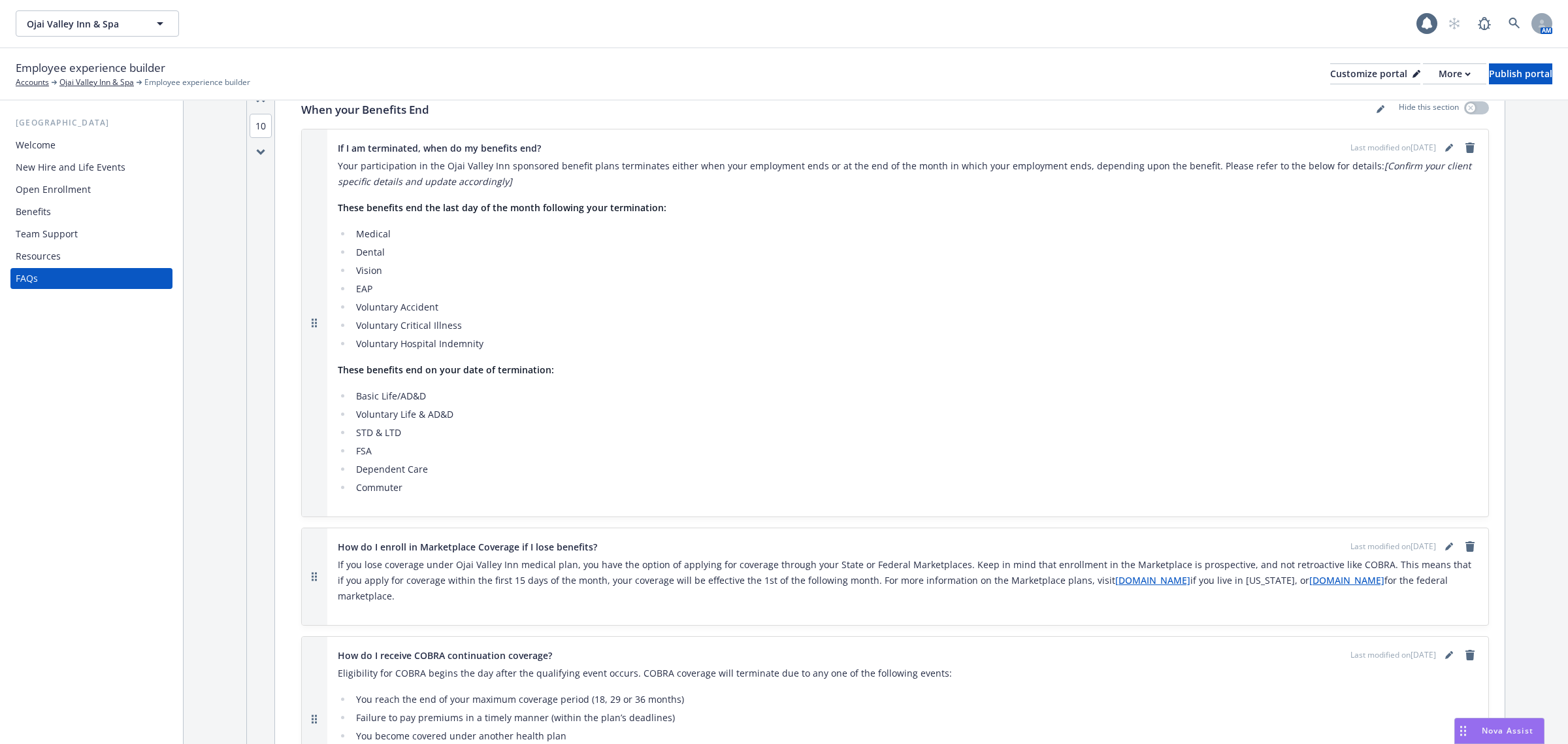
scroll to position [4739, 0]
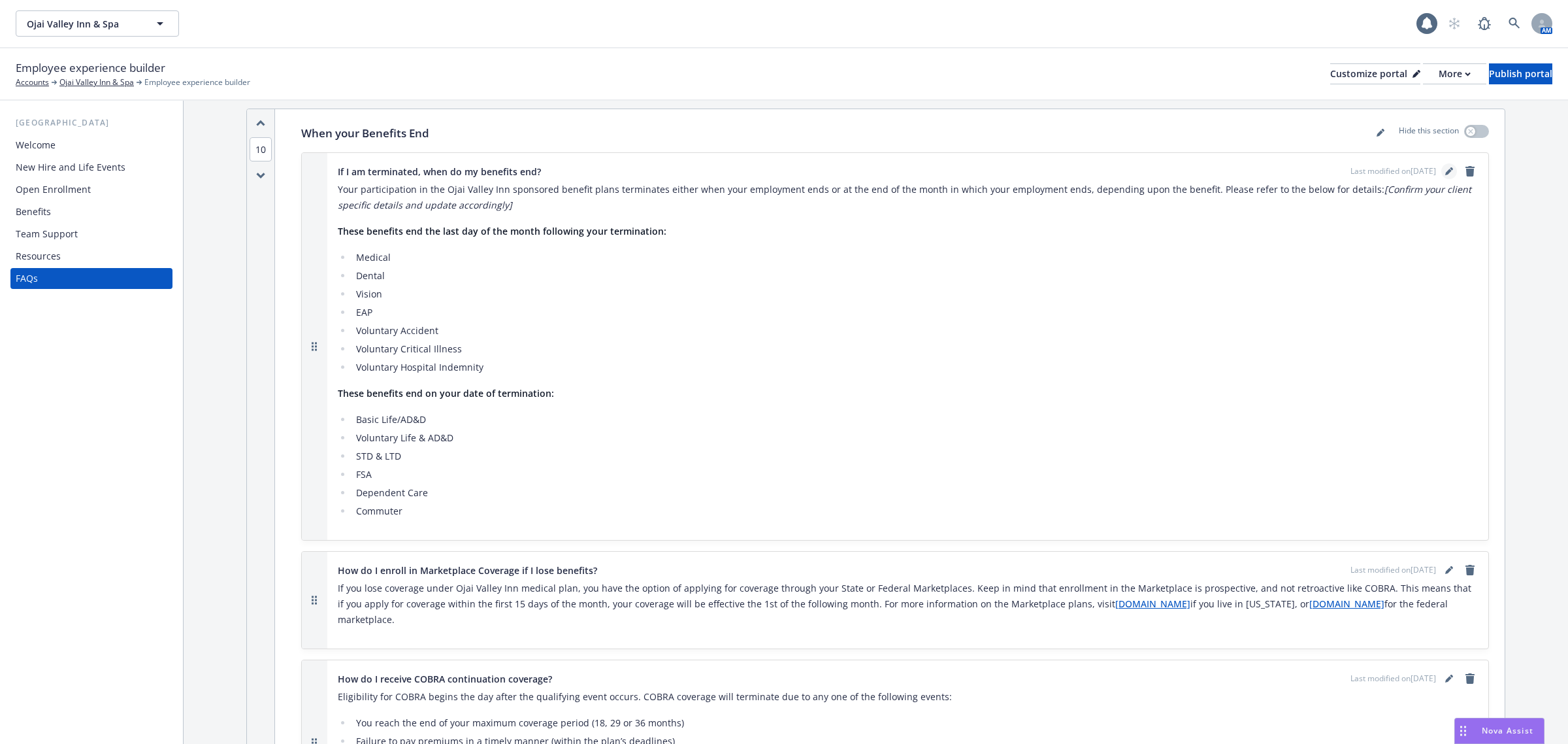
click at [1445, 167] on icon "editPencil" at bounding box center [1449, 171] width 8 height 8
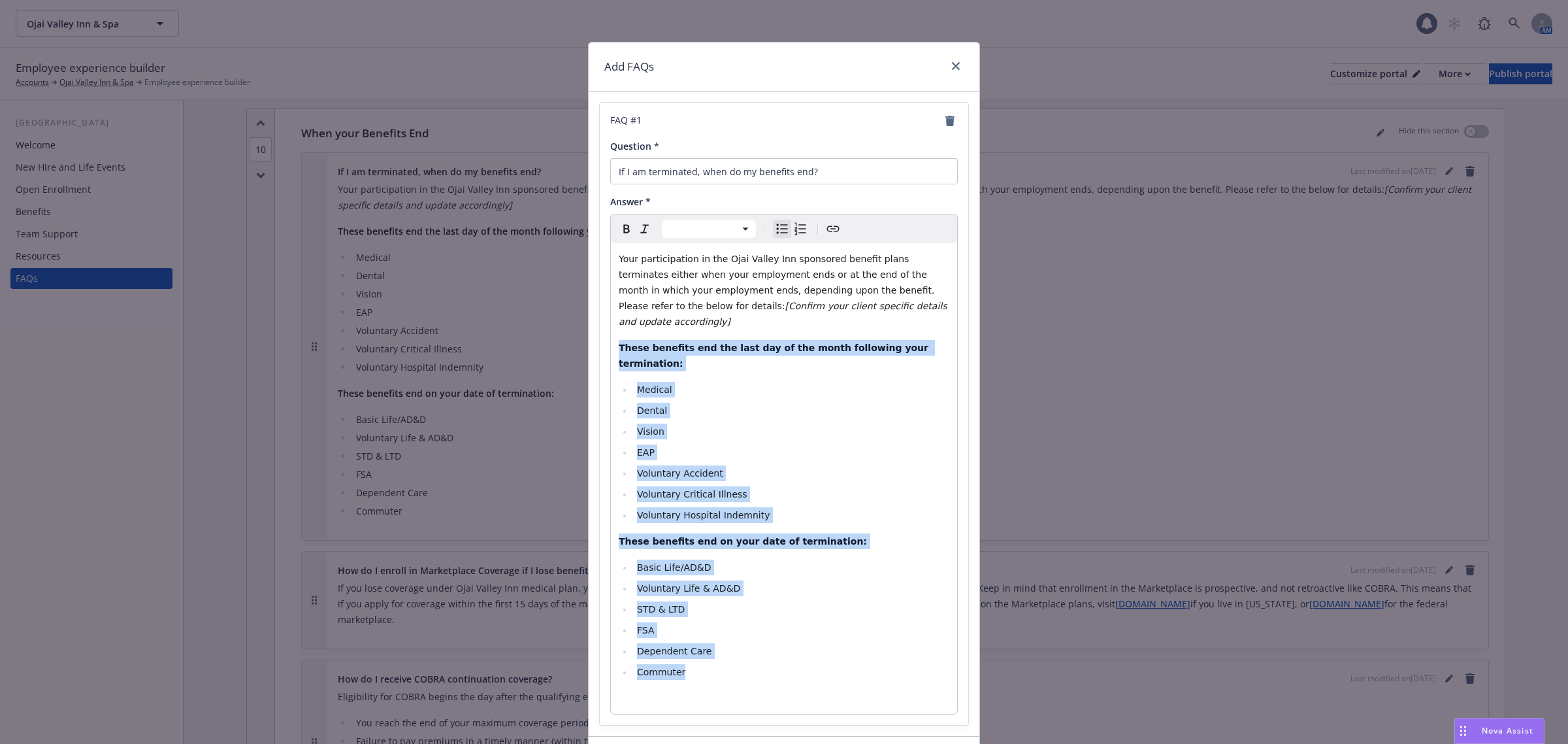
drag, startPoint x: 740, startPoint y: 640, endPoint x: 596, endPoint y: 340, distance: 332.8
click at [600, 340] on div "FAQ # 1 Question * If I am terminated, when do my benefits end? Answer * Paragr…" at bounding box center [784, 414] width 368 height 623
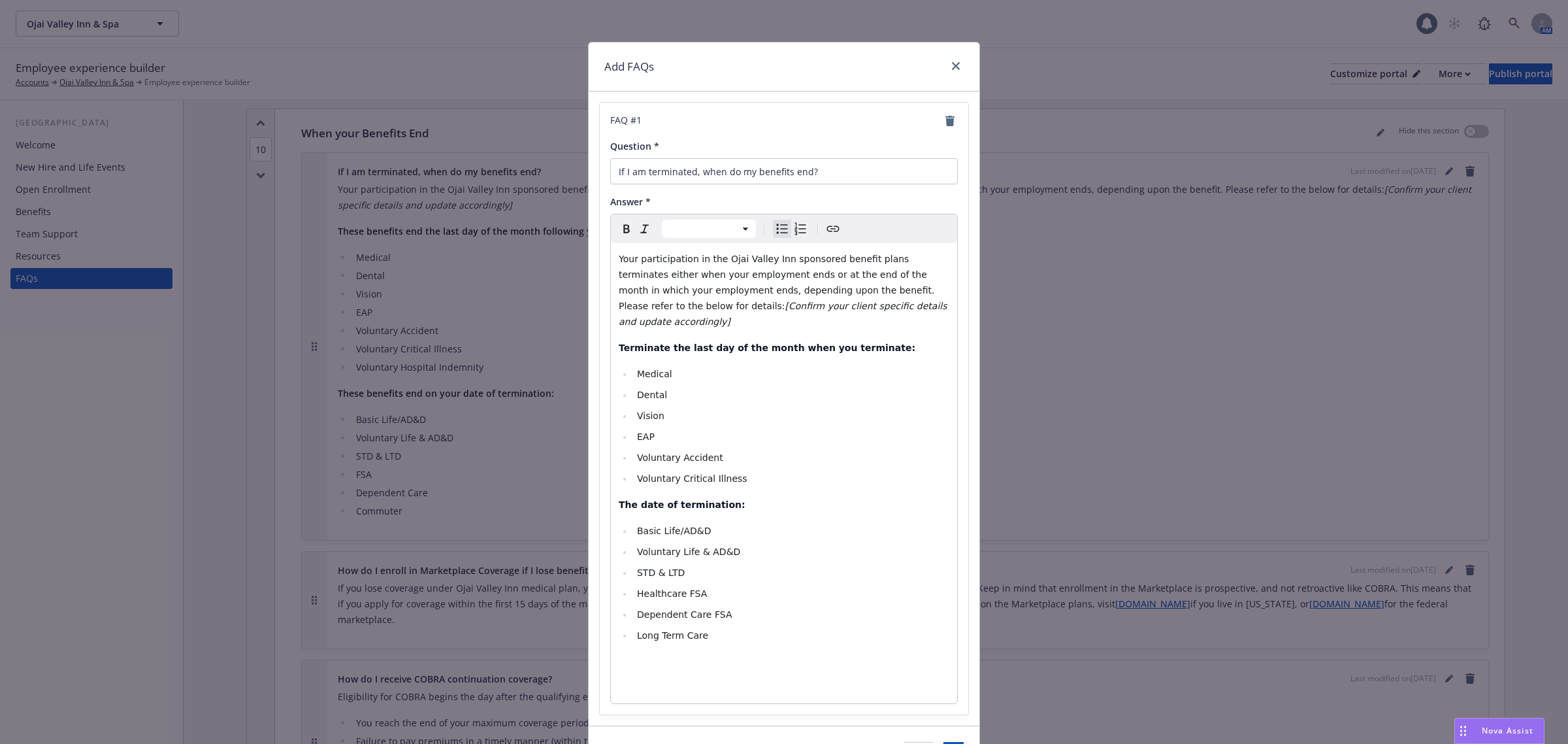
select select "paragraph"
drag, startPoint x: 859, startPoint y: 309, endPoint x: 642, endPoint y: 305, distance: 217.0
click at [642, 305] on p "Your participation in the Ojai Valley Inn sponsored benefit plans terminates ei…" at bounding box center [784, 290] width 331 height 78
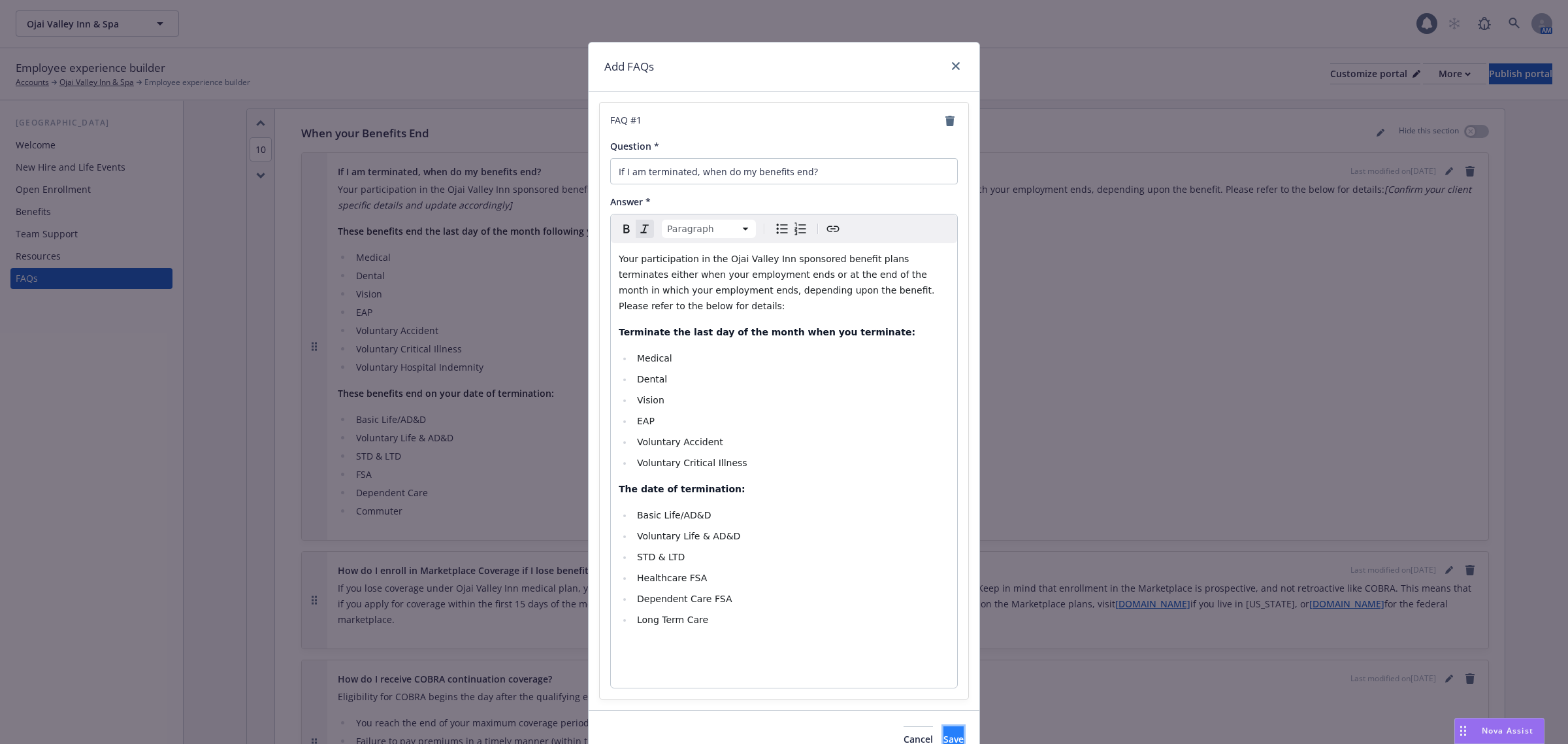
click at [944, 729] on button "Save" at bounding box center [954, 739] width 20 height 26
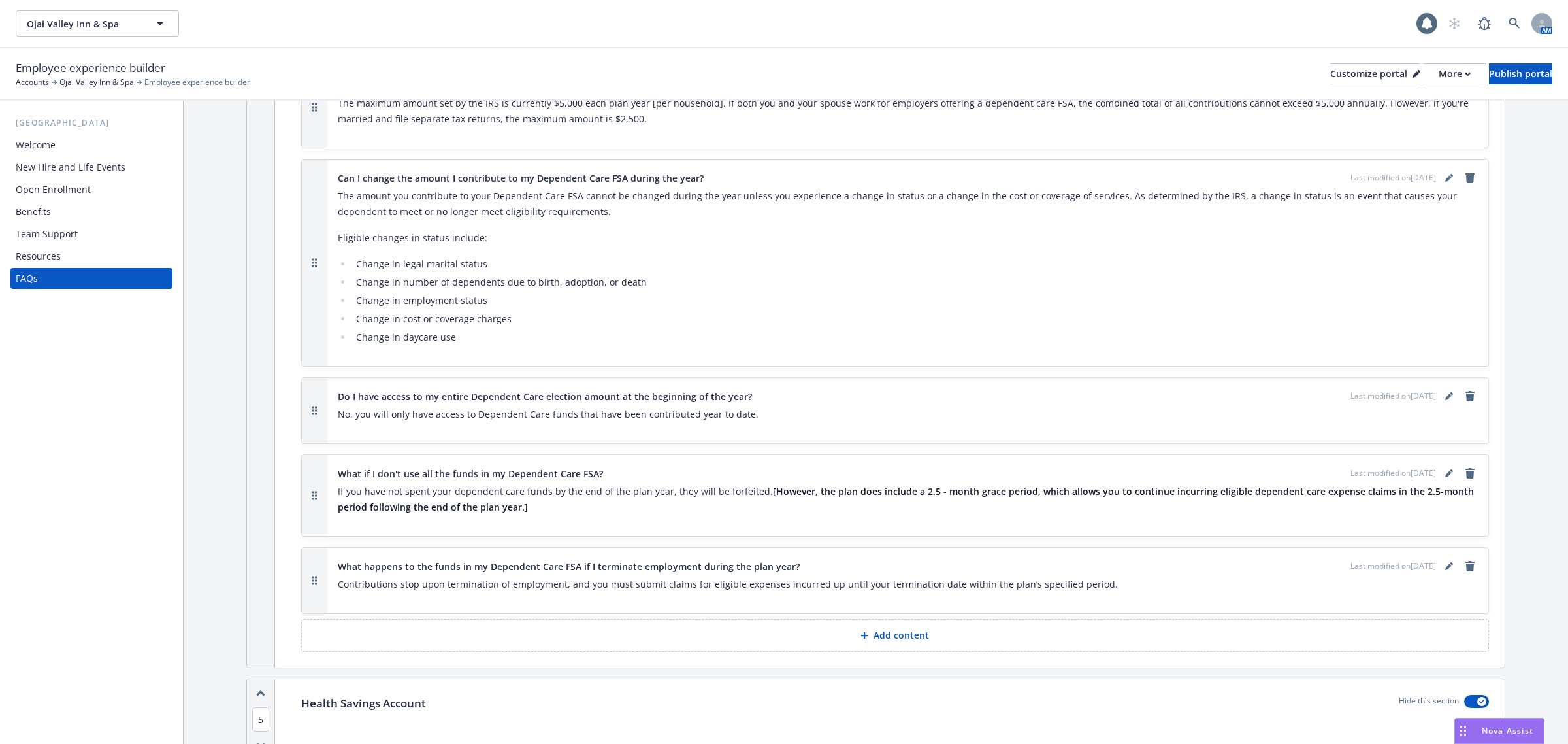
scroll to position [2533, 0]
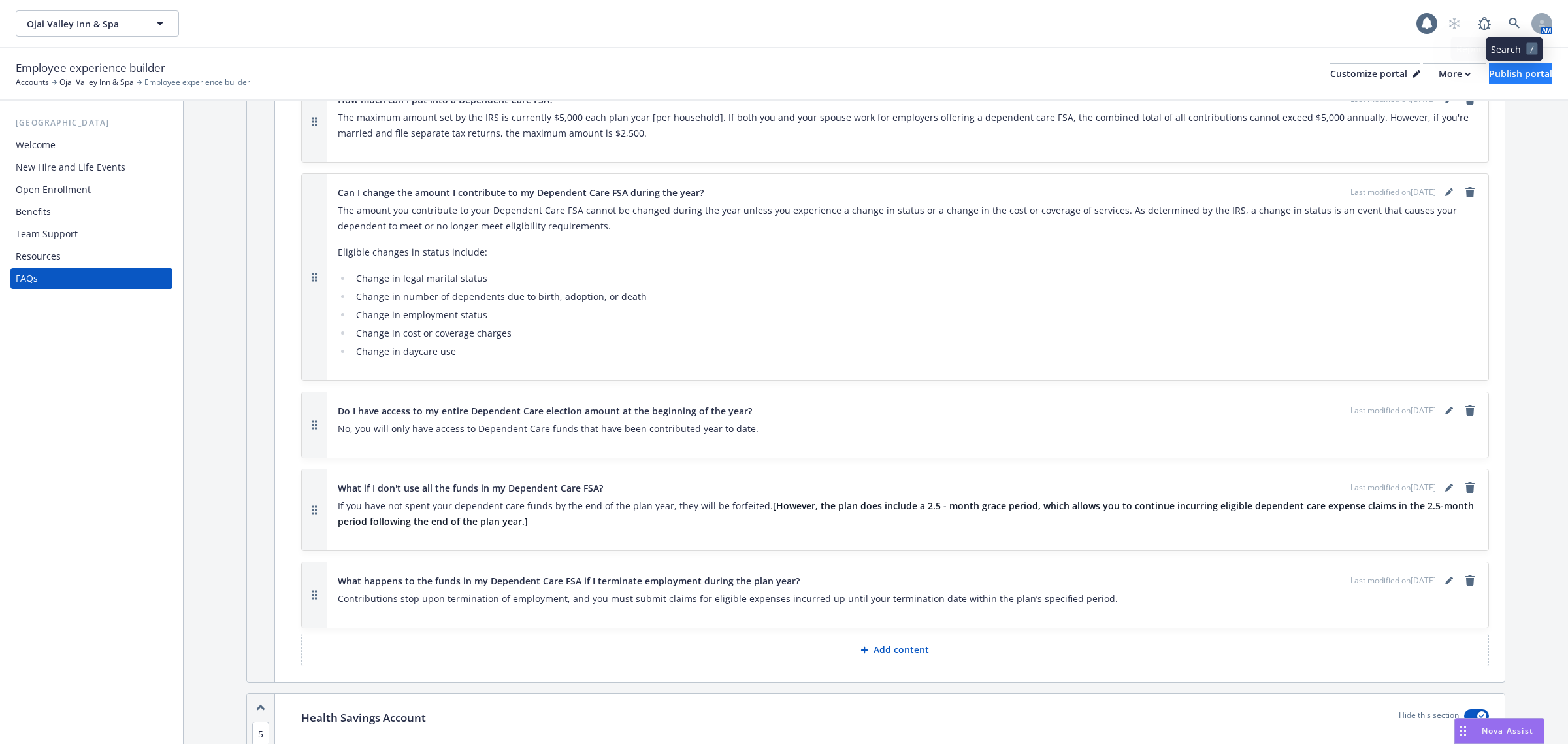
drag, startPoint x: 1495, startPoint y: 27, endPoint x: 1481, endPoint y: 69, distance: 44.3
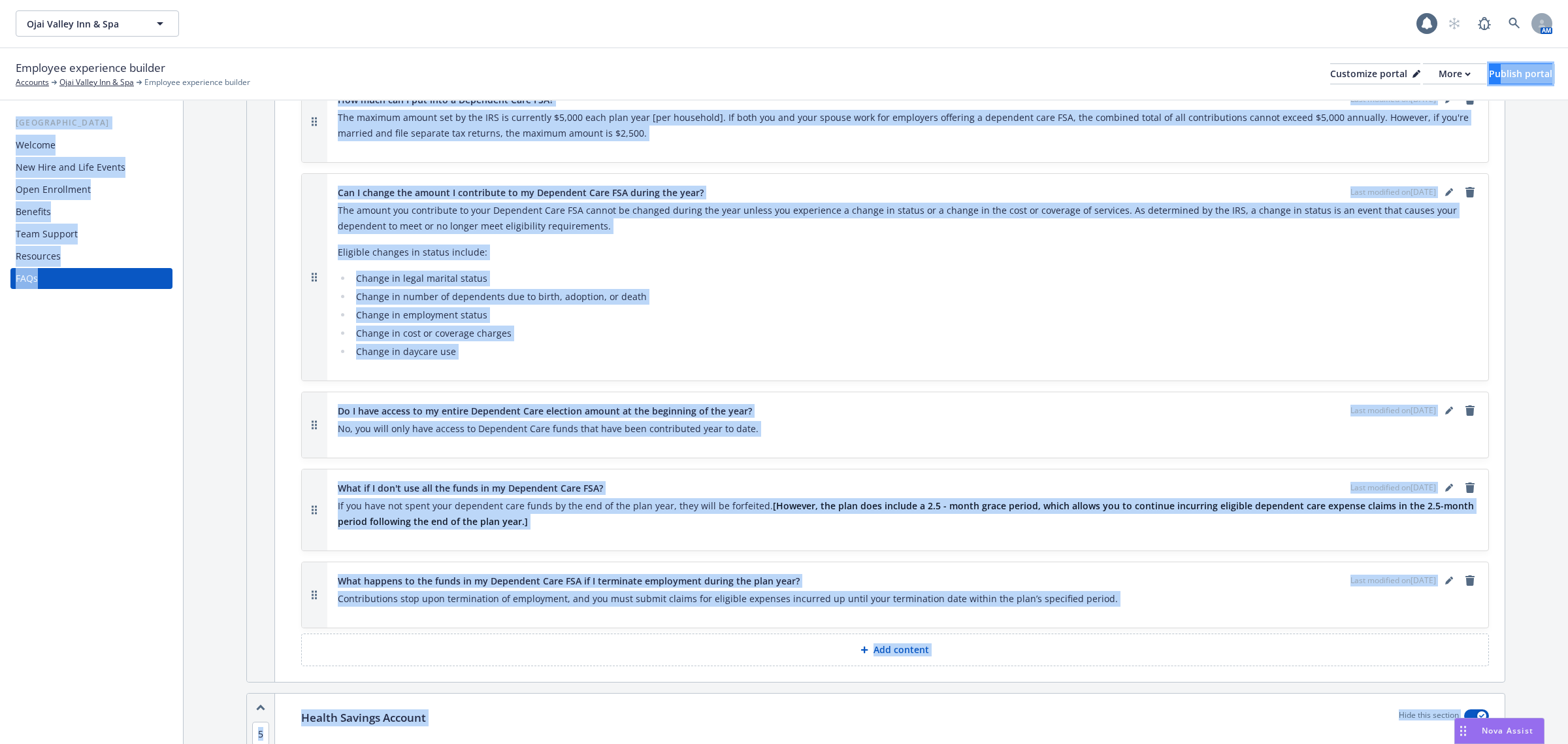
click at [1489, 72] on div "Publish portal" at bounding box center [1520, 74] width 63 height 20
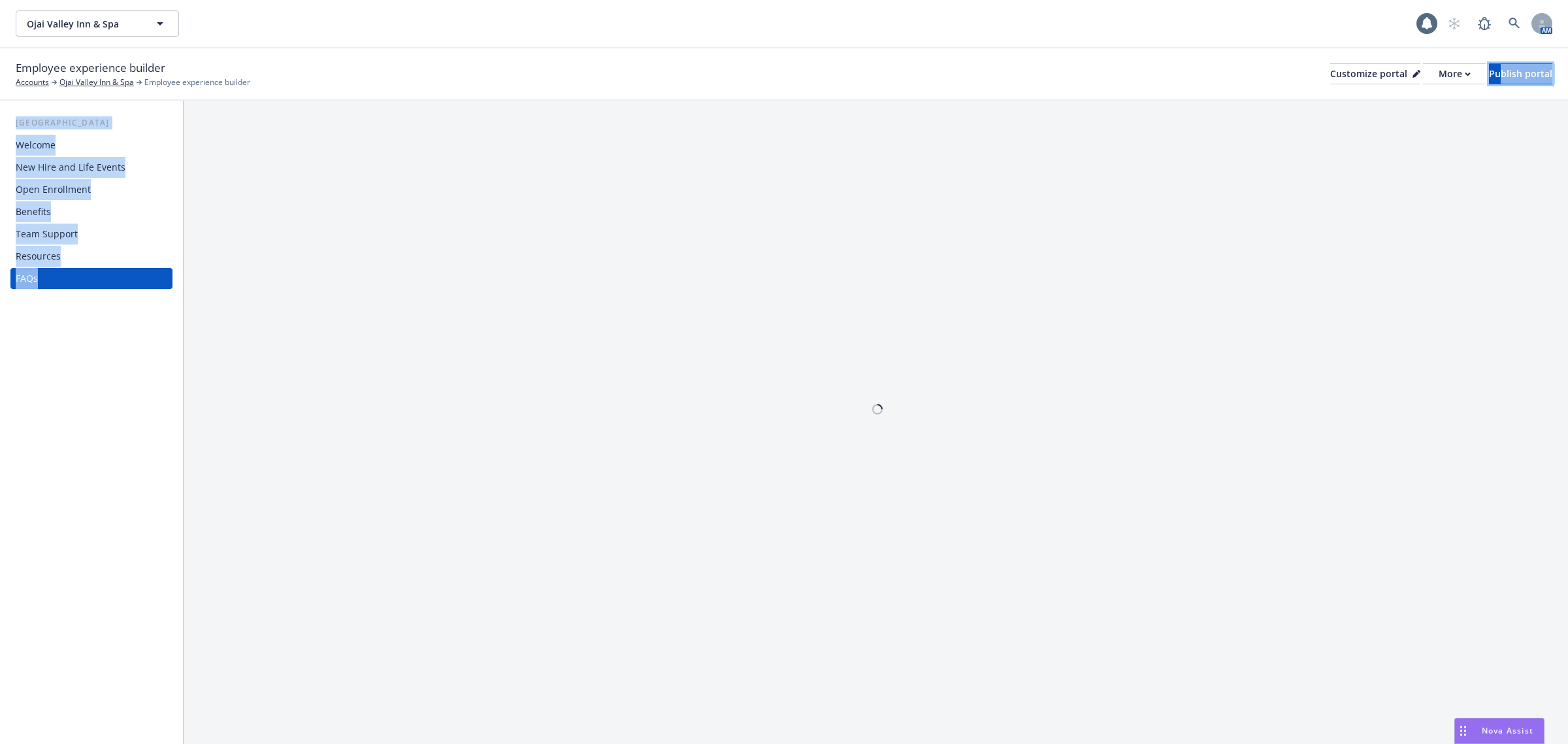
scroll to position [0, 0]
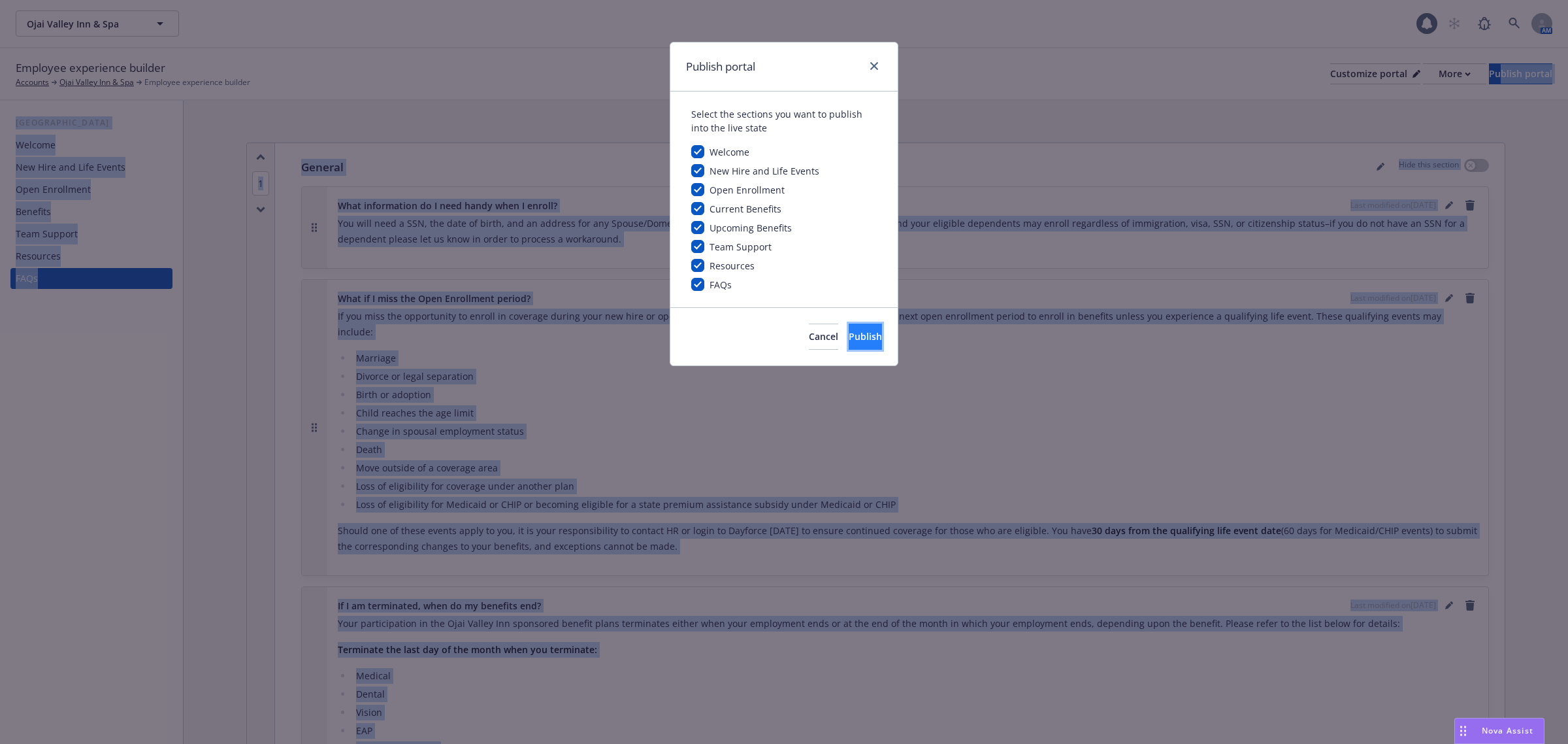
click at [849, 344] on button "Publish" at bounding box center [865, 337] width 33 height 26
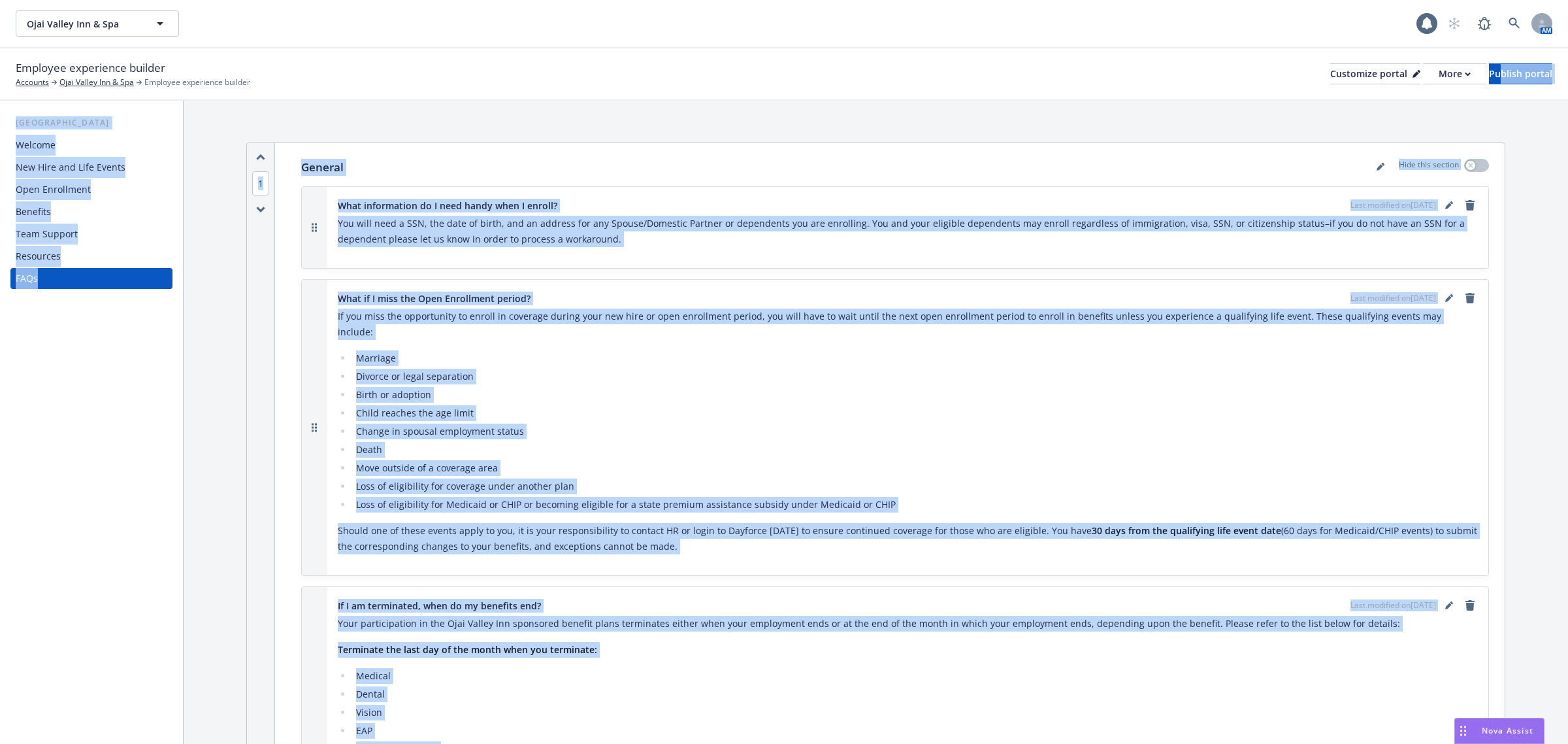
click at [824, 369] on li "Divorce or legal separation" at bounding box center [915, 376] width 1126 height 16
click at [124, 172] on div "New Hire and Life Events" at bounding box center [91, 167] width 151 height 21
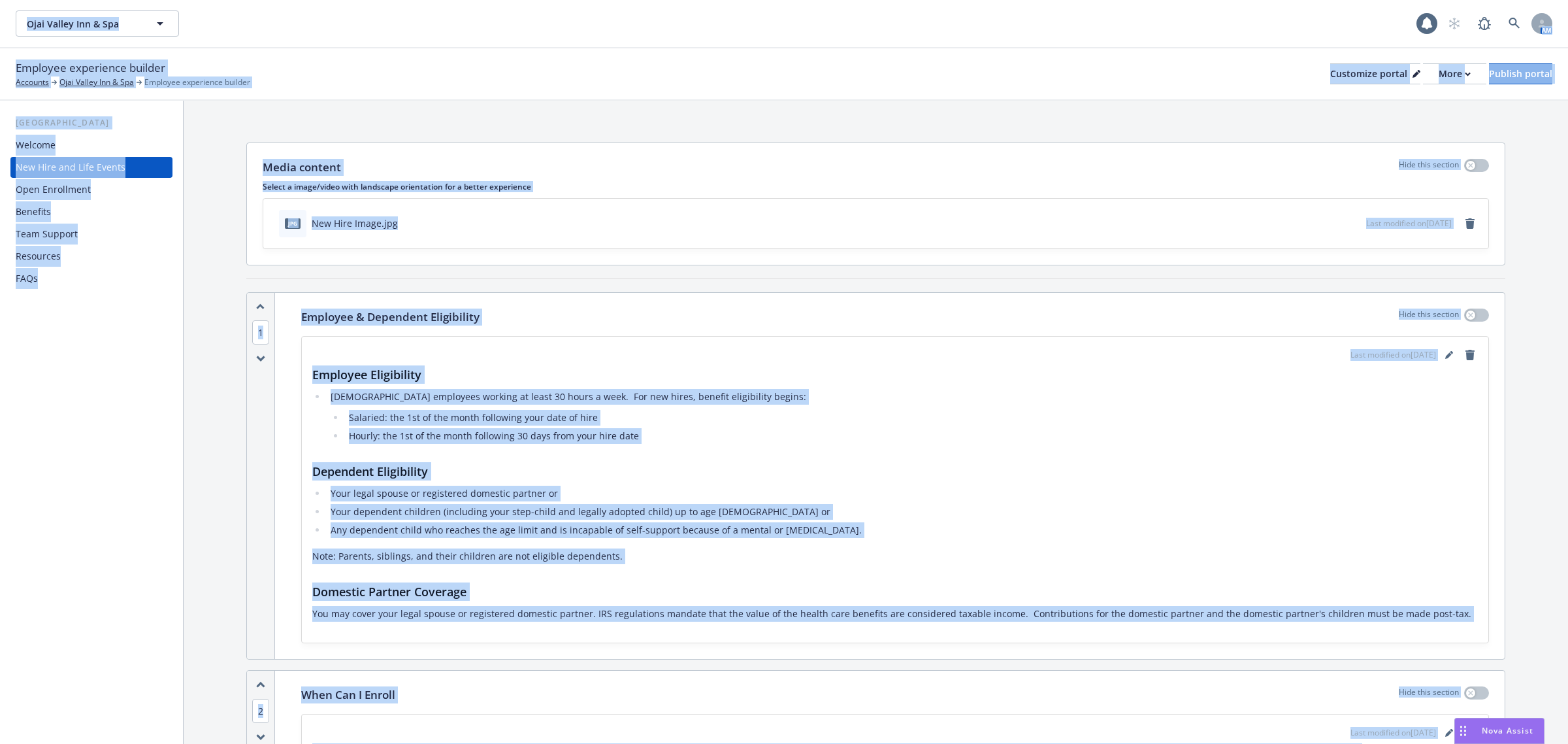
click at [95, 199] on div "Open Enrollment" at bounding box center [91, 189] width 151 height 21
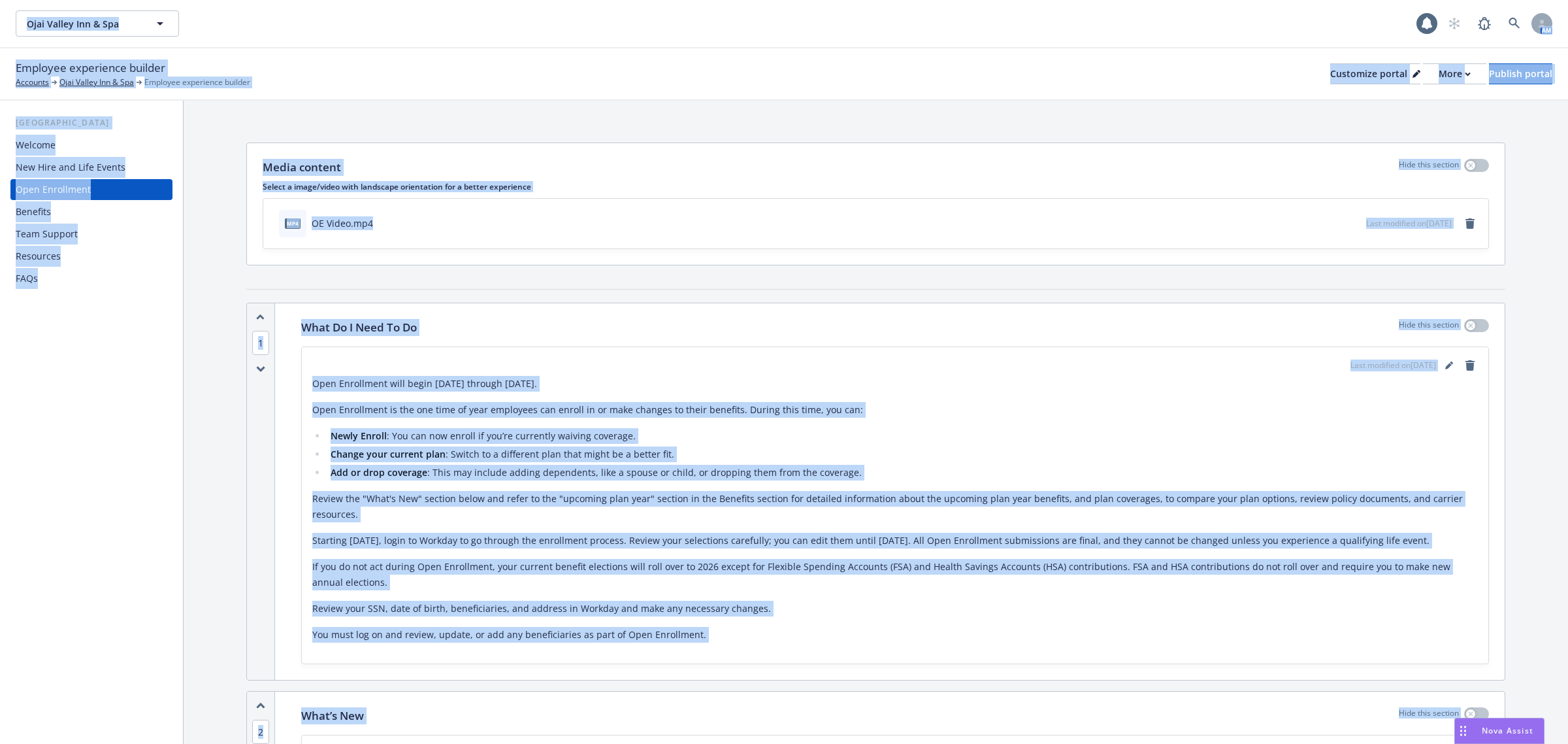
click at [72, 187] on div "Open Enrollment" at bounding box center [53, 189] width 75 height 21
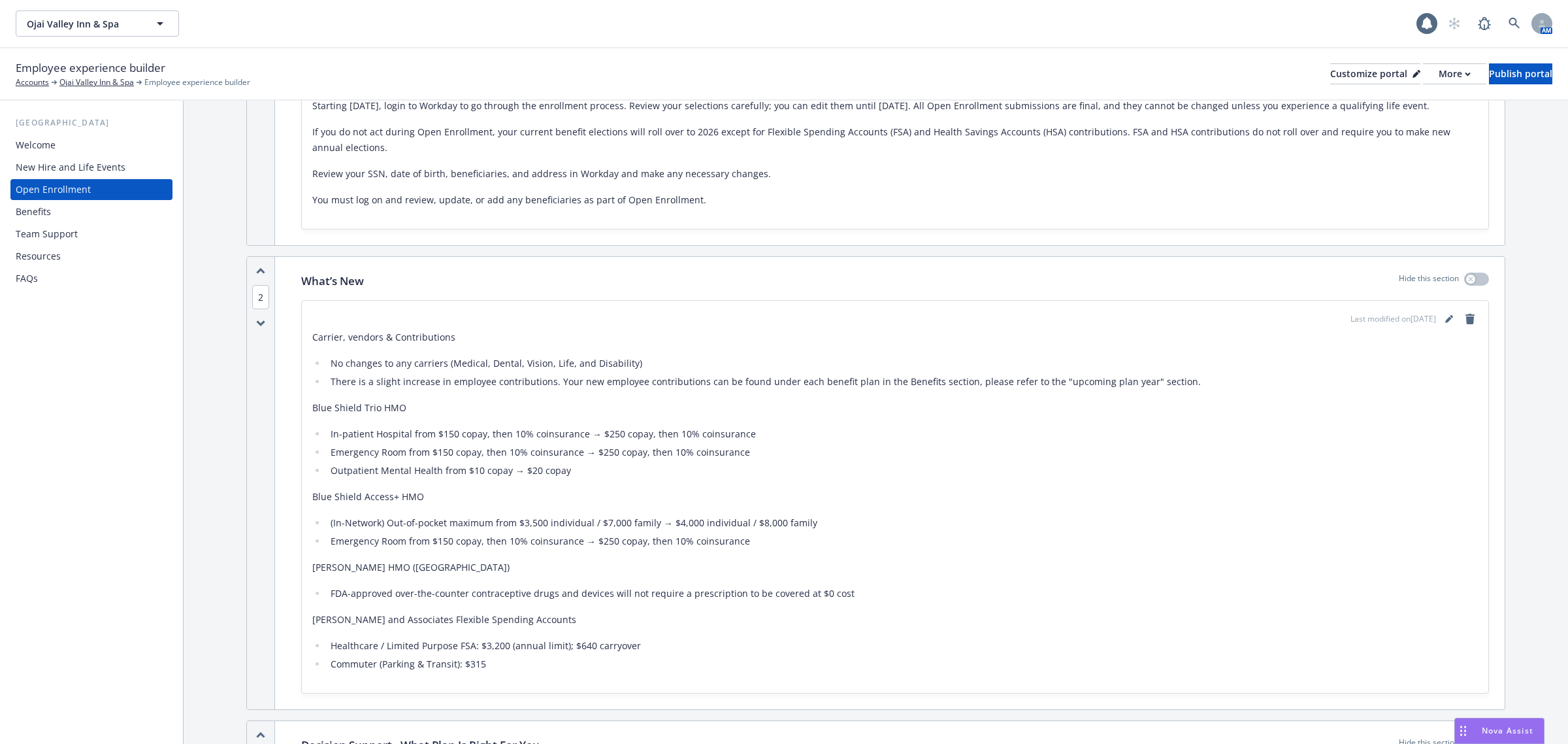
scroll to position [245, 0]
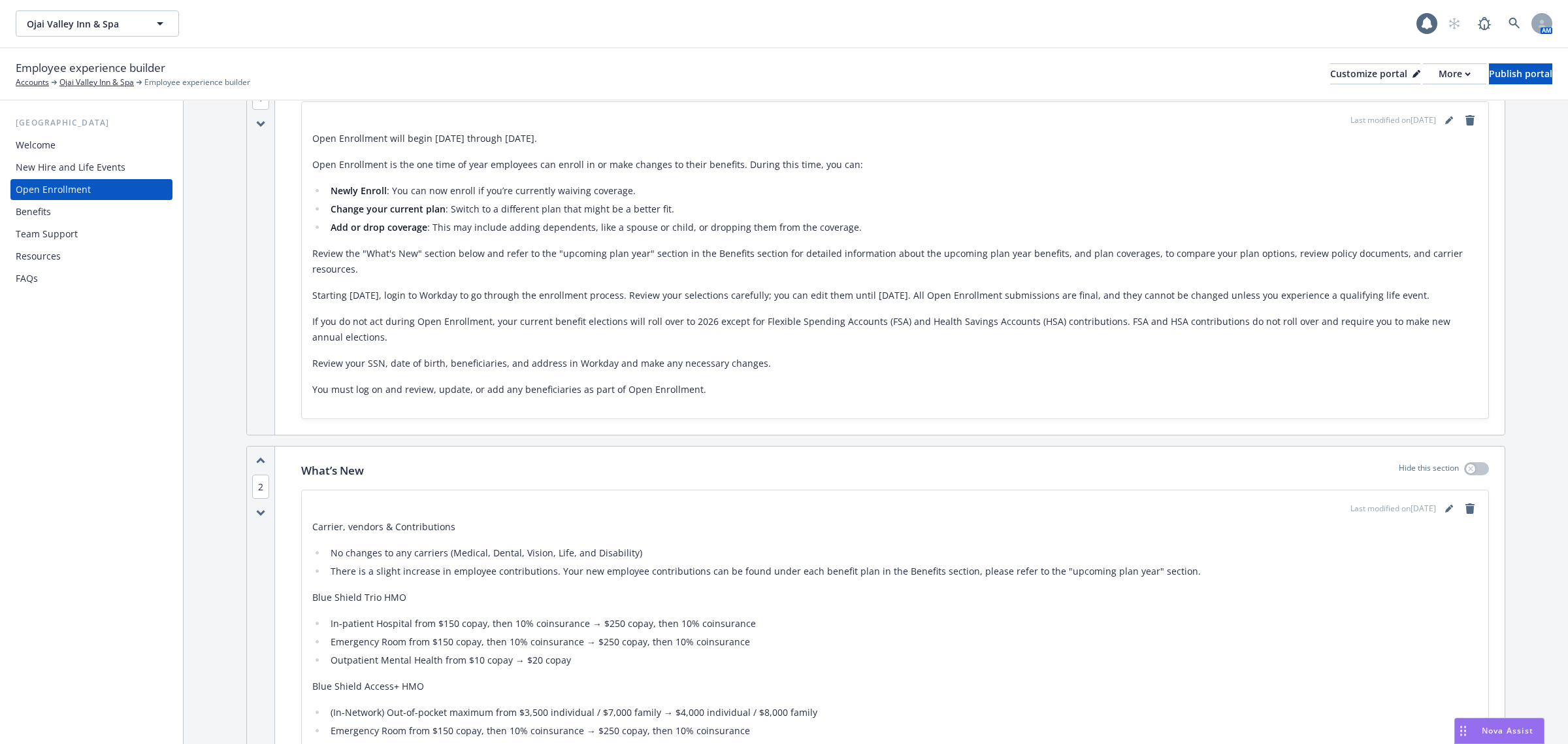
click at [81, 158] on div "New Hire and Life Events" at bounding box center [70, 167] width 110 height 21
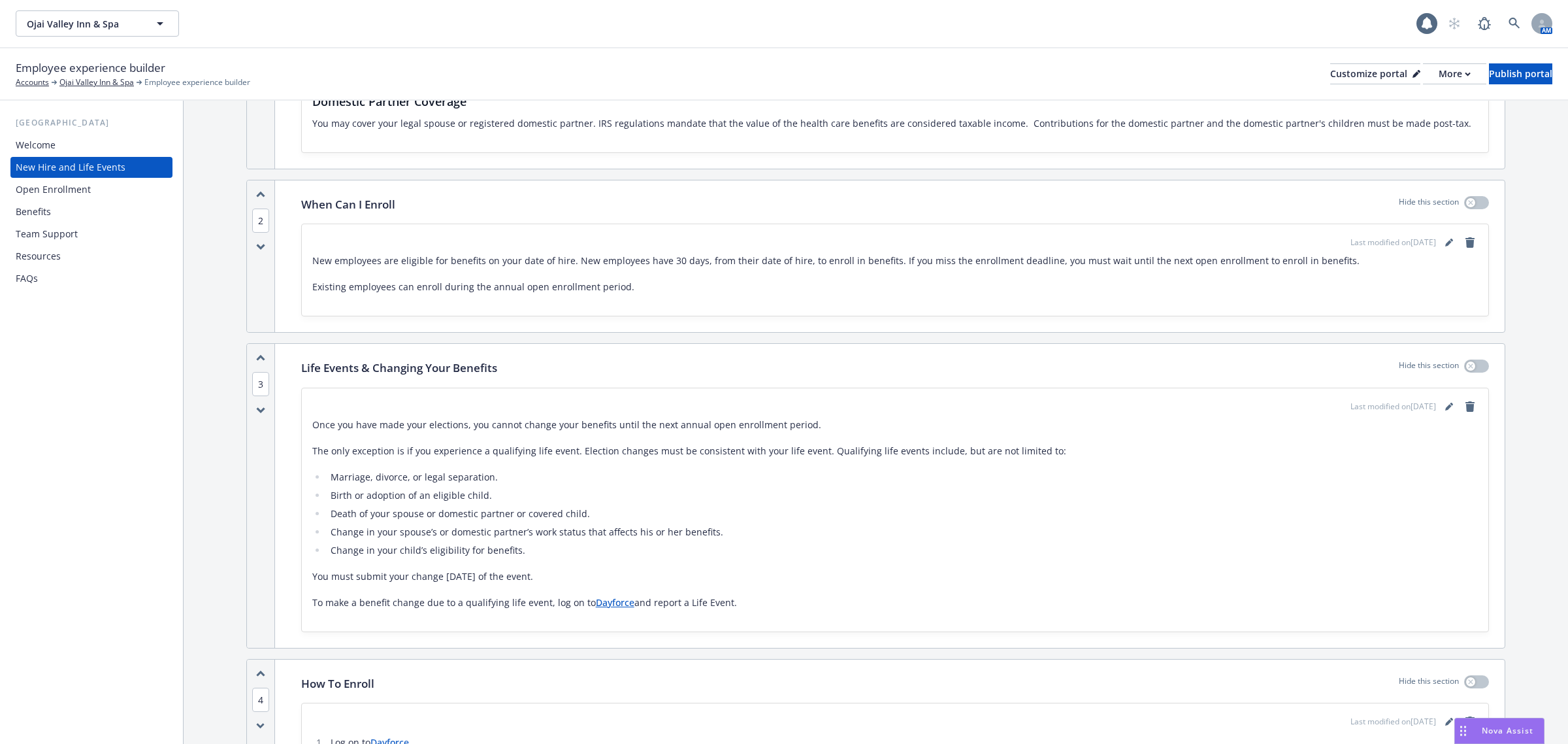
scroll to position [654, 0]
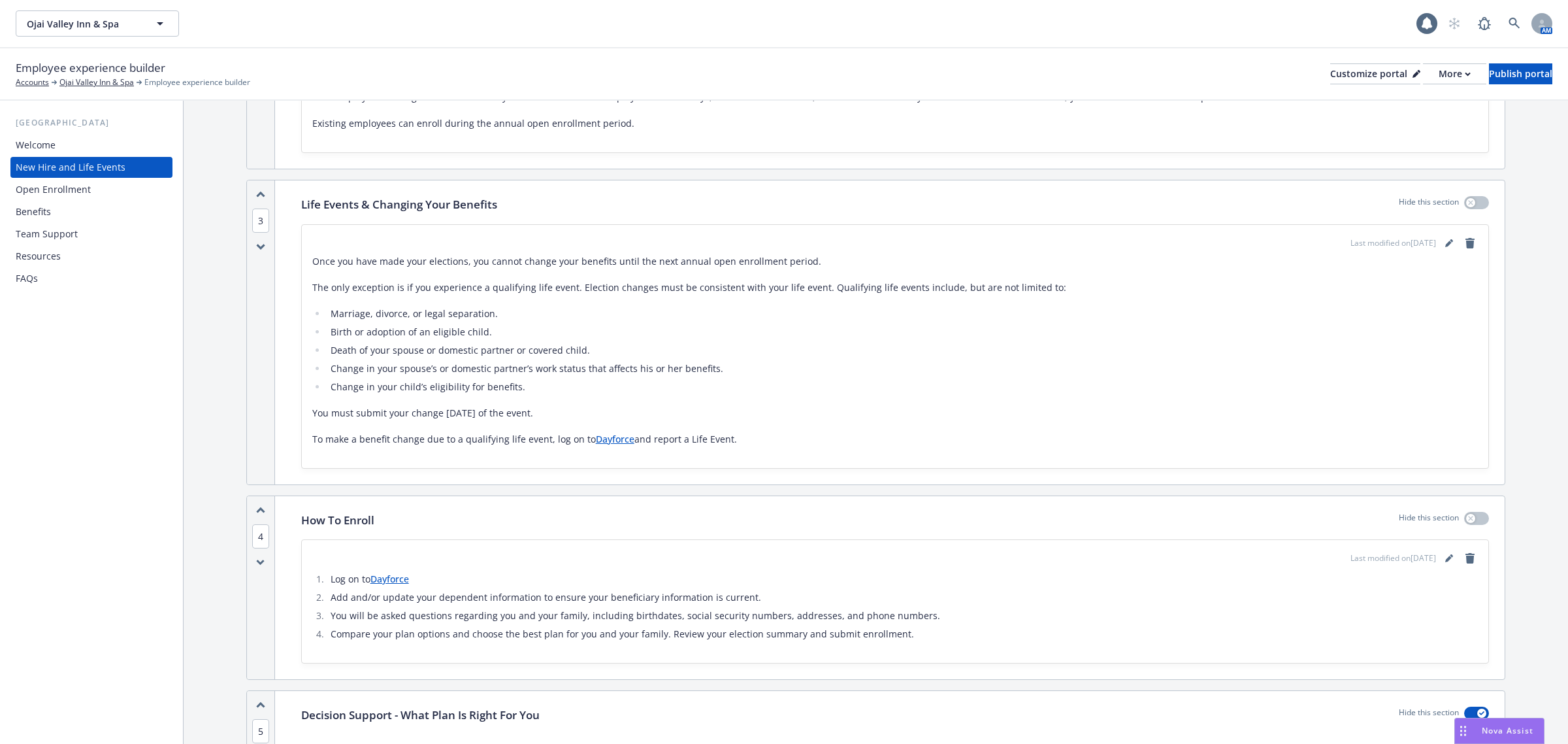
click at [54, 185] on div "Open Enrollment" at bounding box center [53, 189] width 75 height 21
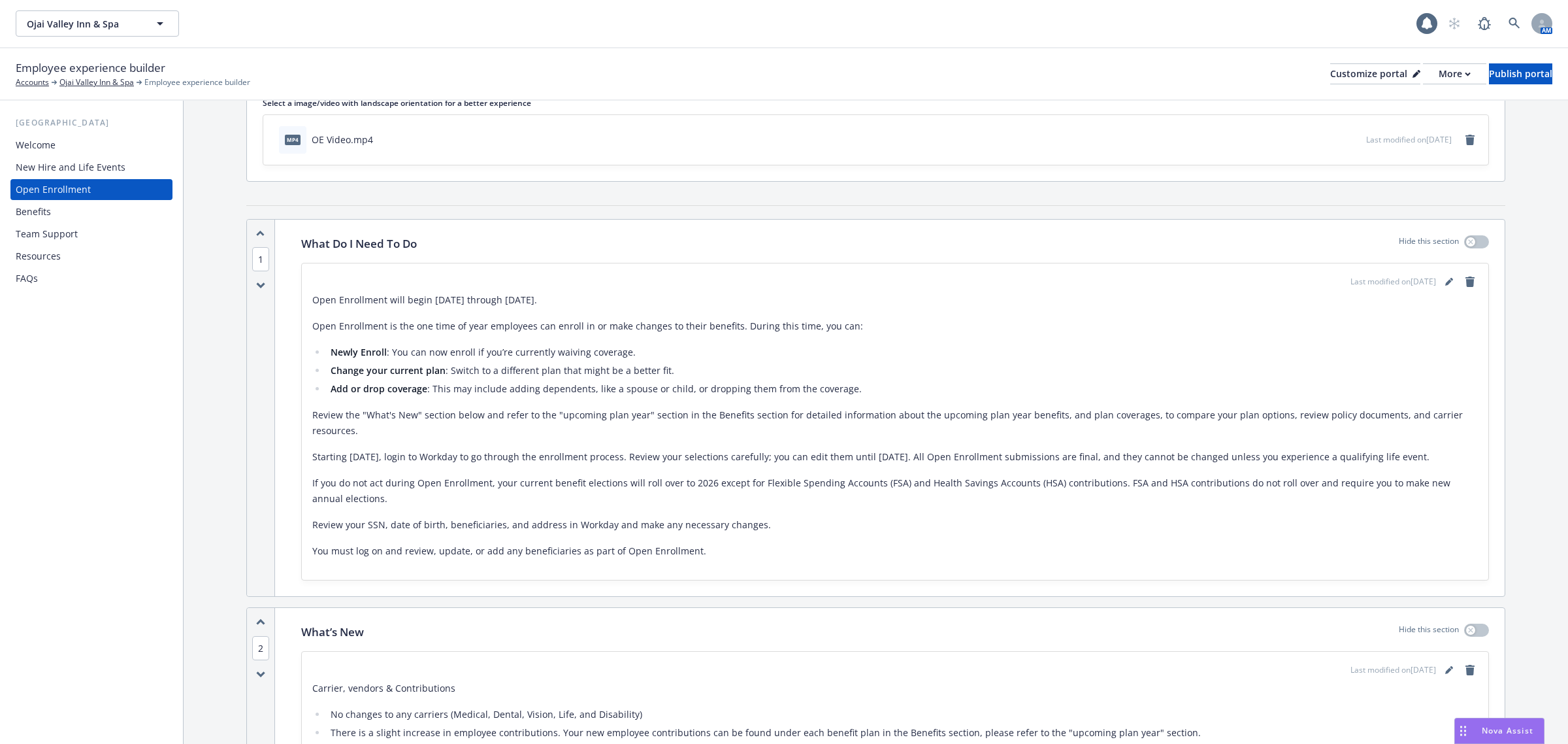
scroll to position [163, 0]
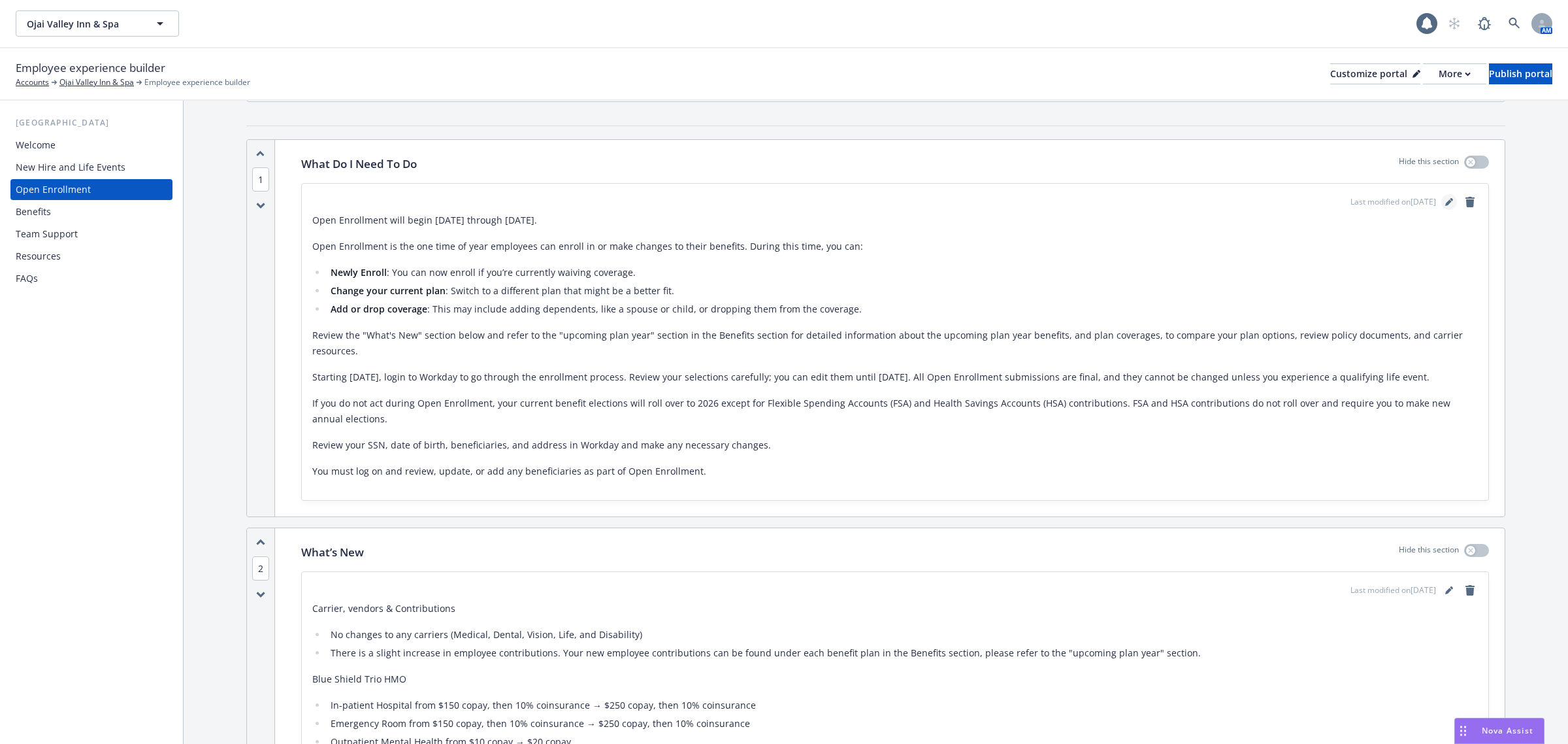
click at [1441, 207] on link "editPencil" at bounding box center [1449, 201] width 16 height 16
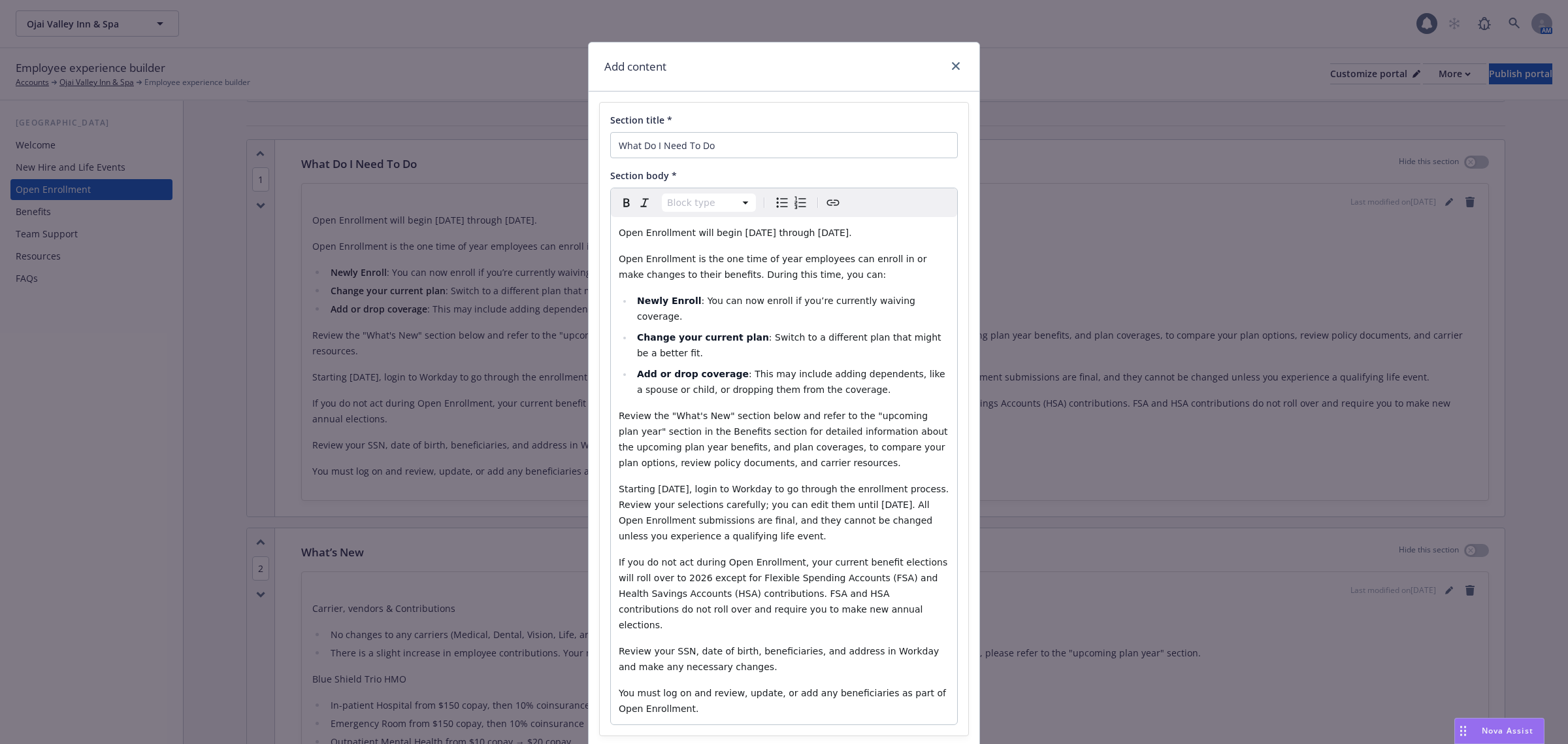
select select "paragraph"
drag, startPoint x: 890, startPoint y: 618, endPoint x: 858, endPoint y: 614, distance: 32.2
click at [858, 646] on span "Review your SSN, date of birth, beneficiaries, and address in Workday and make …" at bounding box center [781, 659] width 323 height 26
drag, startPoint x: 890, startPoint y: 618, endPoint x: 858, endPoint y: 620, distance: 32.1
click at [858, 646] on span "Review your SSN, date of birth, beneficiaries, and address in Dayforce and make…" at bounding box center [781, 659] width 324 height 26
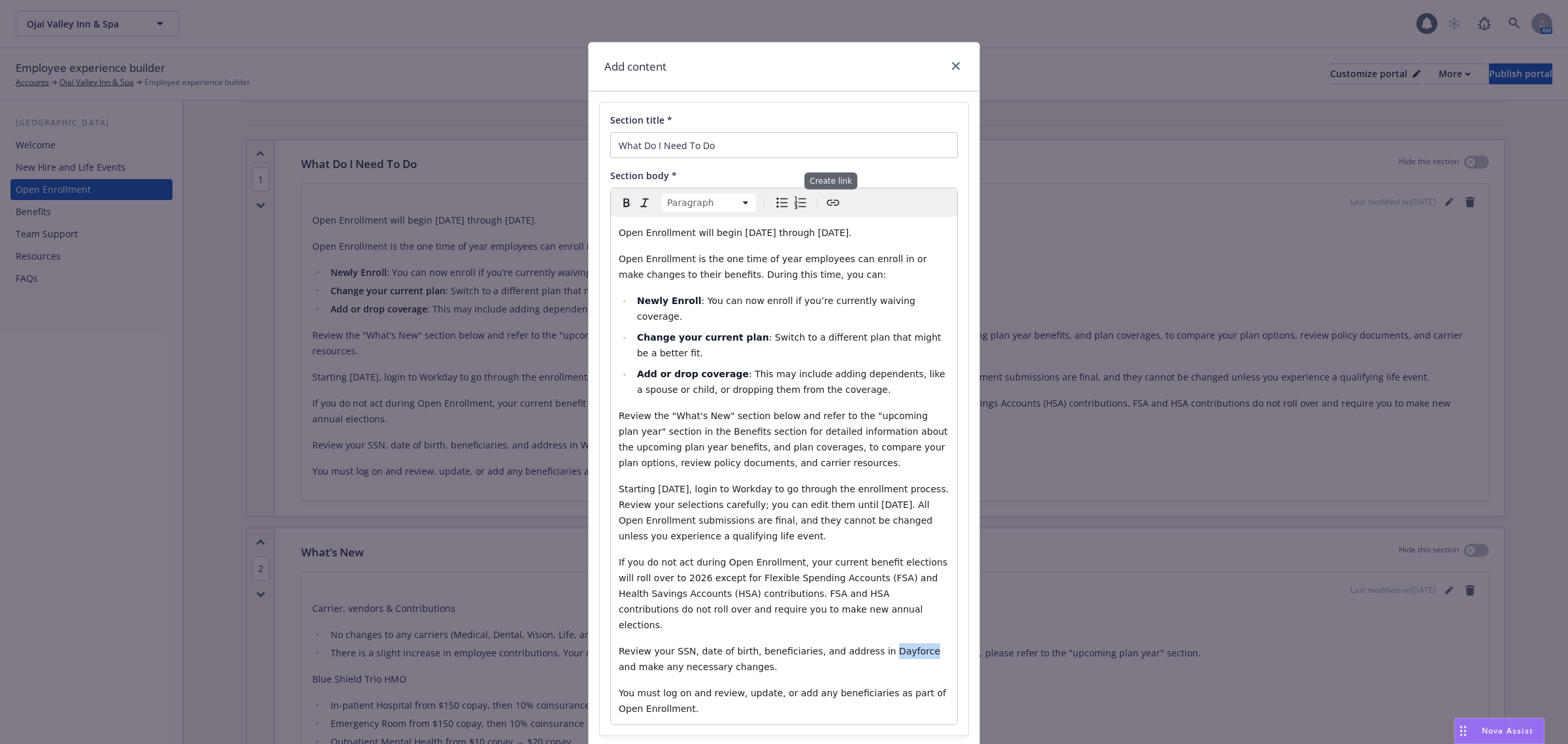
click at [825, 208] on icon "Create link" at bounding box center [832, 202] width 16 height 16
type input "[URL][DOMAIN_NAME]"
click at [936, 707] on span "Save" at bounding box center [937, 709] width 20 height 12
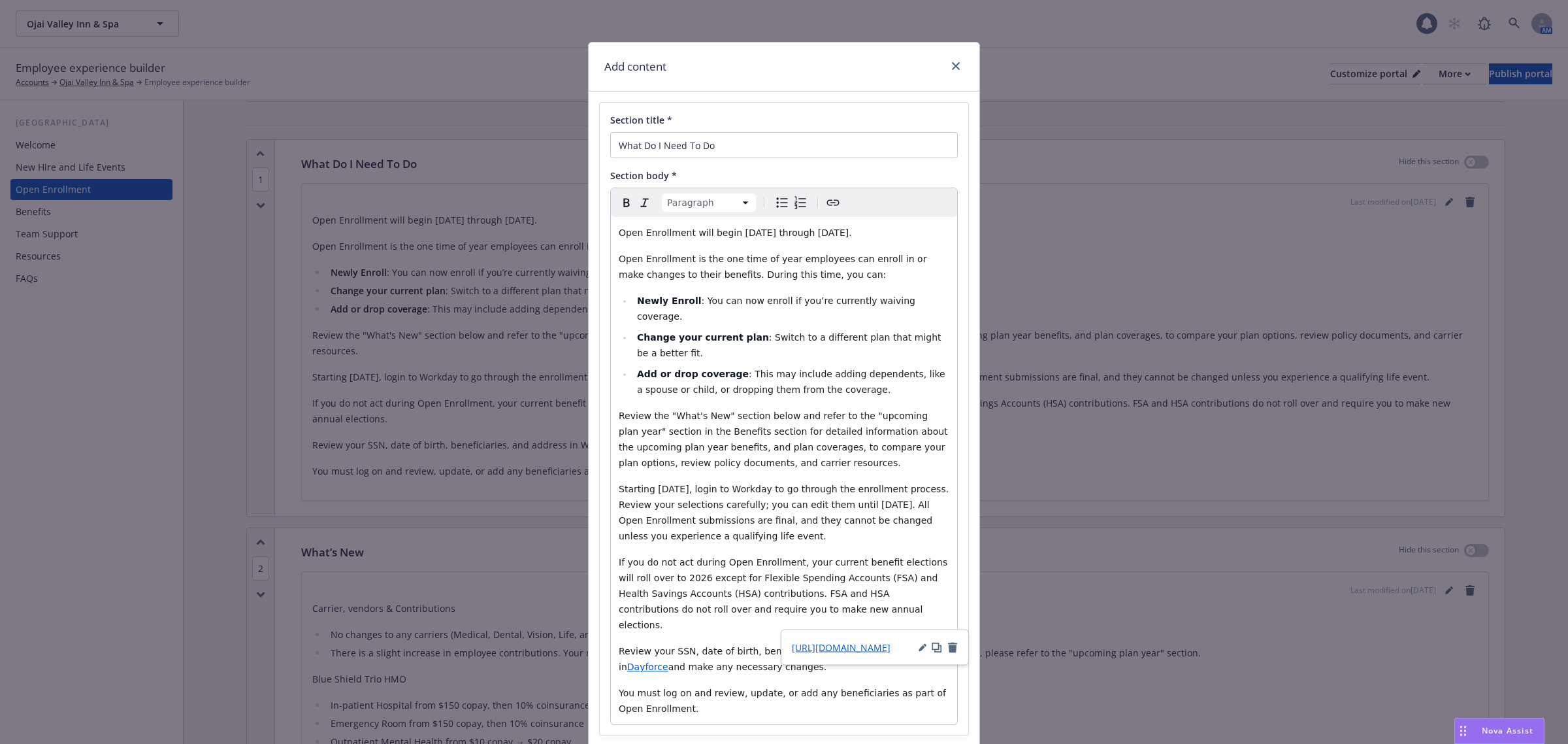
click at [822, 384] on div "Open Enrollment will begin [DATE] through [DATE]. Open Enrollment is the one ti…" at bounding box center [784, 470] width 347 height 507
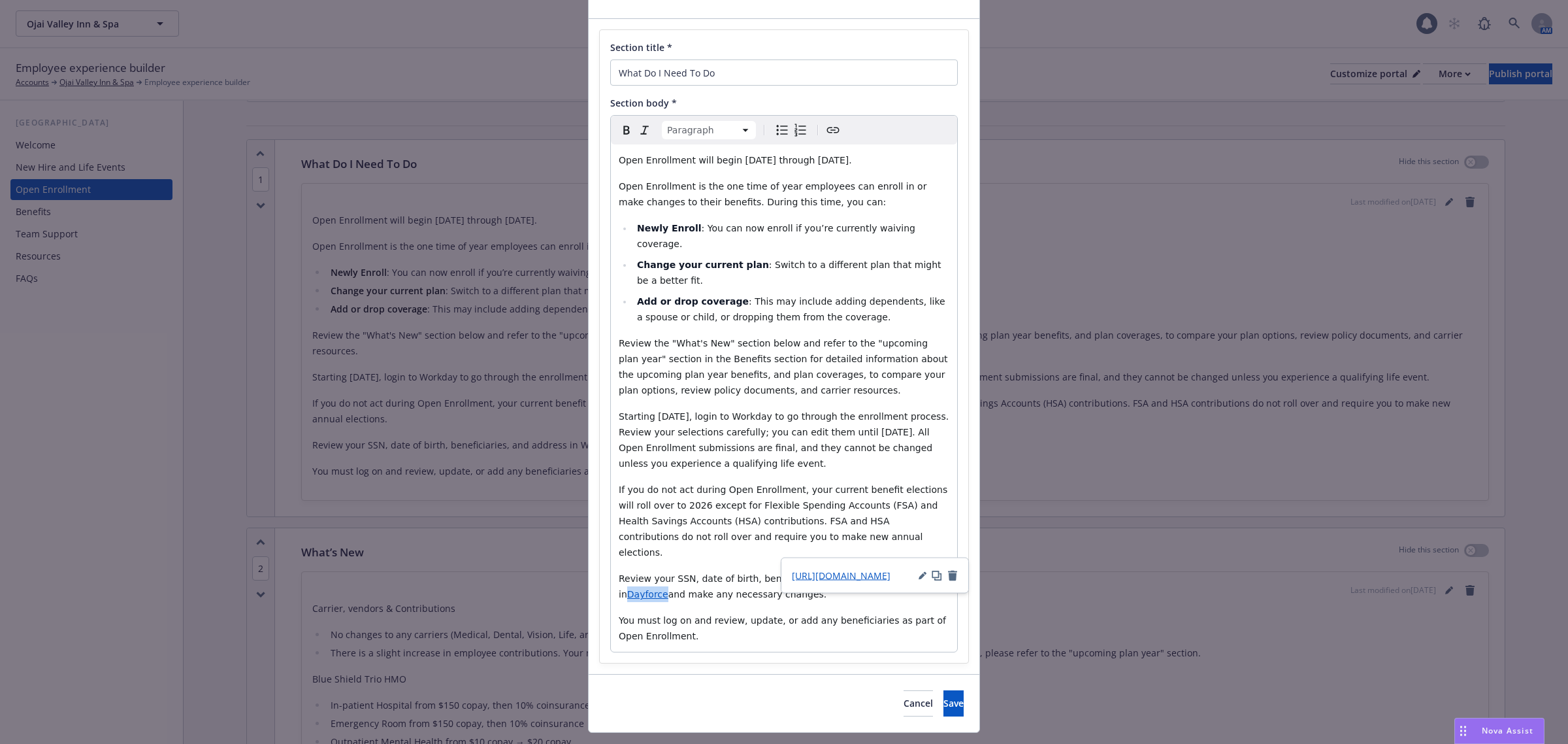
drag, startPoint x: 892, startPoint y: 549, endPoint x: 858, endPoint y: 551, distance: 34.1
click at [858, 571] on p "Review your SSN, date of birth, beneficiaries, and address in Dayforce and make…" at bounding box center [784, 586] width 331 height 31
copy span "Dayforce"
drag, startPoint x: 773, startPoint y: 401, endPoint x: 738, endPoint y: 401, distance: 35.0
click at [738, 411] on span "Starting [DATE], login to Workday to go through the enrollment process. Review …" at bounding box center [785, 440] width 333 height 57
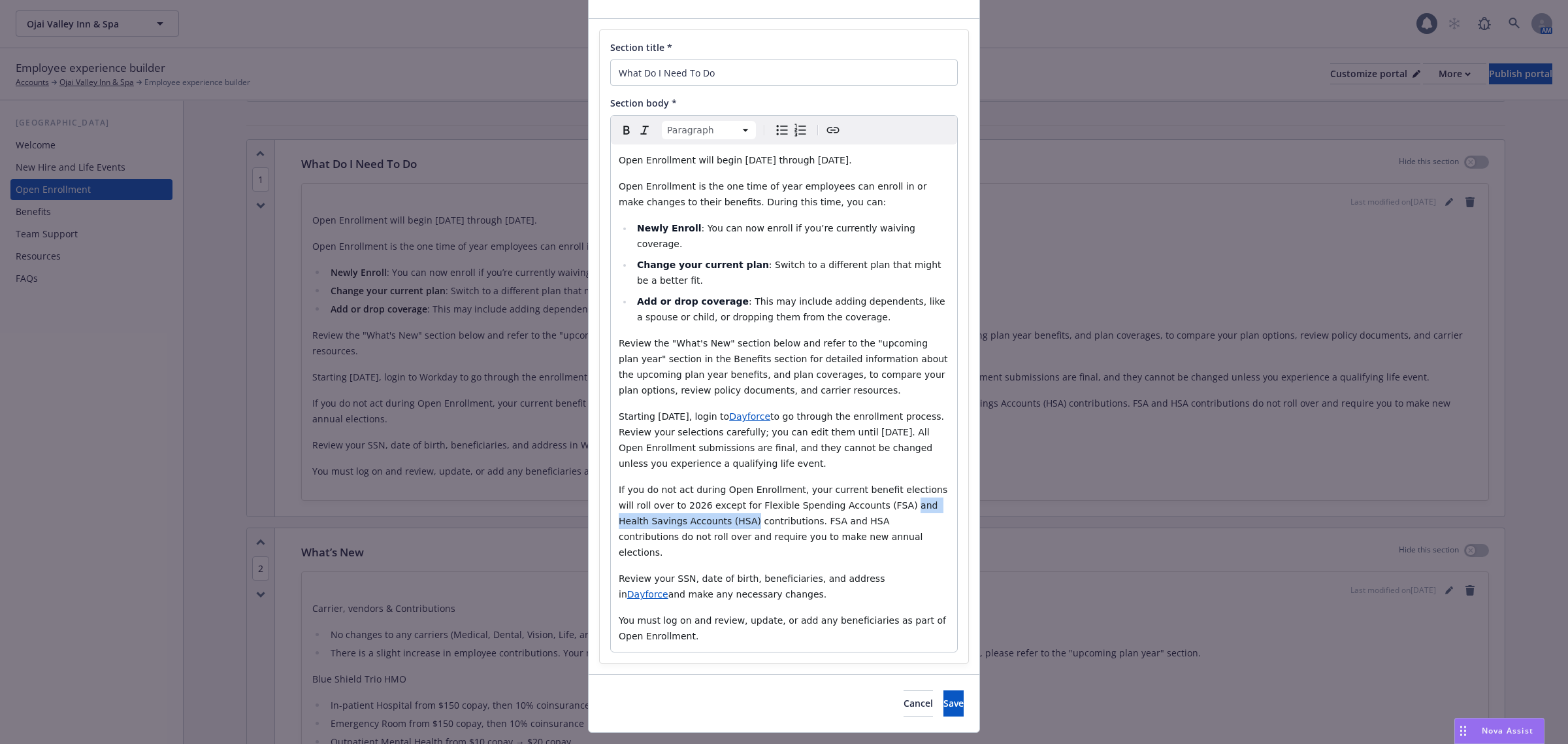
drag, startPoint x: 845, startPoint y: 491, endPoint x: 674, endPoint y: 508, distance: 171.8
click at [674, 508] on span "If you do not act during Open Enrollment, your current benefit elections will r…" at bounding box center [785, 521] width 332 height 73
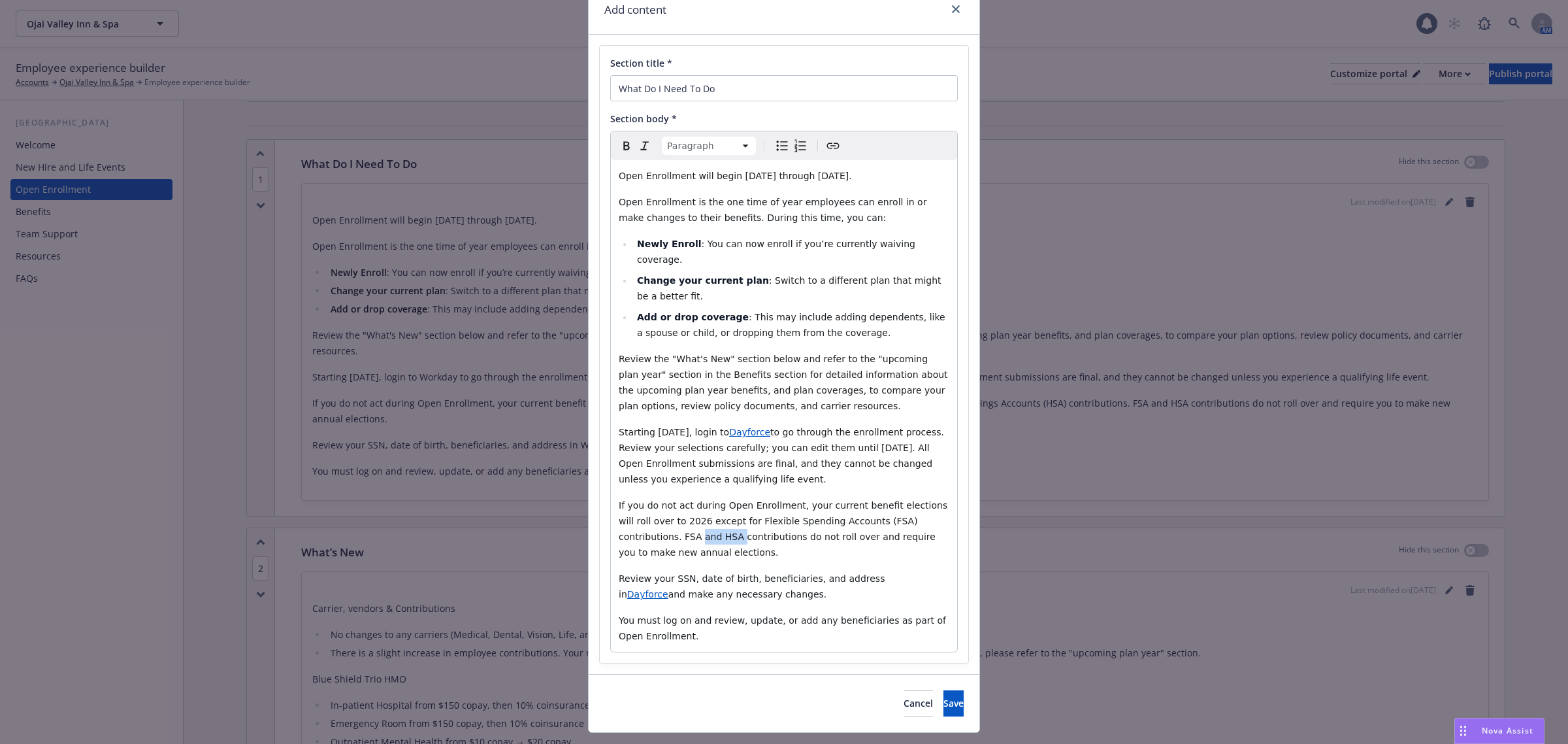
drag, startPoint x: 920, startPoint y: 503, endPoint x: 635, endPoint y: 524, distance: 285.8
click at [635, 524] on span "If you do not act during Open Enrollment, your current benefit elections will r…" at bounding box center [785, 529] width 332 height 57
click at [944, 690] on button "Save" at bounding box center [954, 703] width 20 height 26
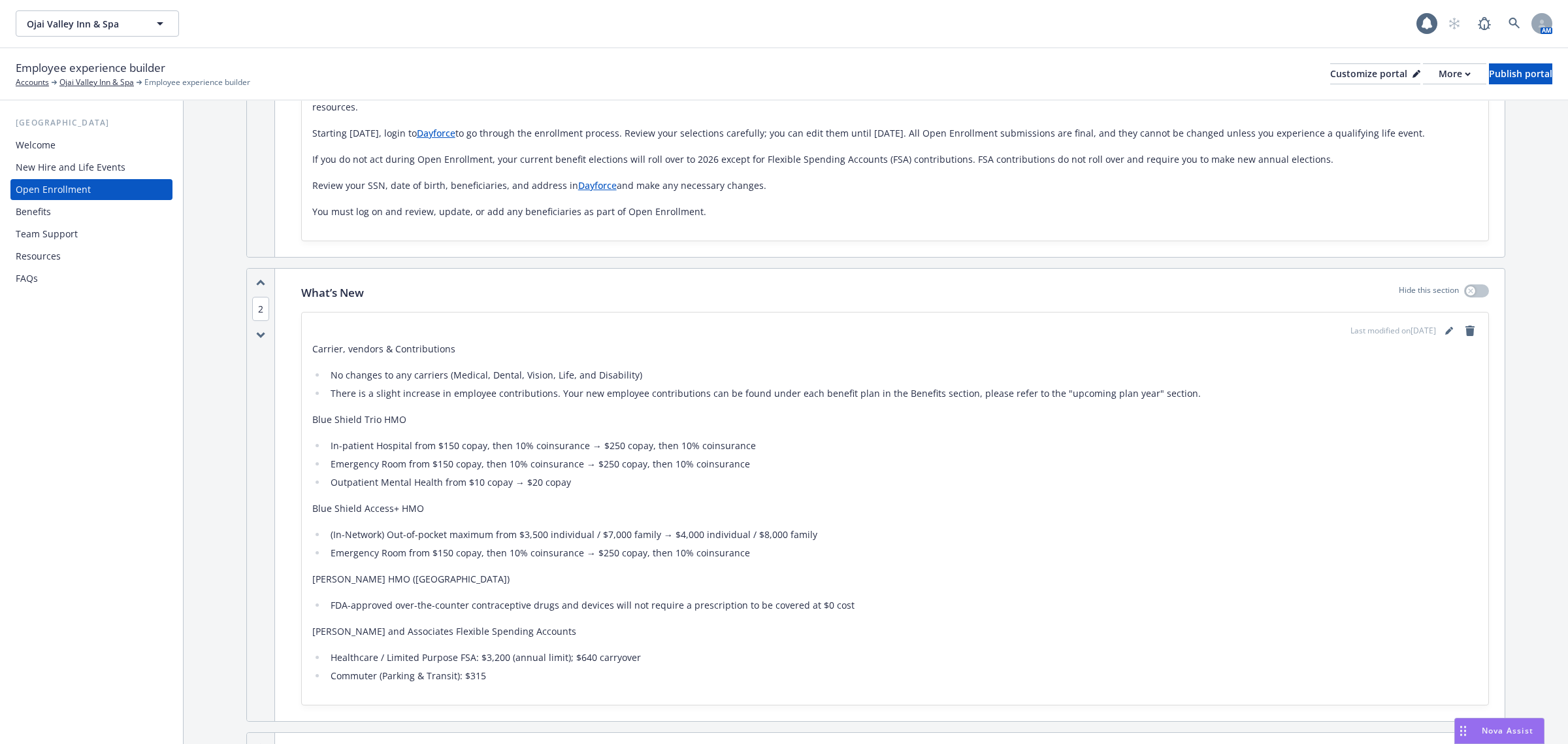
scroll to position [409, 0]
click at [1441, 329] on link "editPencil" at bounding box center [1449, 329] width 16 height 16
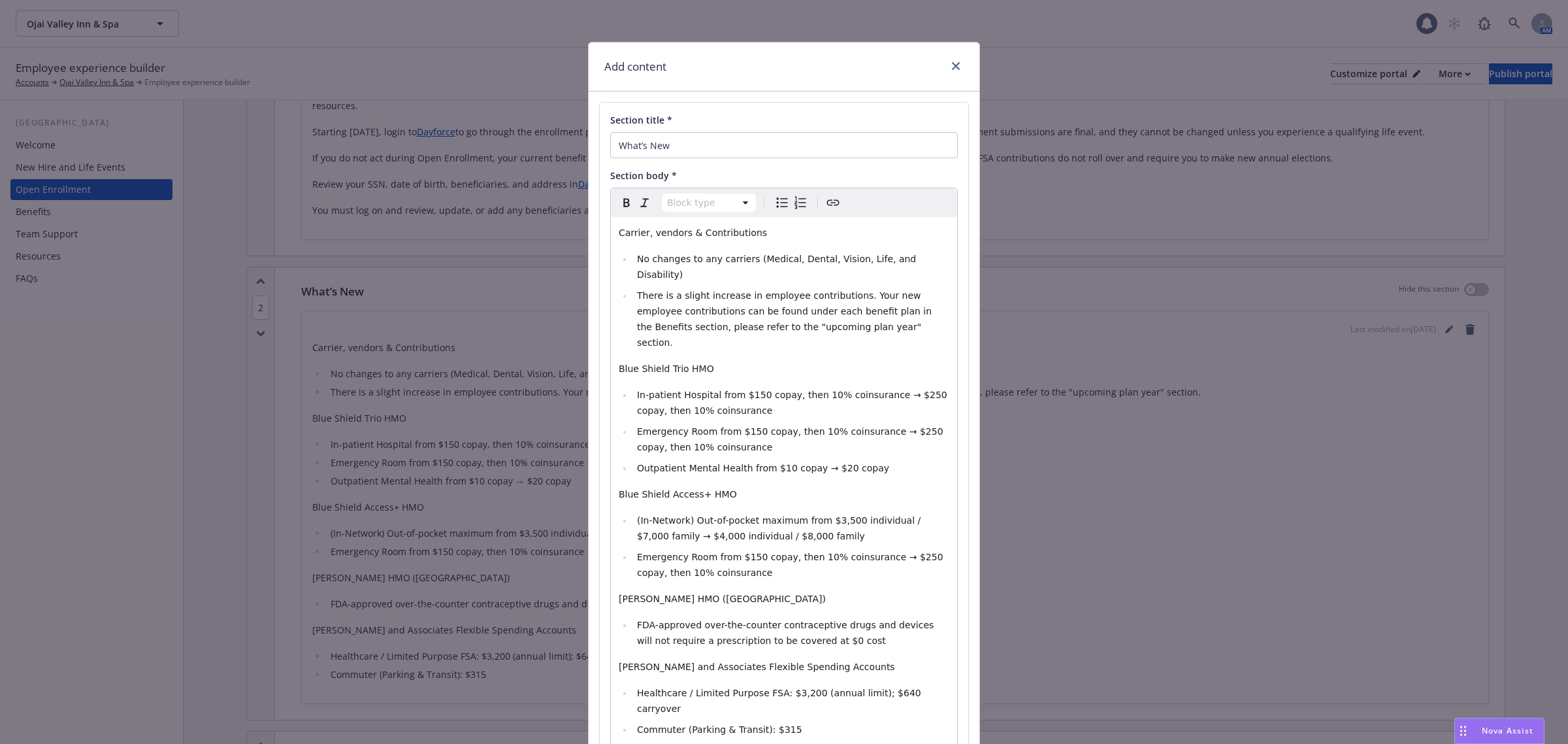
select select
click at [929, 256] on li "No changes to any carriers (Medical, Dental, Vision, Life, and Disability) ​" at bounding box center [791, 267] width 316 height 31
click at [648, 260] on span "No changes to any carriers (Medical, Dental, Vision, Life, and Disability) ​" at bounding box center [779, 267] width 282 height 26
click at [633, 257] on li "No other changes to any carriers (Medical, Dental, Vision, Life, and Disability…" at bounding box center [791, 267] width 316 height 31
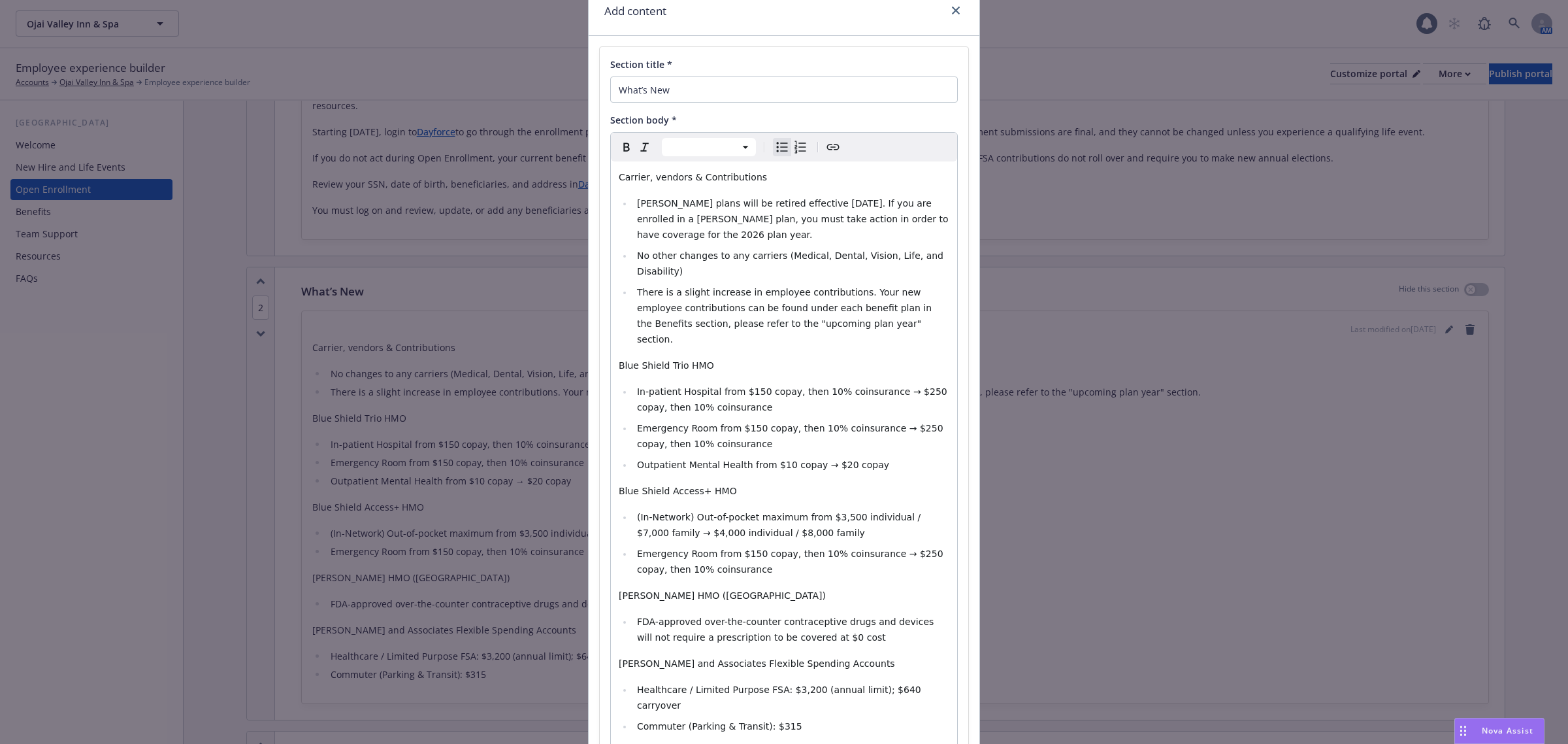
scroll to position [82, 0]
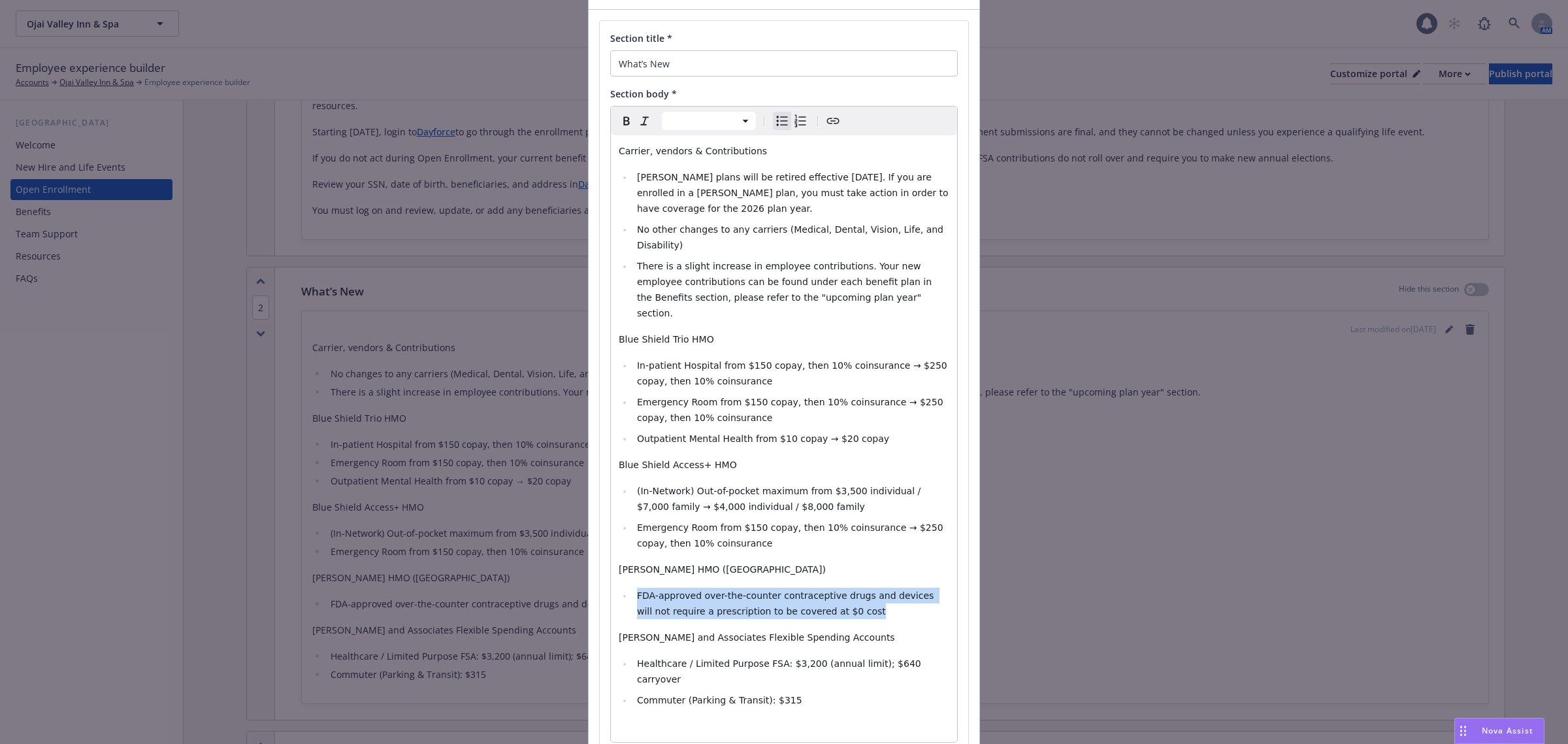
drag, startPoint x: 831, startPoint y: 580, endPoint x: 572, endPoint y: 547, distance: 261.1
click at [572, 547] on div "Add content Section title * What’s New Section body * Paragraph Heading 1 Headi…" at bounding box center [784, 372] width 1568 height 744
click at [786, 658] on span "Healthcare / Limited Purpose FSA: $3,200 (annual limit); $640 carryover ​" at bounding box center [781, 671] width 287 height 26
click at [871, 658] on span "Healthcare / Limited Purpose FSA: $3,300 (annual limit); $640 carryover ​" at bounding box center [781, 671] width 287 height 26
click at [769, 695] on span "Commuter (Parking & Transit): $315" at bounding box center [720, 700] width 165 height 10
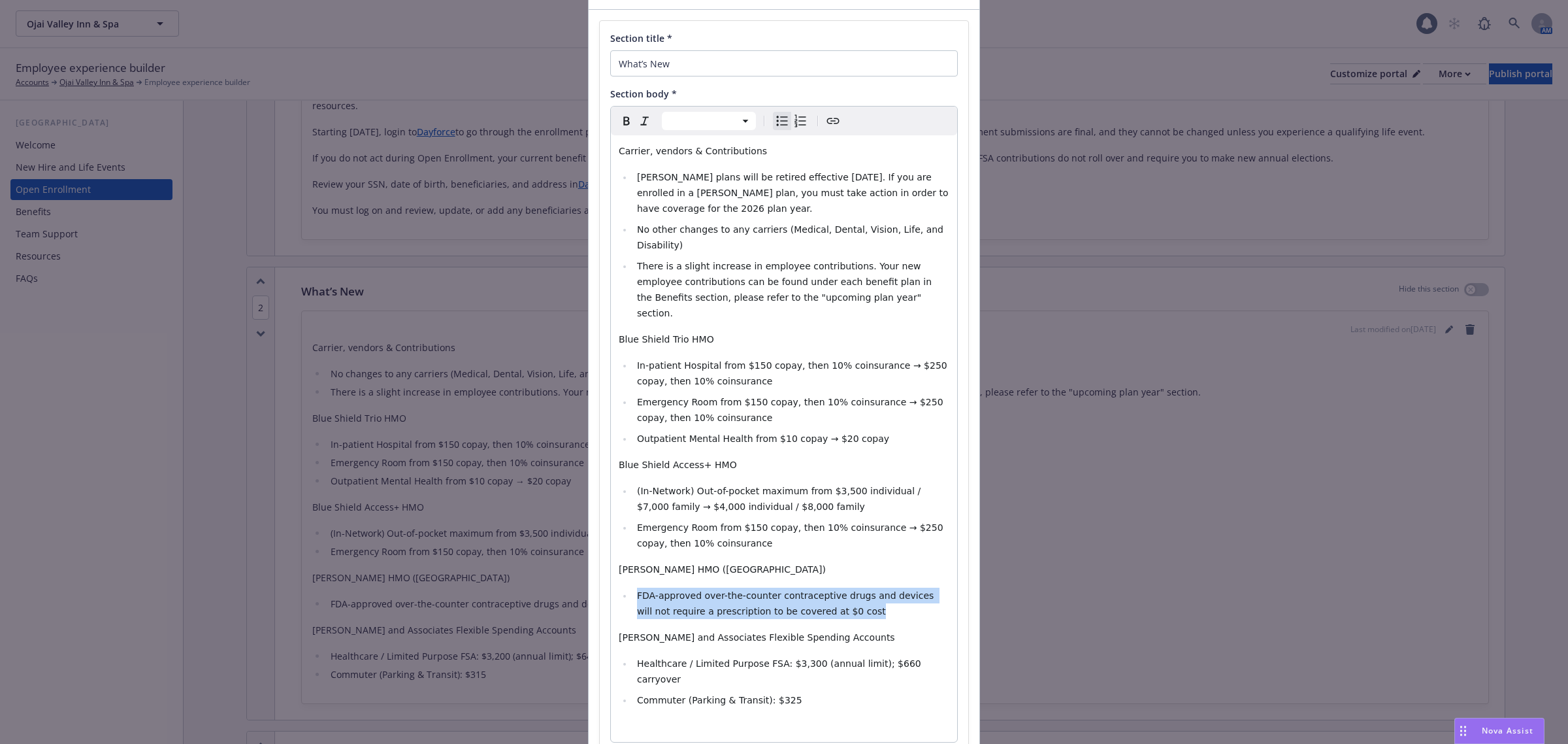
drag, startPoint x: 744, startPoint y: 567, endPoint x: 678, endPoint y: 534, distance: 73.8
click at [624, 588] on ul "FDA-approved over-the-counter contraceptive drugs and devices will not require …" at bounding box center [784, 603] width 331 height 31
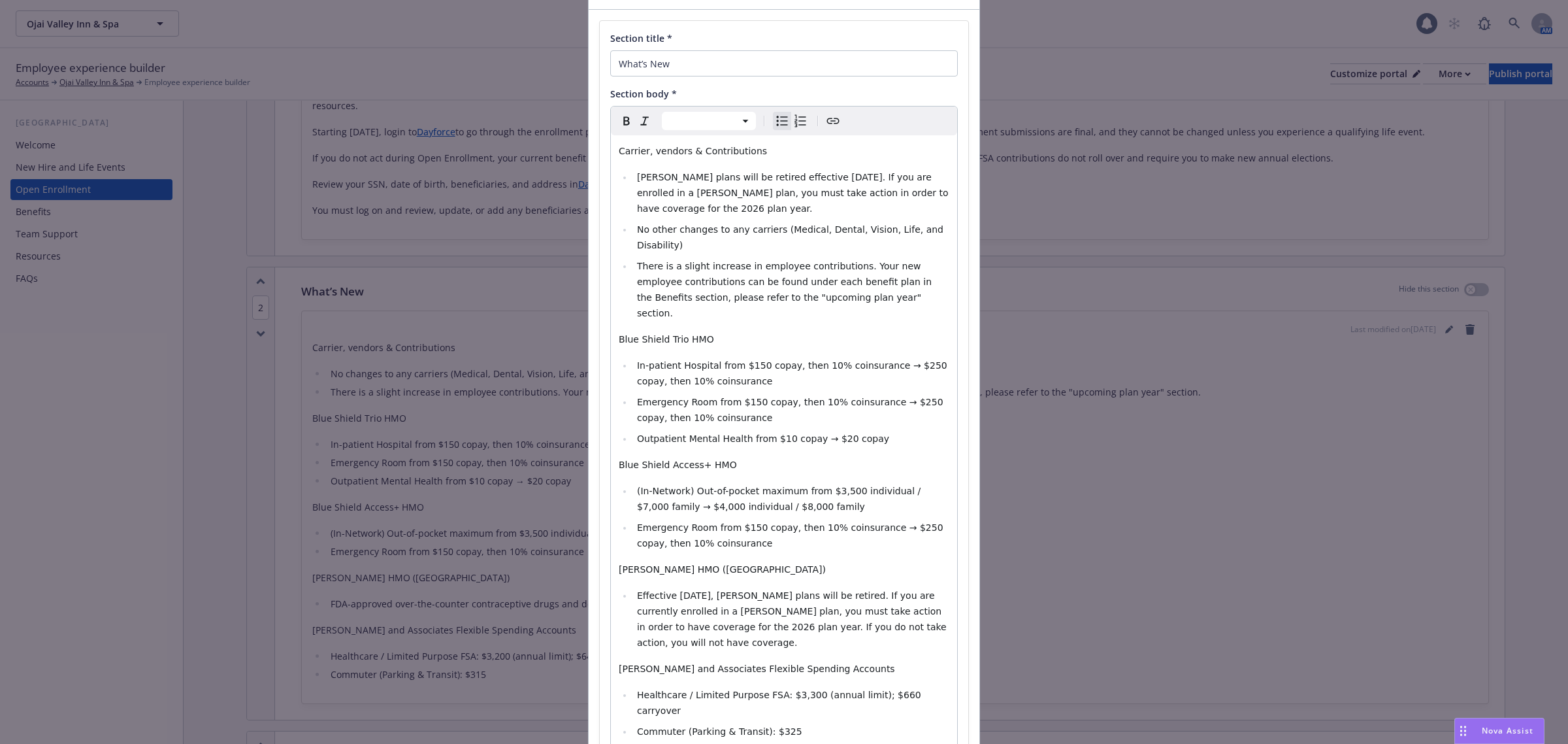
click at [749, 689] on span "Healthcare / Limited Purpose FSA: $3,300 (annual limit); $660 carryover ​" at bounding box center [781, 702] width 287 height 26
drag, startPoint x: 770, startPoint y: 650, endPoint x: 794, endPoint y: 657, distance: 25.0
click at [771, 689] on span "Healthcare / Limited Purpose FSA: $3,300 (annual limit); $660 carryover ​" at bounding box center [781, 702] width 287 height 26
click at [764, 687] on li "Healthcare / Limited Purpose FSA increased from $3,300 (annual limit); $660 car…" at bounding box center [791, 702] width 316 height 31
drag, startPoint x: 757, startPoint y: 649, endPoint x: 678, endPoint y: 653, distance: 79.1
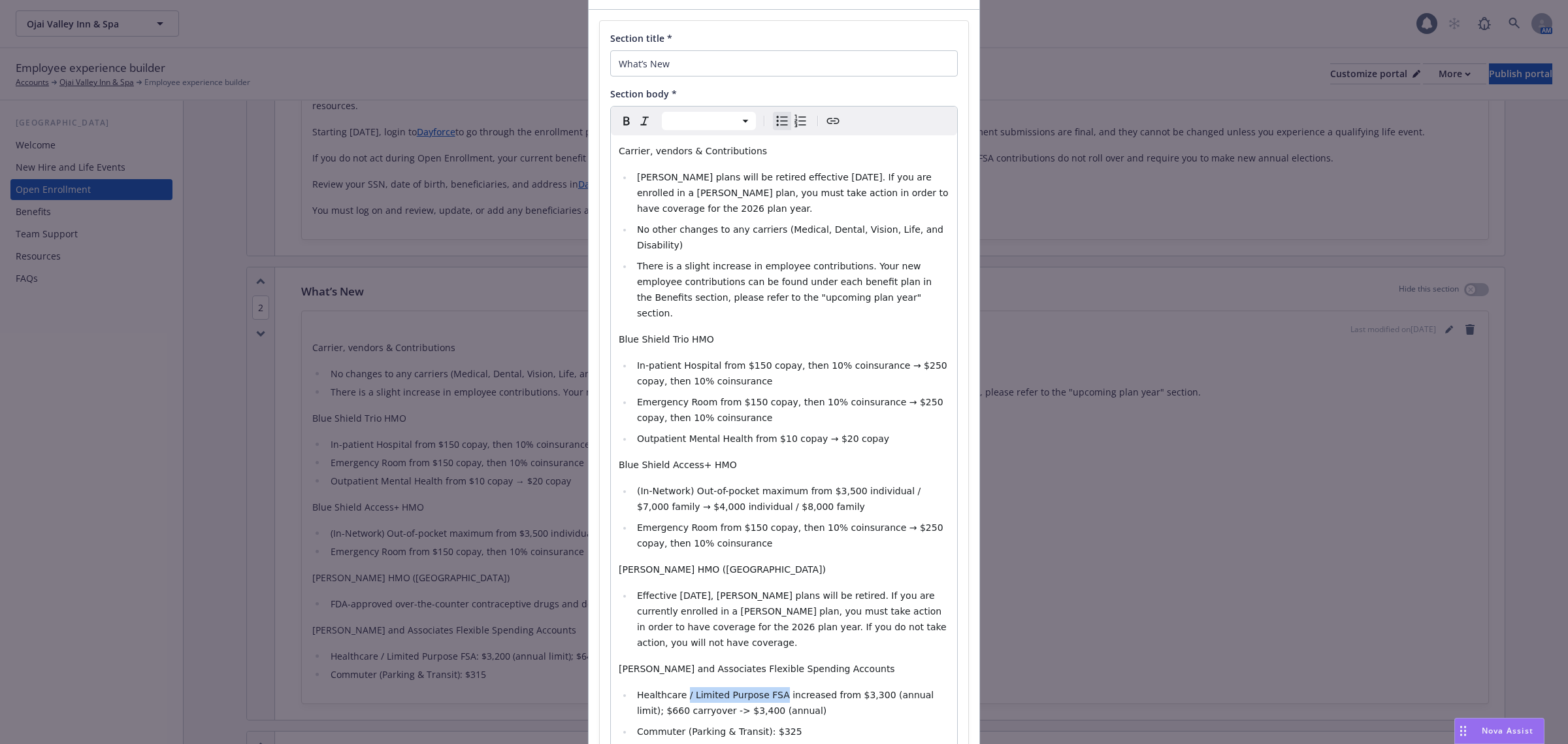
click at [678, 689] on span "Healthcare / Limited Purpose FSA increased from $3,300 (annual limit); $660 car…" at bounding box center [787, 702] width 300 height 26
click at [825, 689] on span "Healthcare FSA IRS Limits increased from $3,300 (annual limit); $660 carryover …" at bounding box center [785, 702] width 295 height 26
click at [826, 687] on li "Healthcare FSA IRS Limits increased from $3,300 (annual limit); $660 carryover …" at bounding box center [791, 702] width 316 height 31
drag, startPoint x: 839, startPoint y: 686, endPoint x: 638, endPoint y: 683, distance: 201.0
click at [638, 724] on li "Commuter (Parking & Transit): $325" at bounding box center [791, 731] width 316 height 16
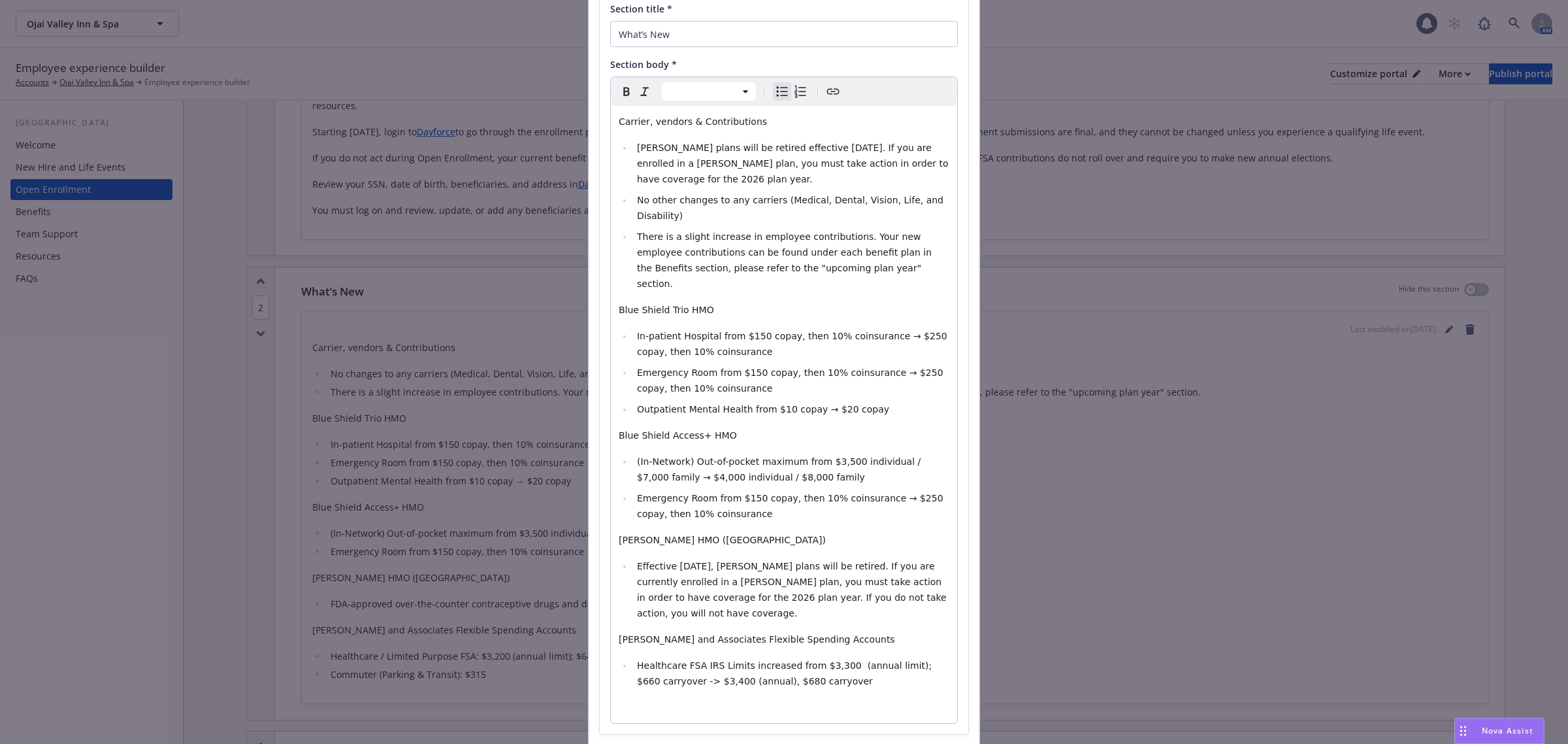
scroll to position [167, 0]
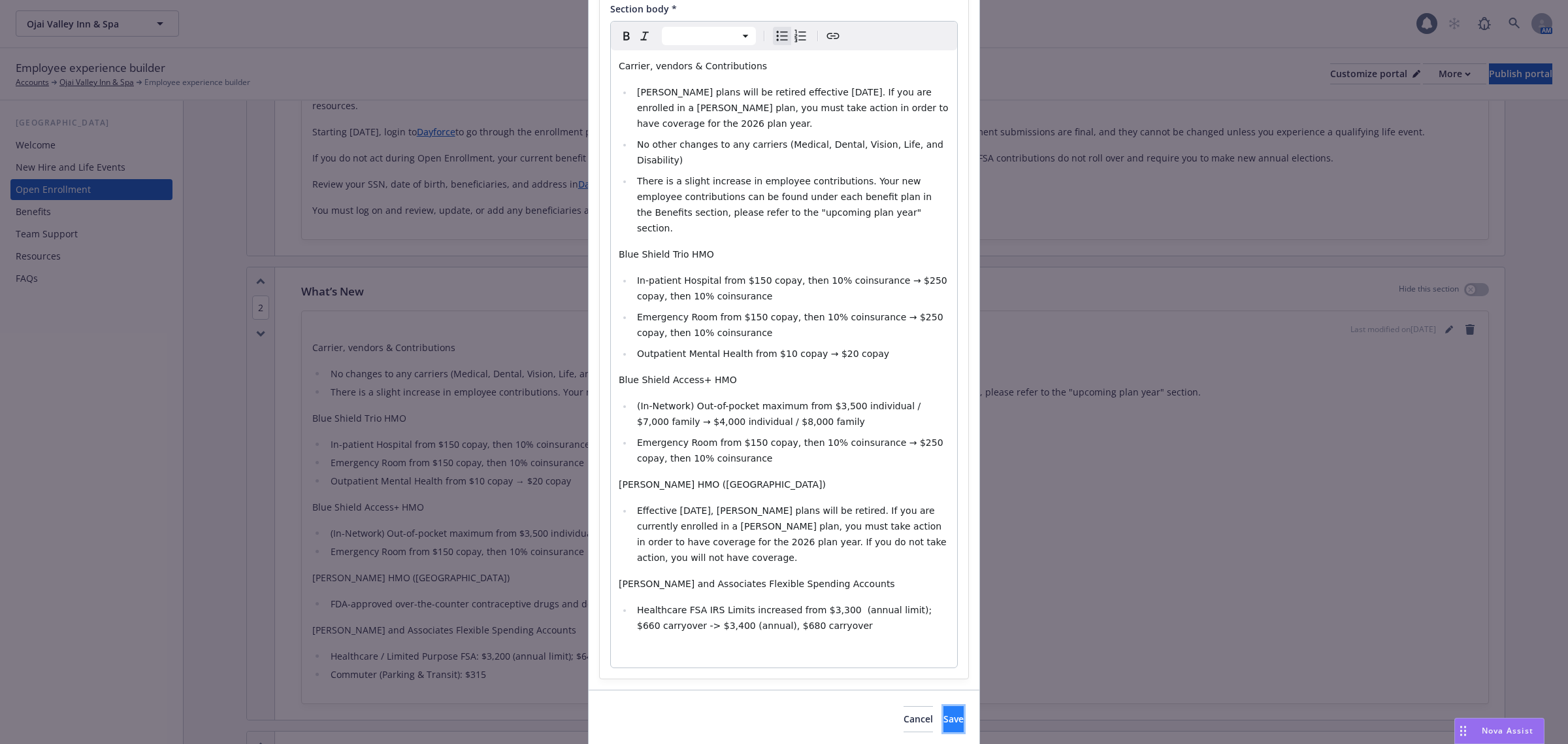
click at [944, 713] on span "Save" at bounding box center [954, 719] width 20 height 12
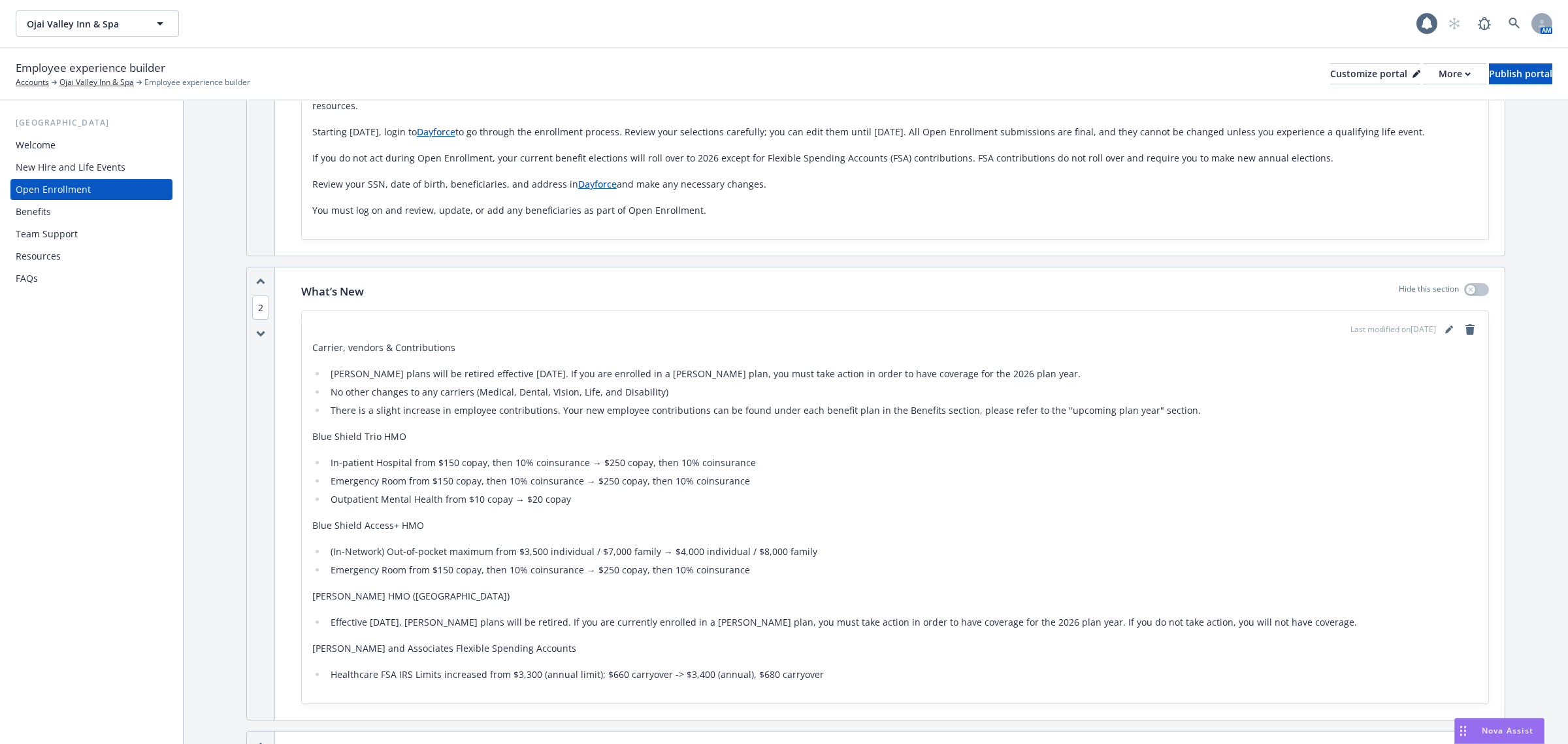
click at [55, 154] on div "Welcome" at bounding box center [91, 145] width 151 height 21
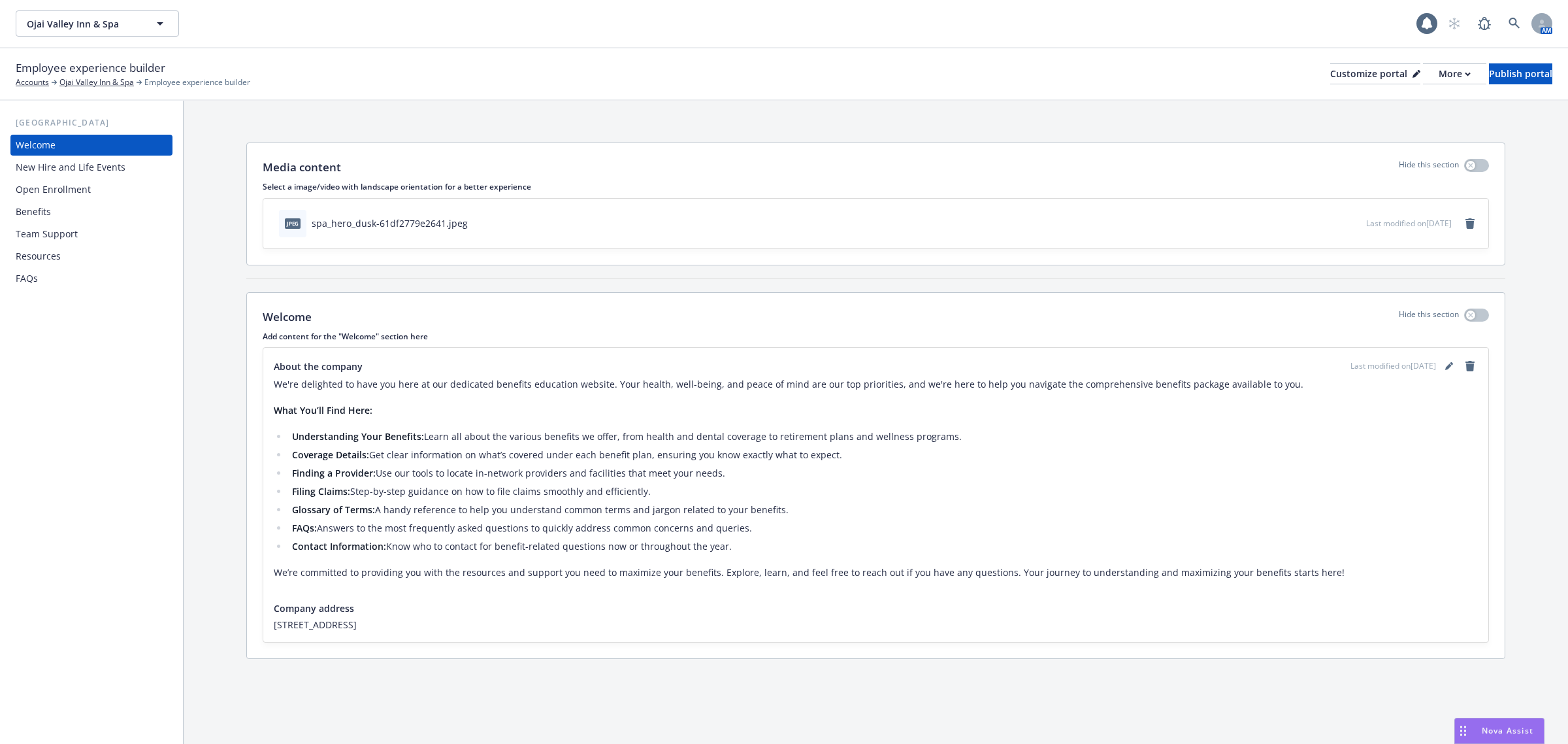
click at [1498, 59] on div "Employee experience builder Accounts [GEOGRAPHIC_DATA] & Spa Employee experienc…" at bounding box center [784, 74] width 1537 height 29
click at [1490, 72] on div "Publish portal" at bounding box center [1520, 74] width 63 height 20
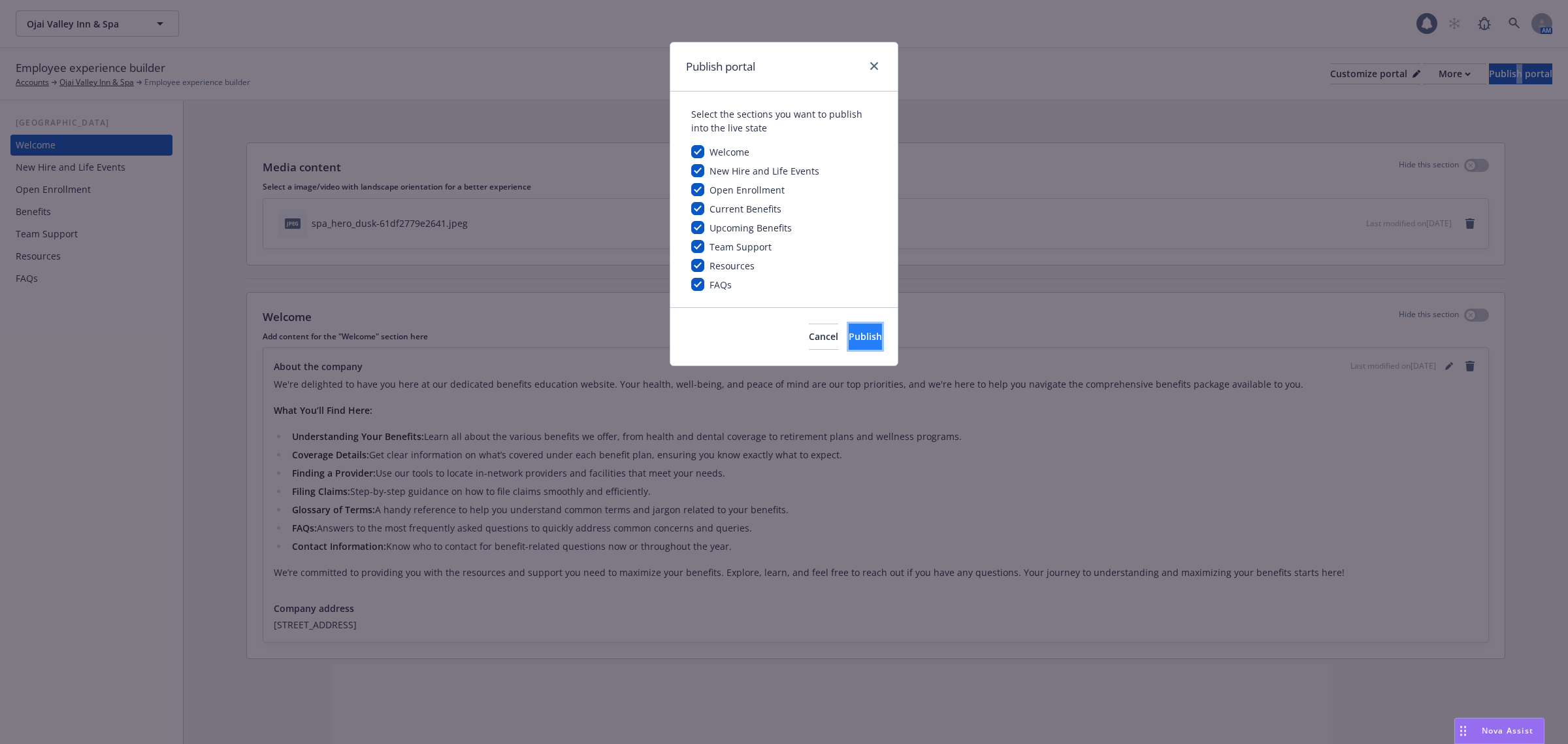
click at [854, 330] on span "Publish" at bounding box center [865, 337] width 33 height 12
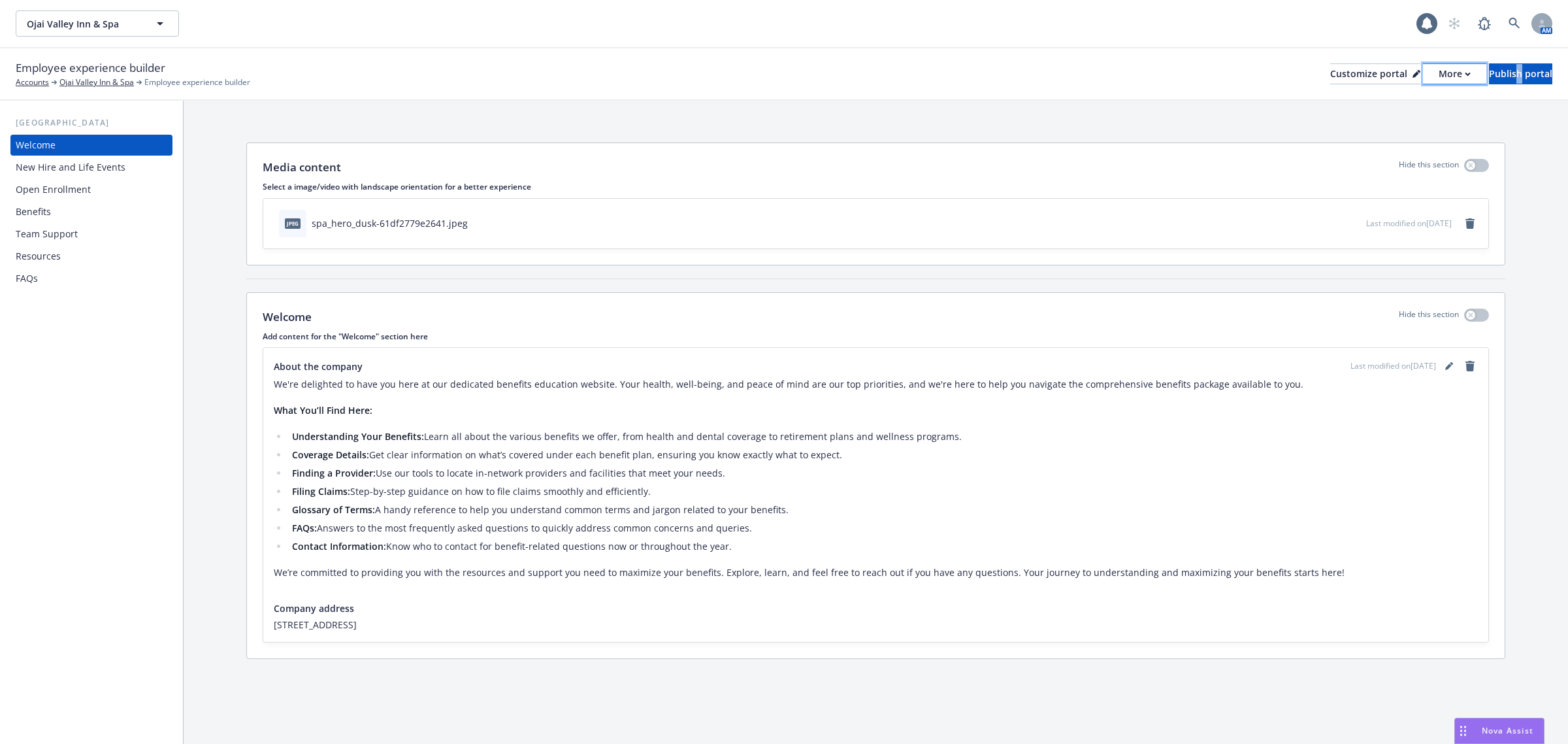
click at [1439, 70] on div "More" at bounding box center [1455, 74] width 32 height 20
click at [1364, 132] on link "Copy portal link" at bounding box center [1384, 128] width 119 height 26
